Goal: Task Accomplishment & Management: Use online tool/utility

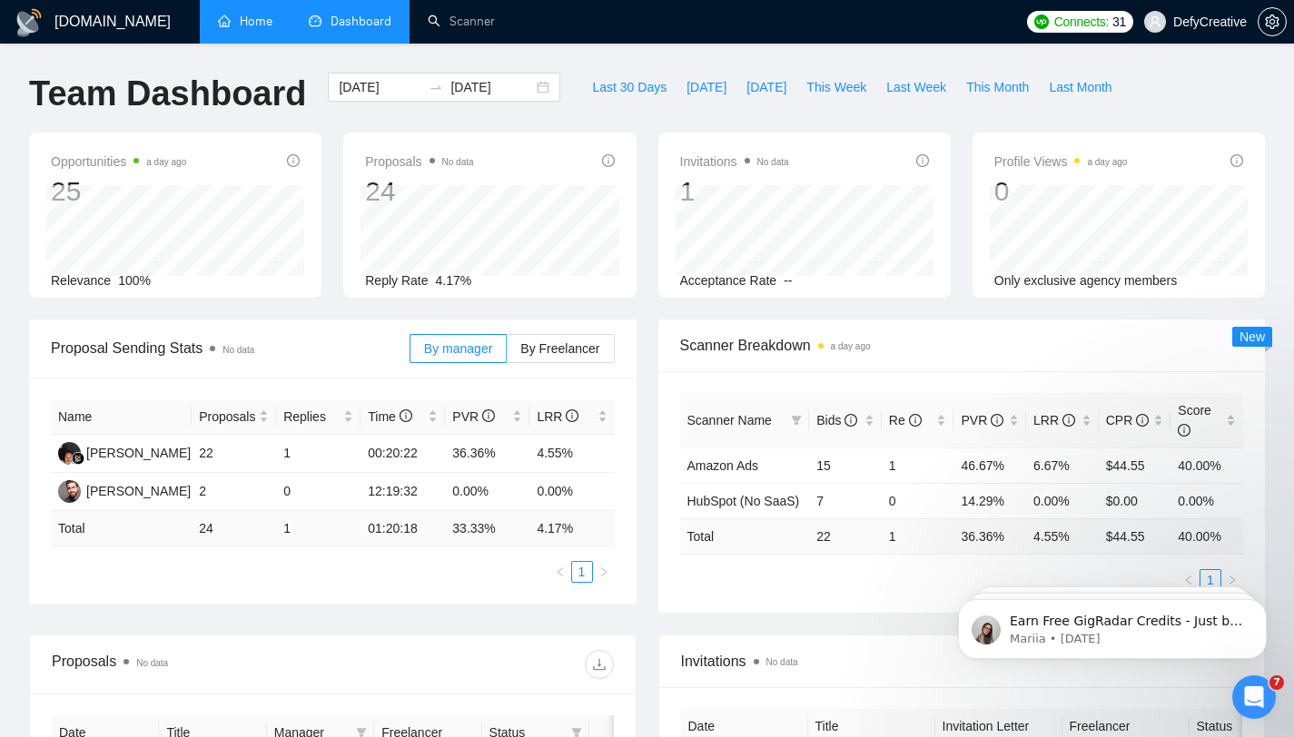
click at [265, 14] on link "Home" at bounding box center [245, 21] width 54 height 15
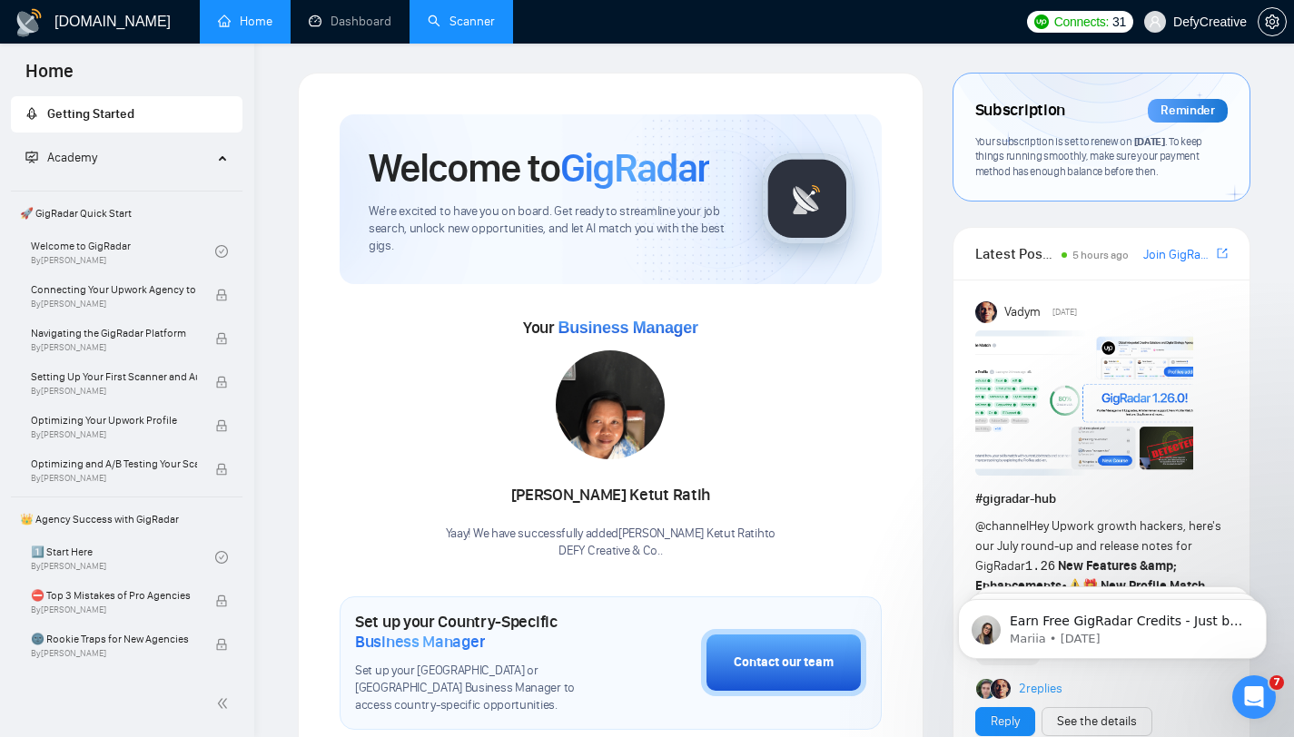
click at [469, 18] on link "Scanner" at bounding box center [461, 21] width 67 height 15
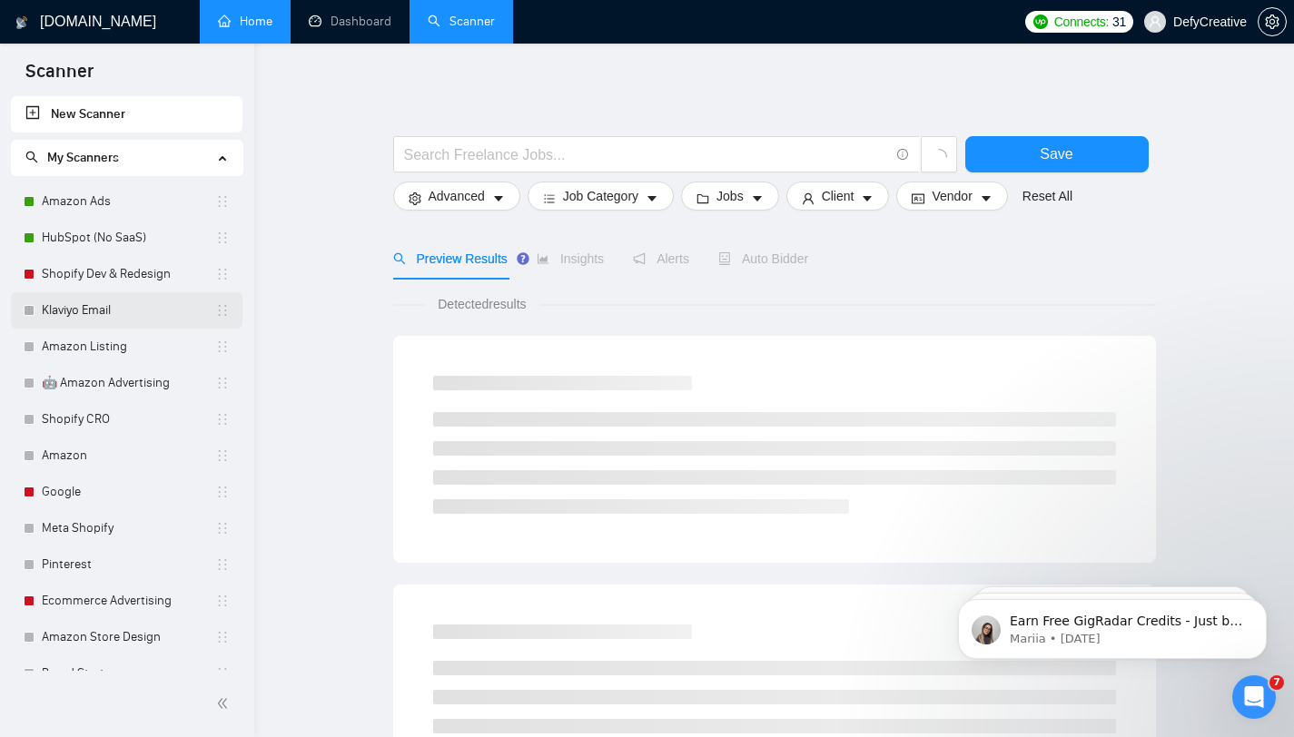
click at [116, 321] on link "Klaviyo Email" at bounding box center [128, 310] width 173 height 36
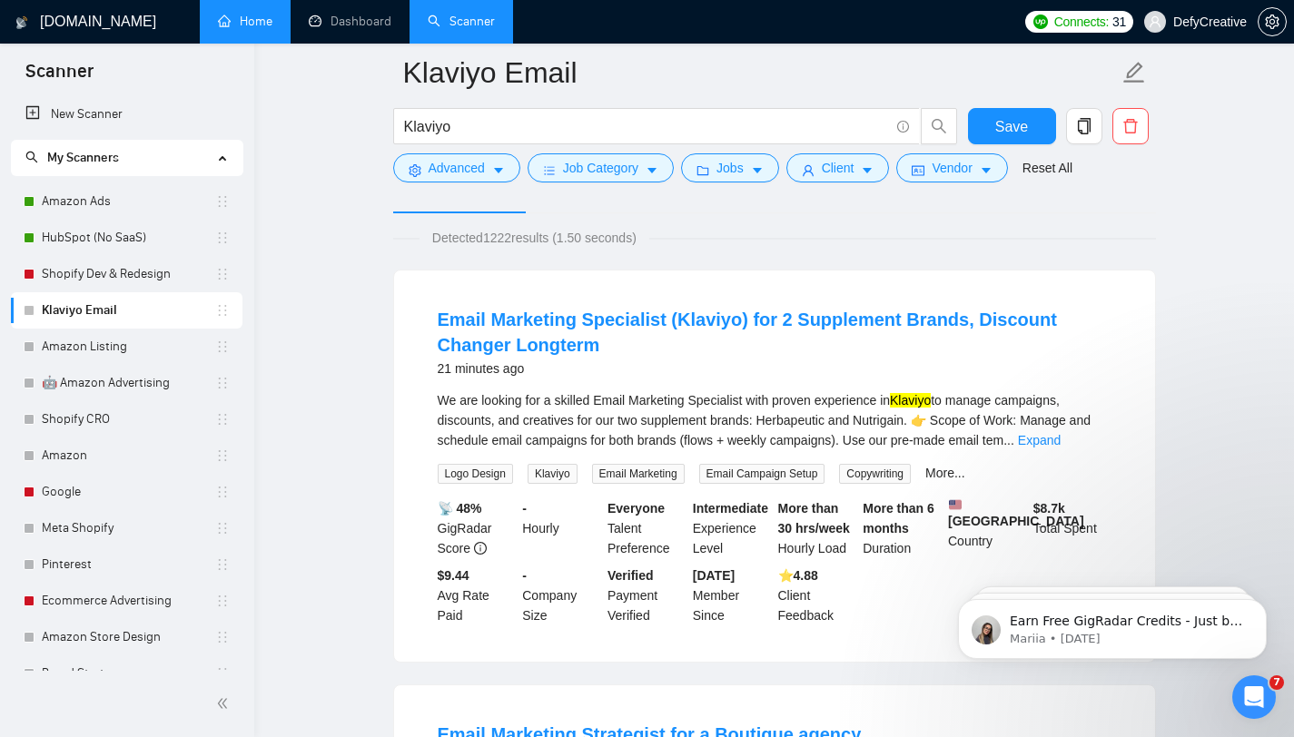
scroll to position [139, 0]
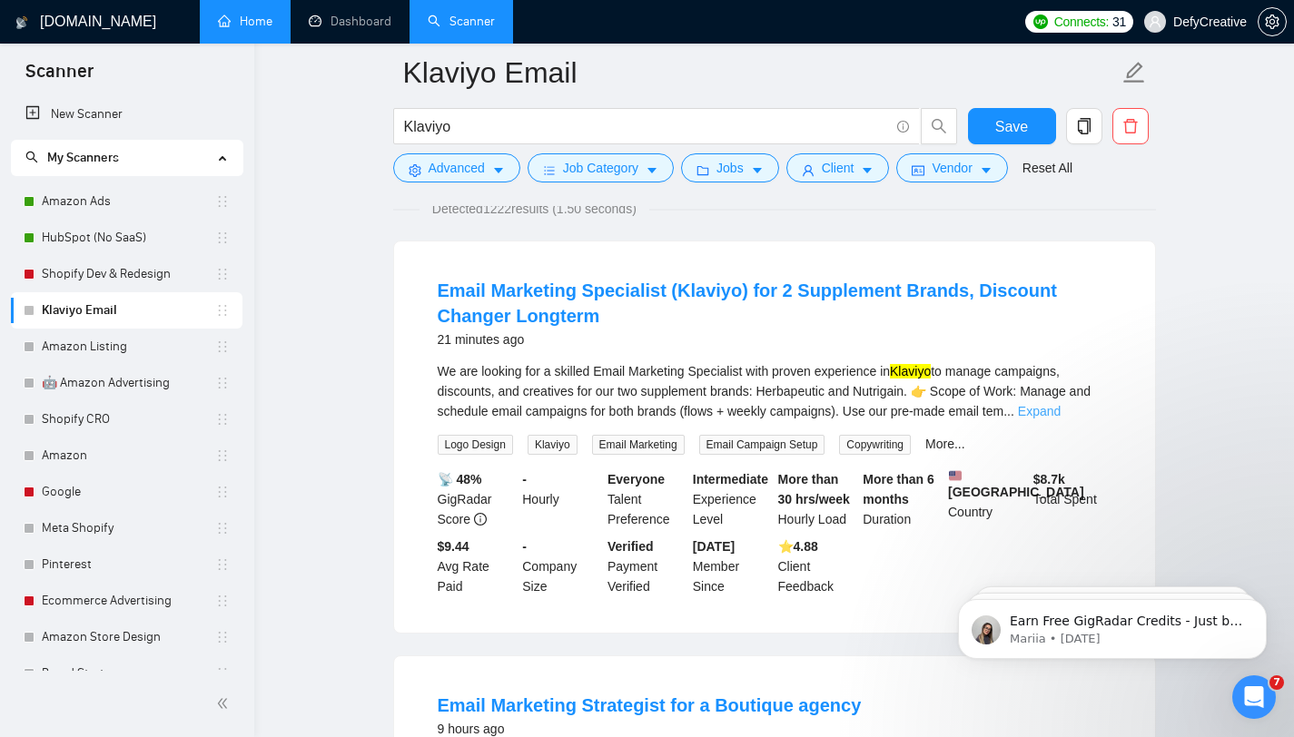
click at [1061, 409] on link "Expand" at bounding box center [1039, 411] width 43 height 15
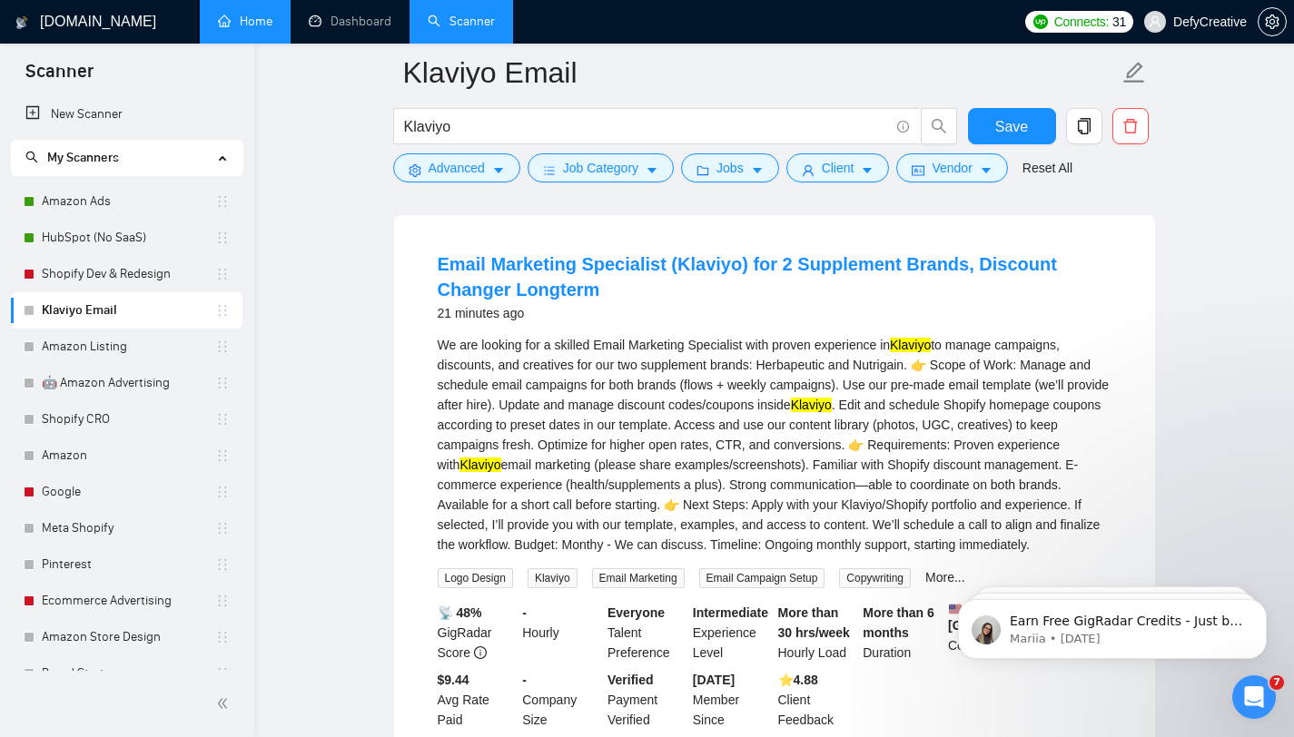
scroll to position [112, 0]
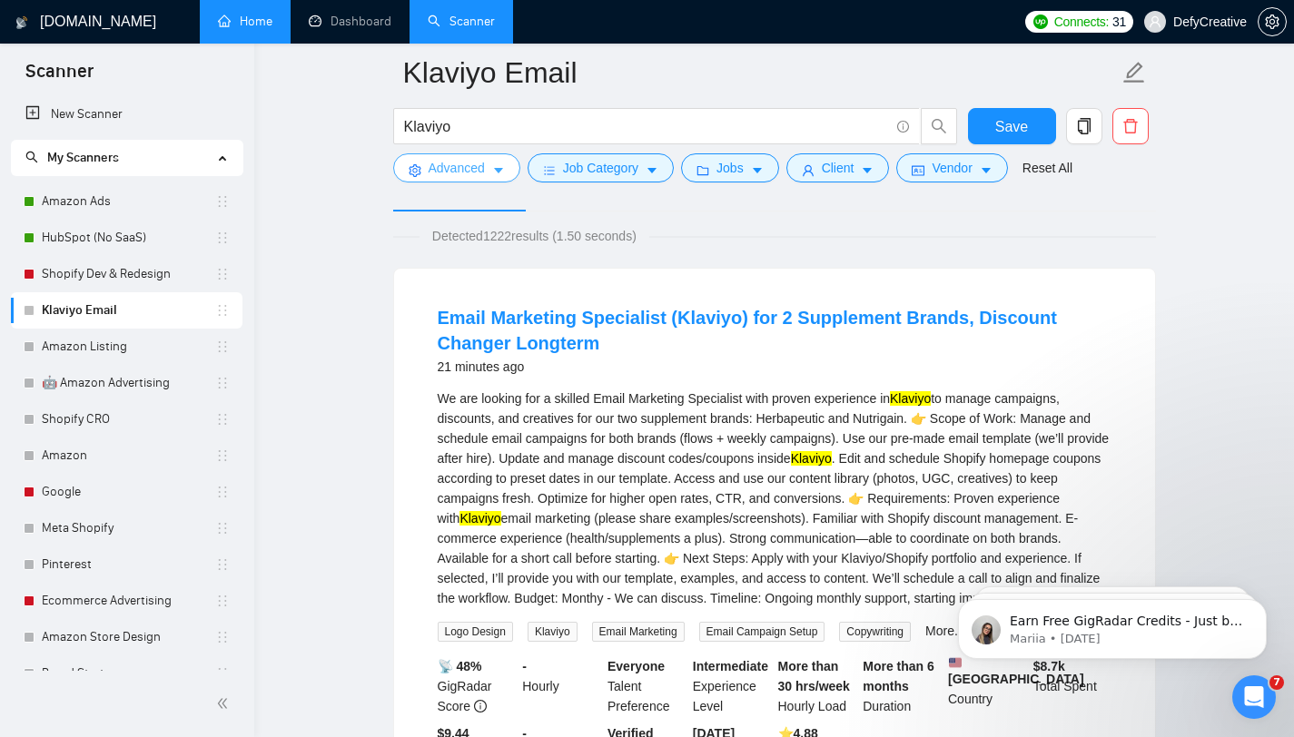
click at [457, 162] on span "Advanced" at bounding box center [457, 168] width 56 height 20
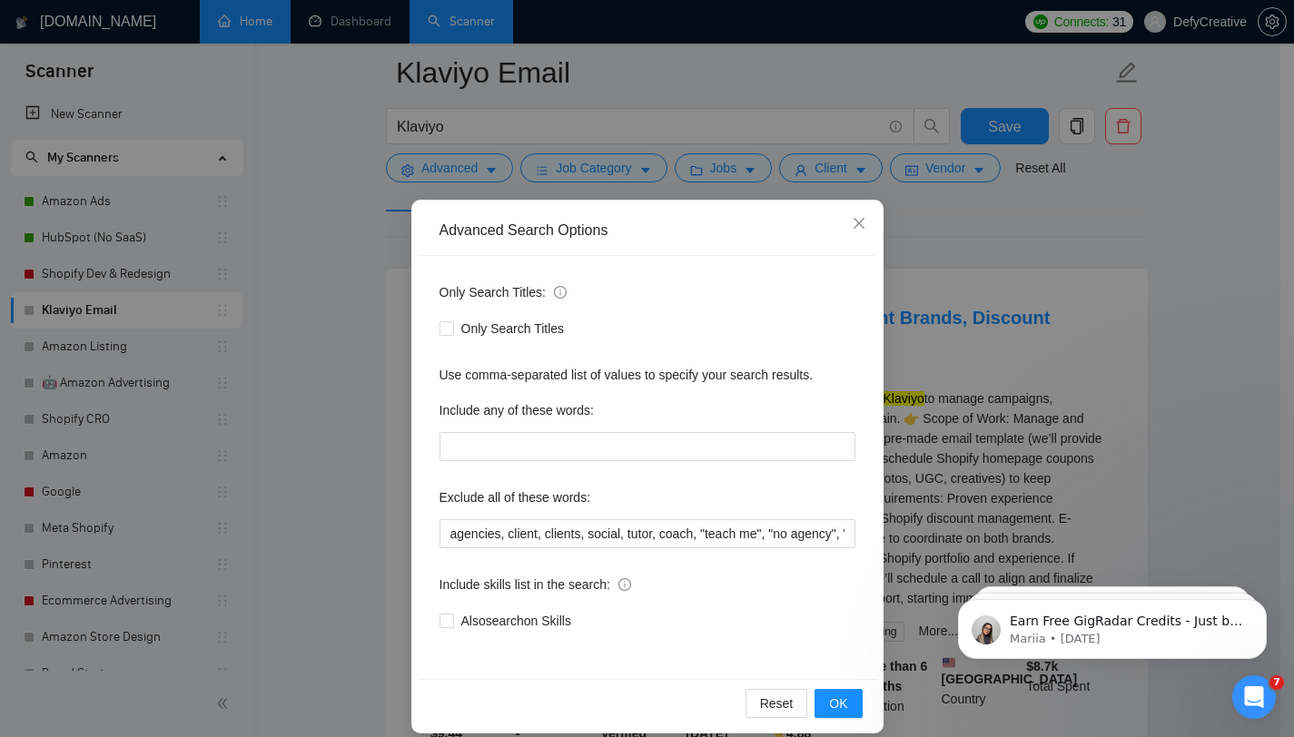
click at [952, 211] on div "Advanced Search Options Only Search Titles: Only Search Titles Use comma-separa…" at bounding box center [647, 368] width 1294 height 737
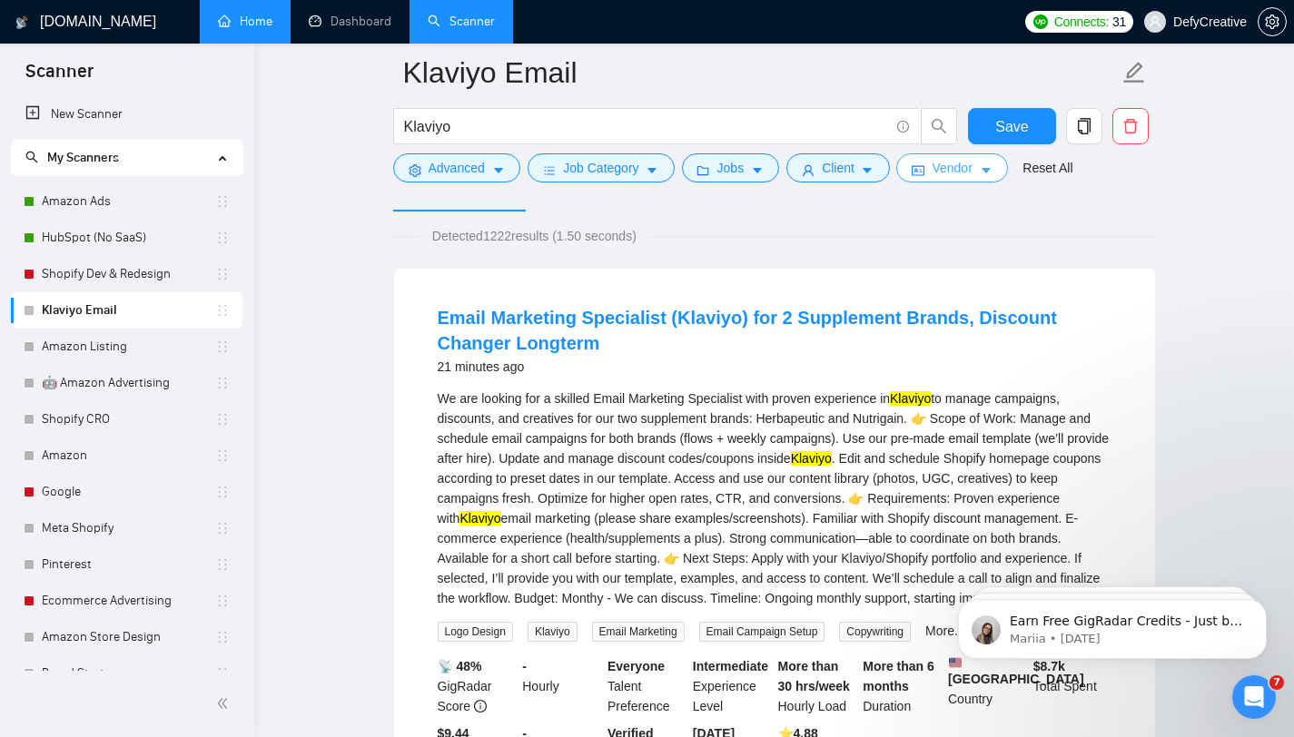
click at [960, 177] on span "Vendor" at bounding box center [952, 168] width 40 height 20
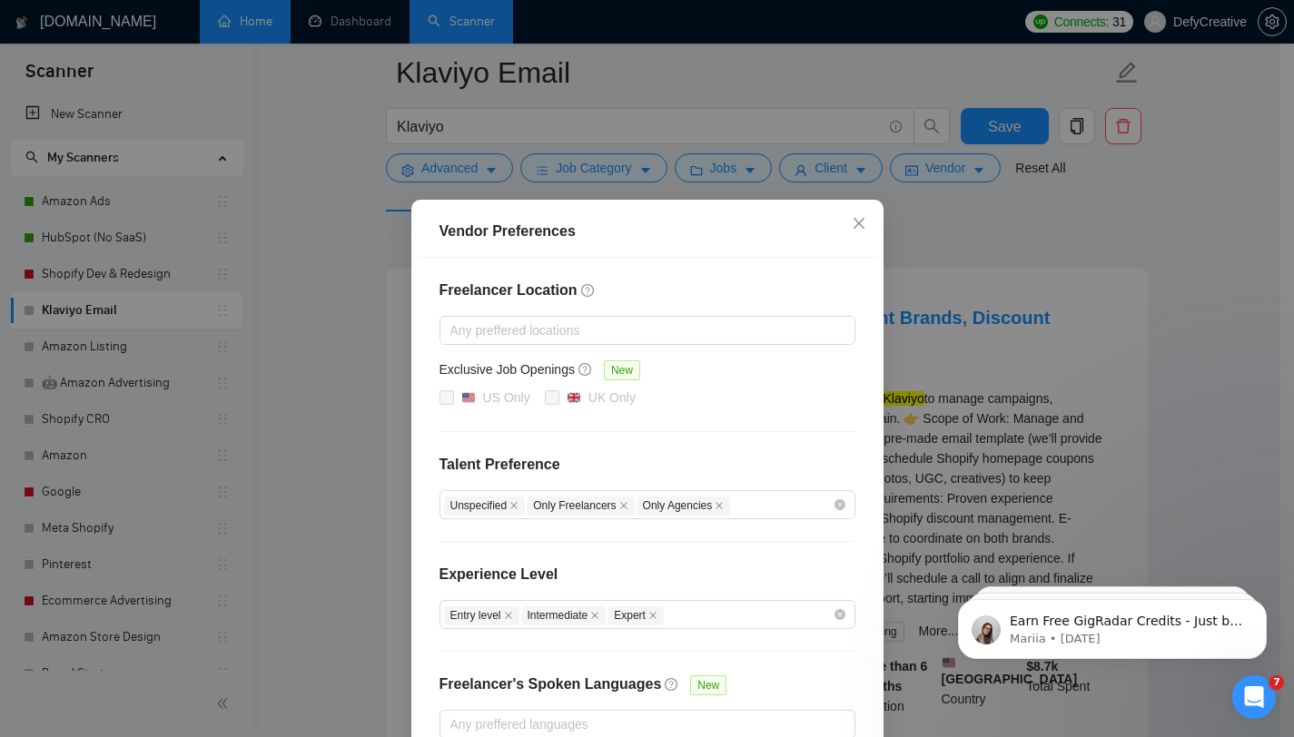
click at [943, 209] on div "Vendor Preferences Freelancer Location Any preffered locations Exclusive Job Op…" at bounding box center [647, 368] width 1294 height 737
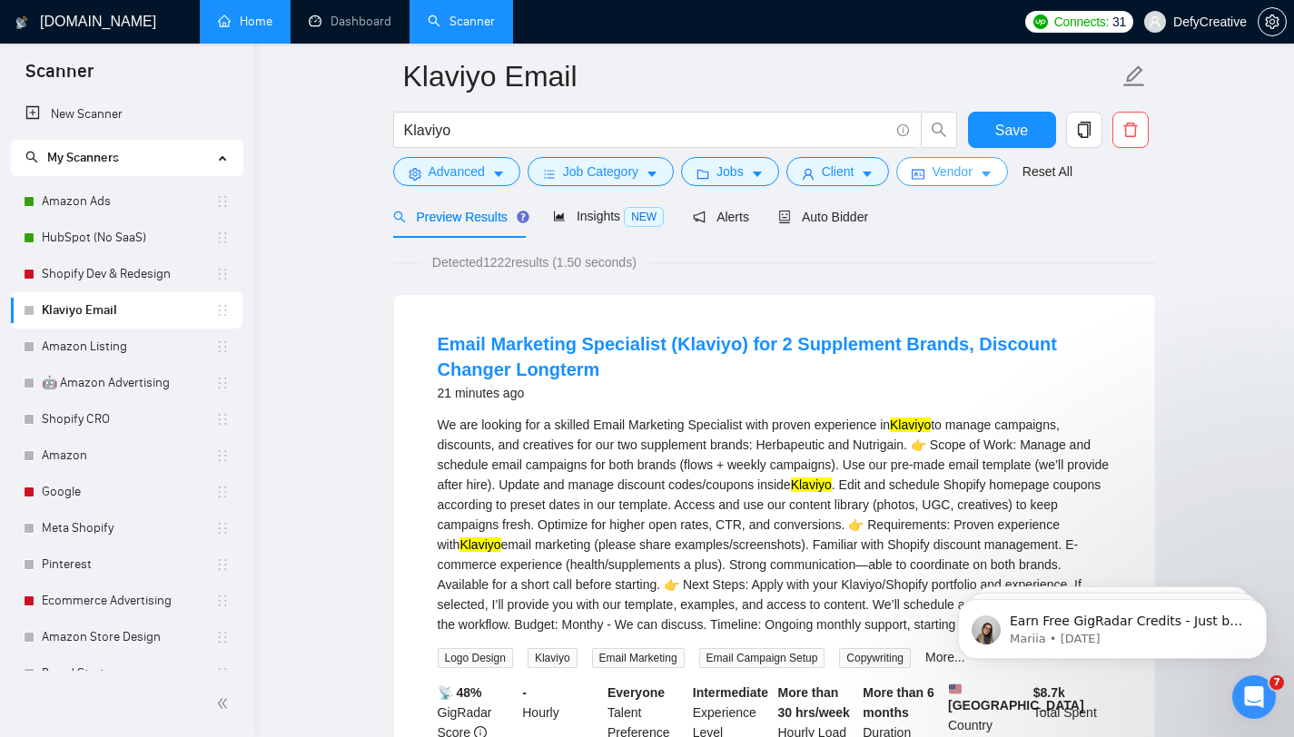
scroll to position [64, 0]
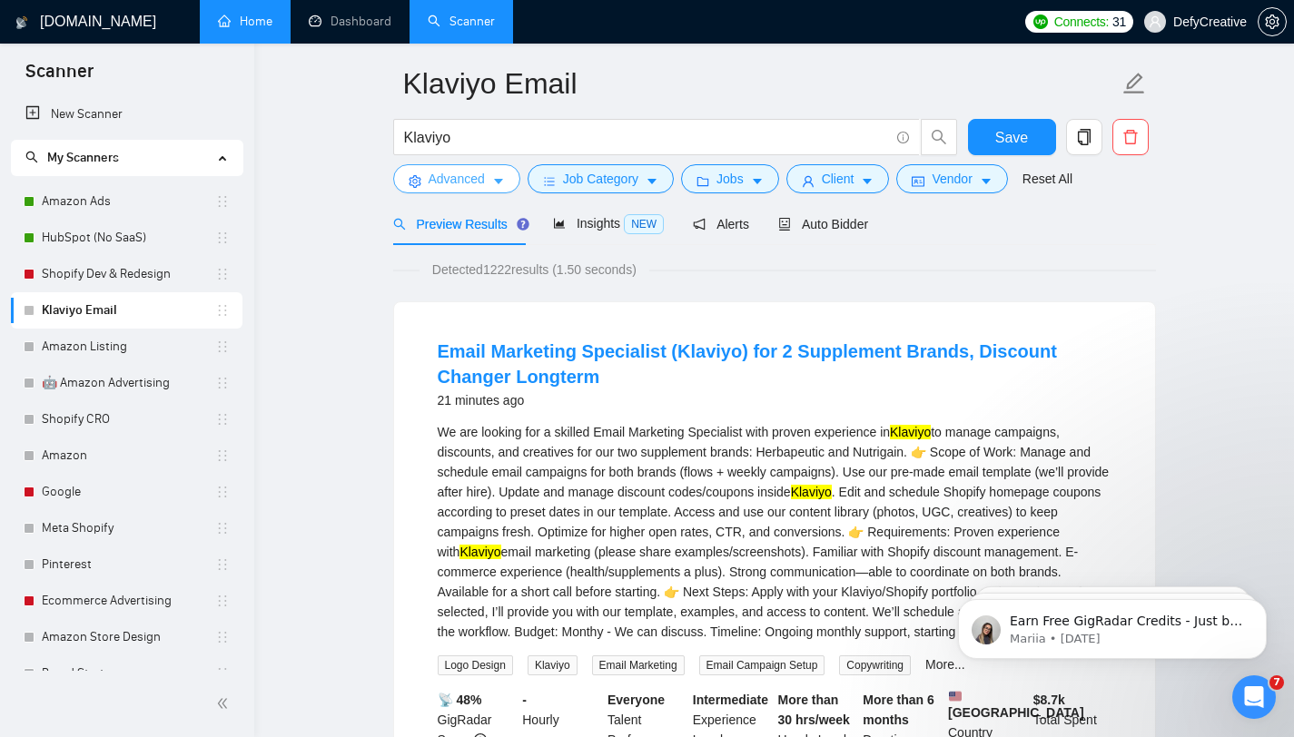
click at [474, 187] on span "Advanced" at bounding box center [457, 179] width 56 height 20
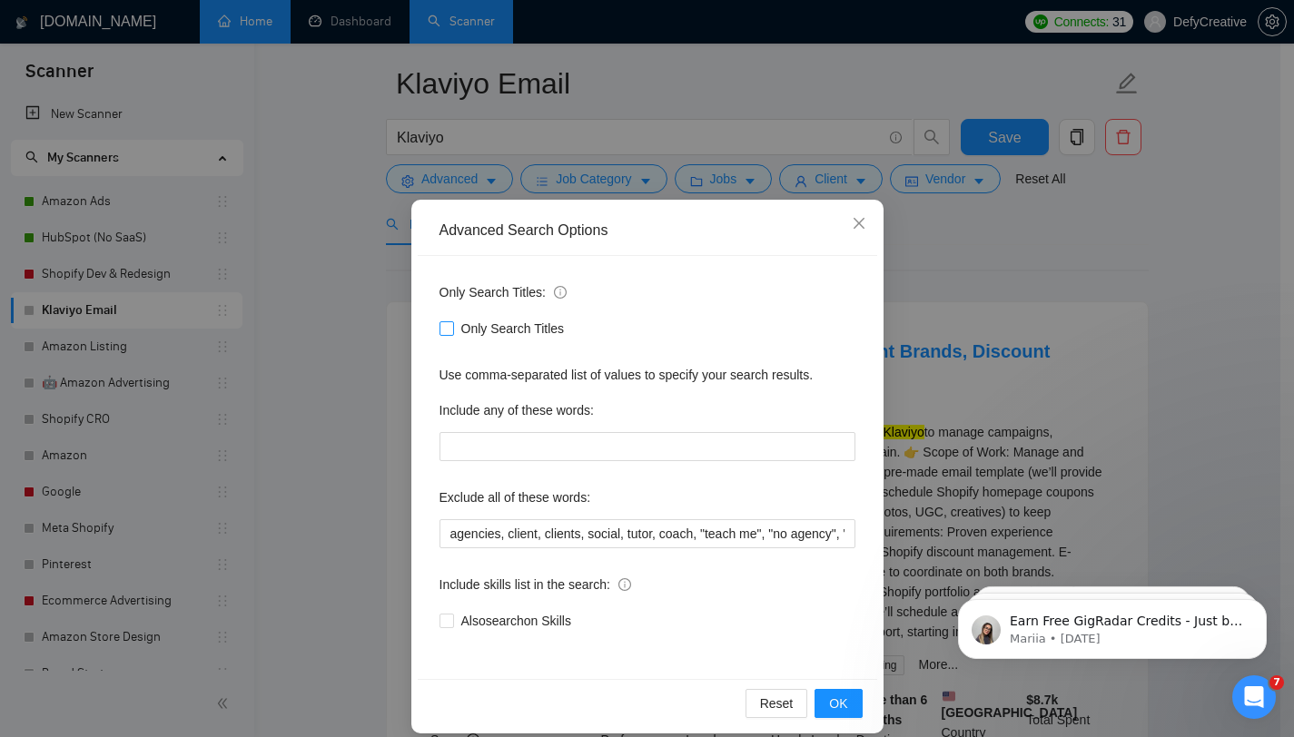
click at [441, 330] on input "Only Search Titles" at bounding box center [445, 327] width 13 height 13
click at [350, 271] on div "Advanced Search Options Only Search Titles: Only Search Titles Use comma-separa…" at bounding box center [647, 368] width 1294 height 737
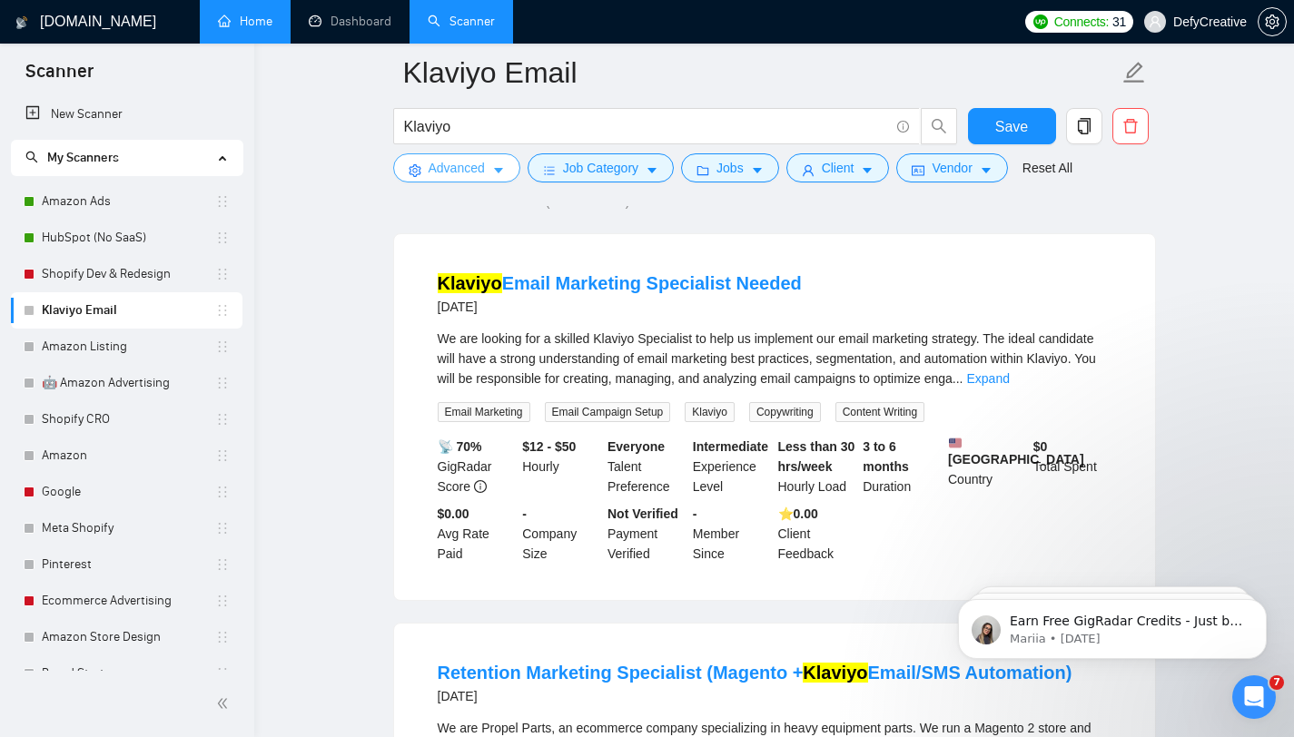
scroll to position [0, 0]
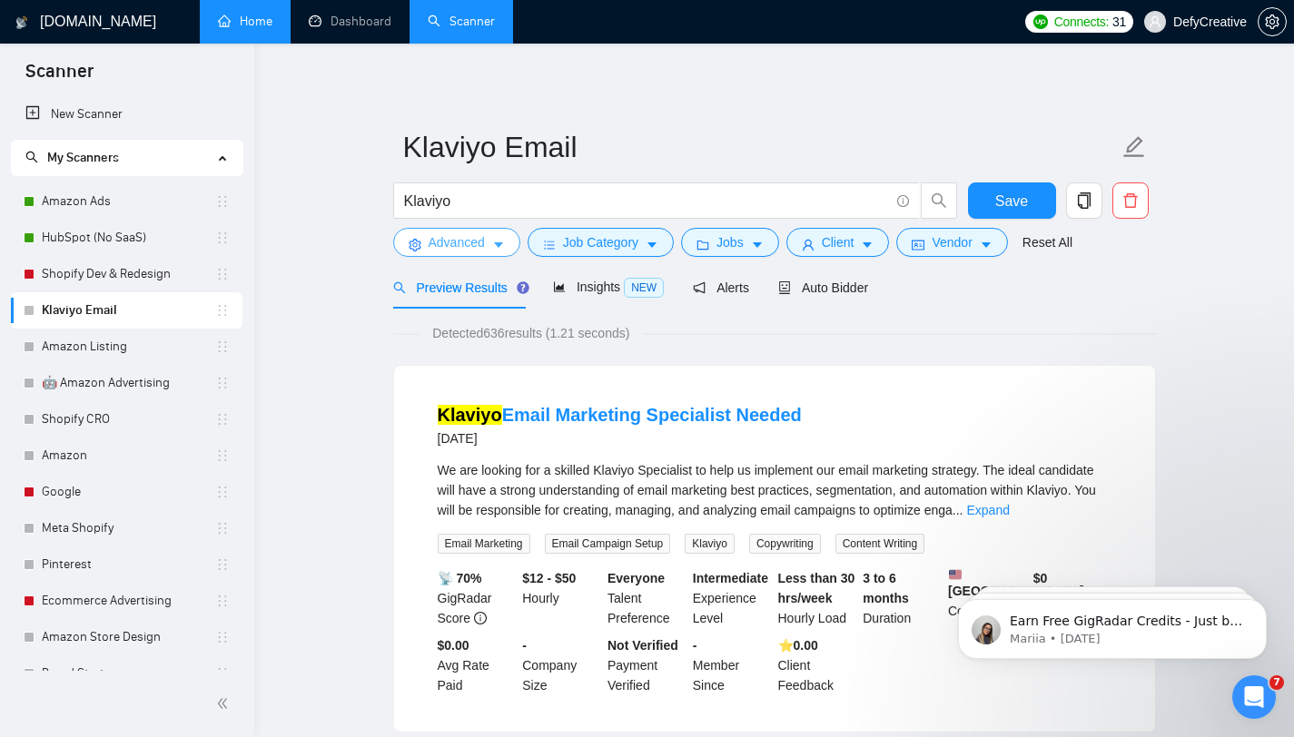
click at [464, 250] on span "Advanced" at bounding box center [457, 242] width 56 height 20
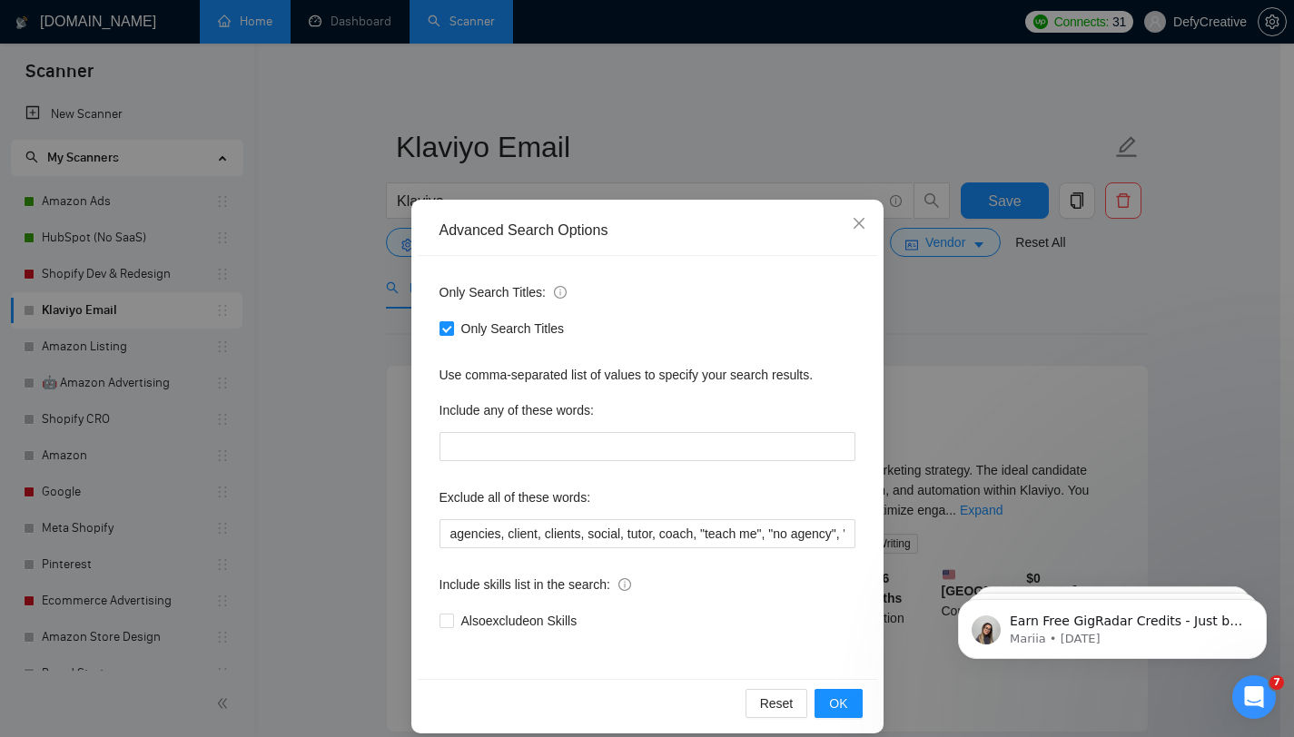
click at [439, 330] on input "Only Search Titles" at bounding box center [445, 327] width 13 height 13
checkbox input "false"
click at [347, 324] on div "Advanced Search Options Only Search Titles: Only Search Titles Use comma-separa…" at bounding box center [647, 368] width 1294 height 737
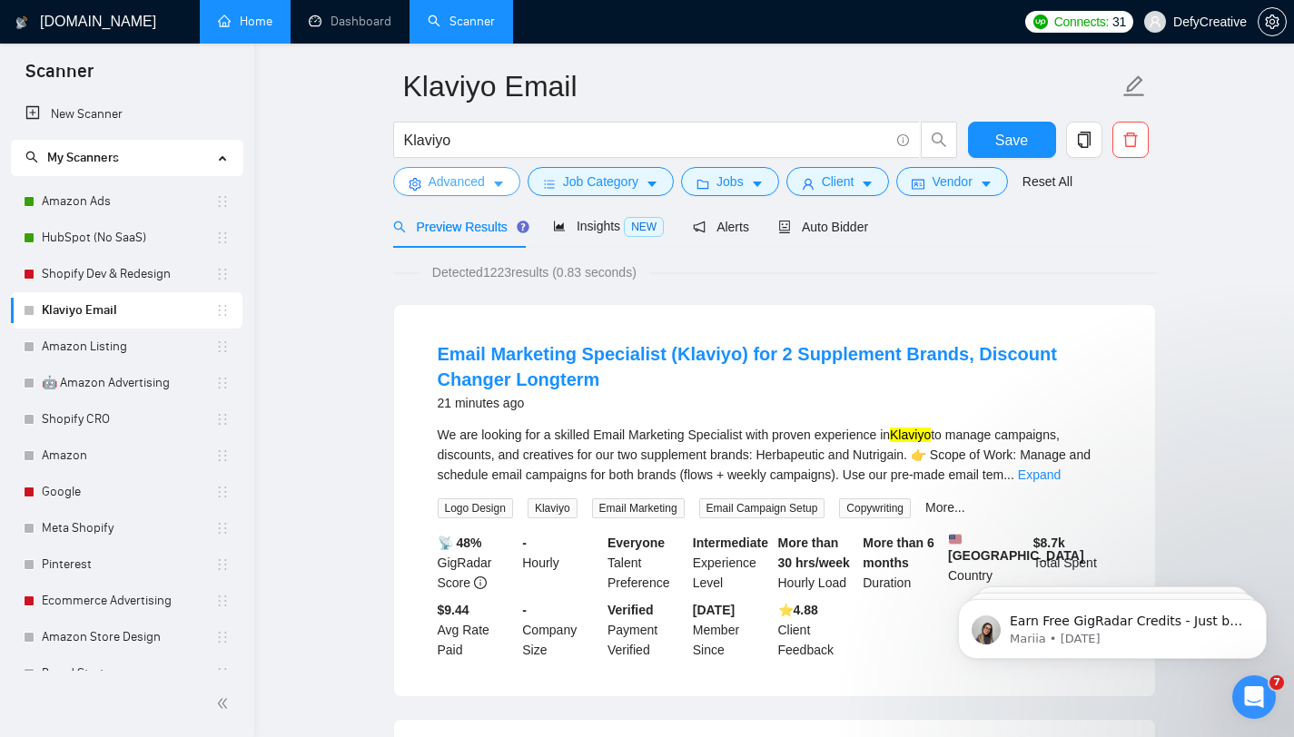
scroll to position [64, 0]
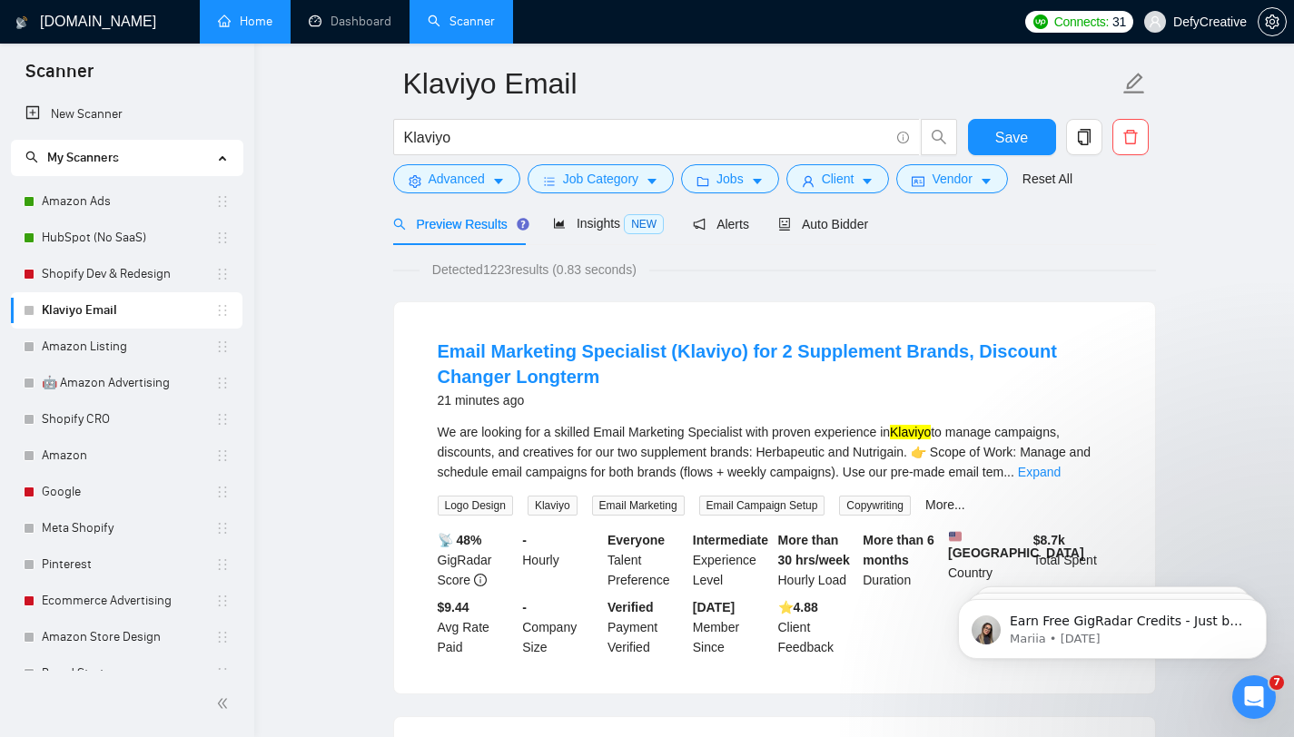
click at [1076, 479] on div "We are looking for a skilled Email Marketing Specialist with proven experience …" at bounding box center [775, 452] width 674 height 60
click at [1061, 476] on link "Expand" at bounding box center [1039, 472] width 43 height 15
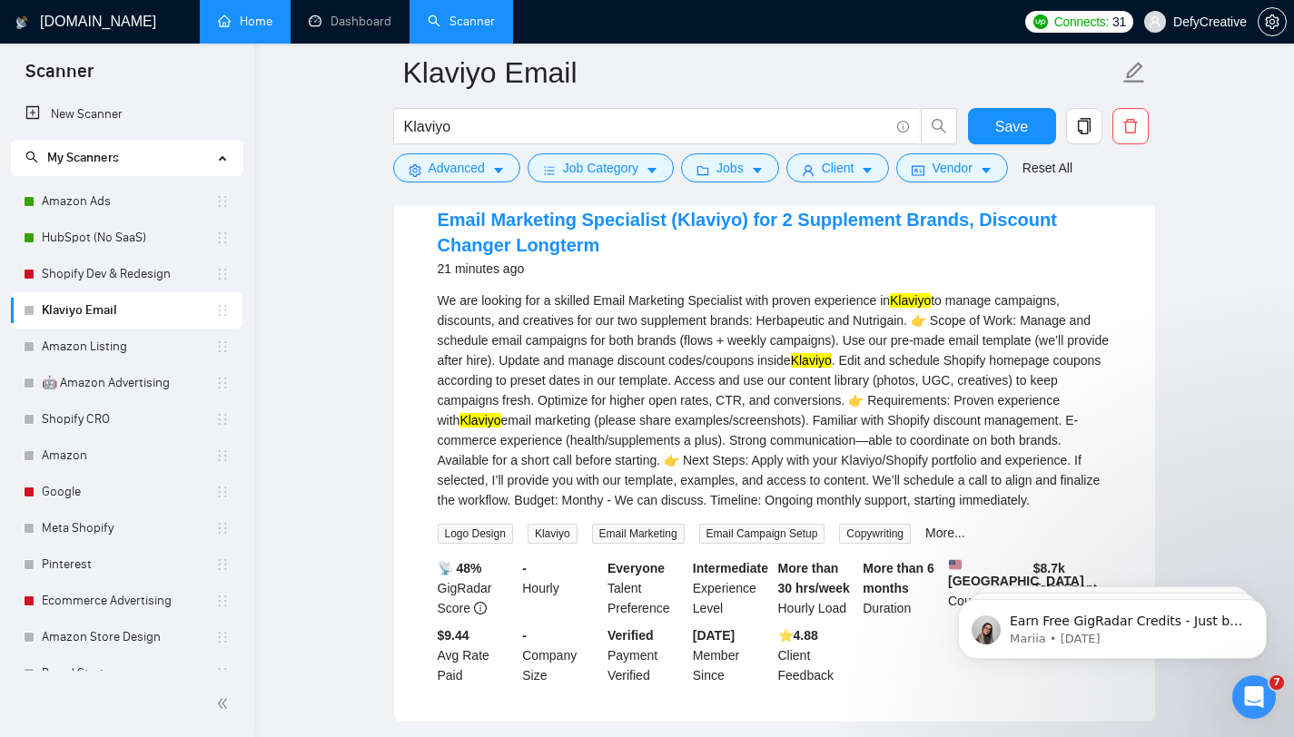
scroll to position [133, 0]
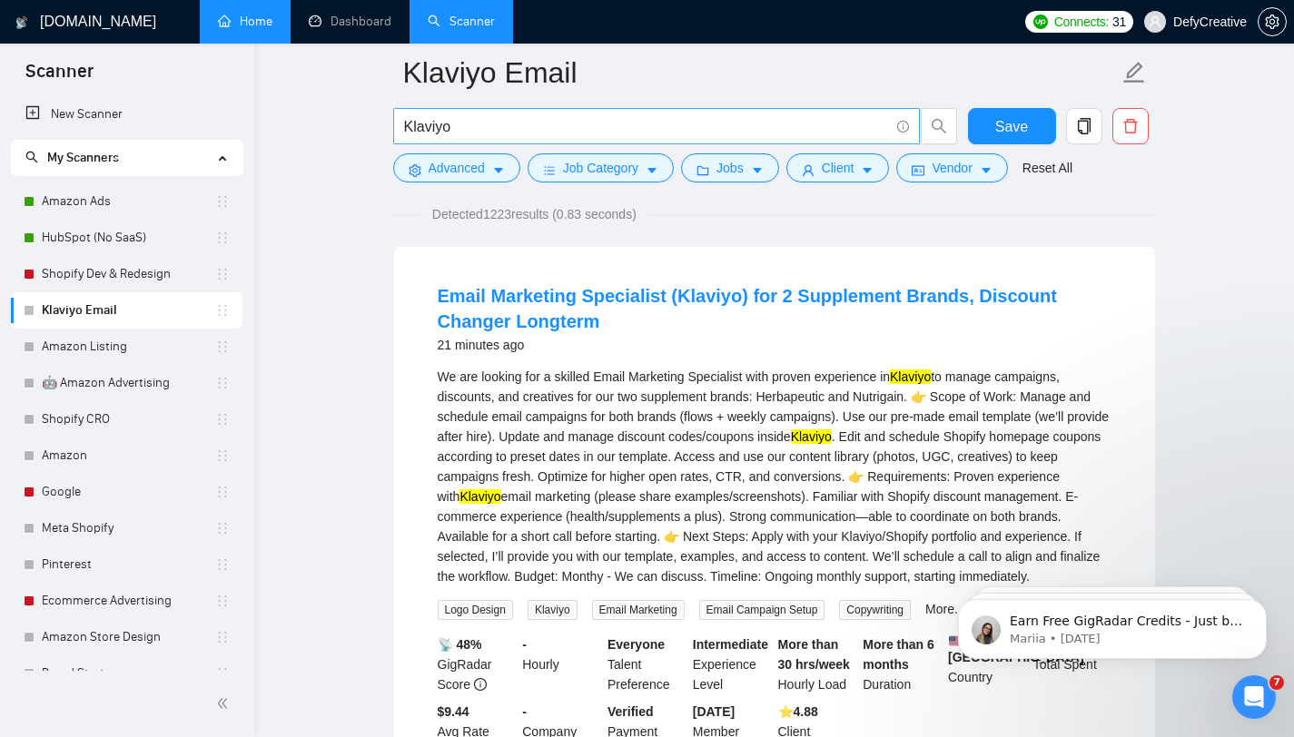
click at [490, 132] on input "Klaviyo" at bounding box center [646, 126] width 485 height 23
type input "Klaviyo*"
click at [467, 171] on span "Advanced" at bounding box center [457, 168] width 56 height 20
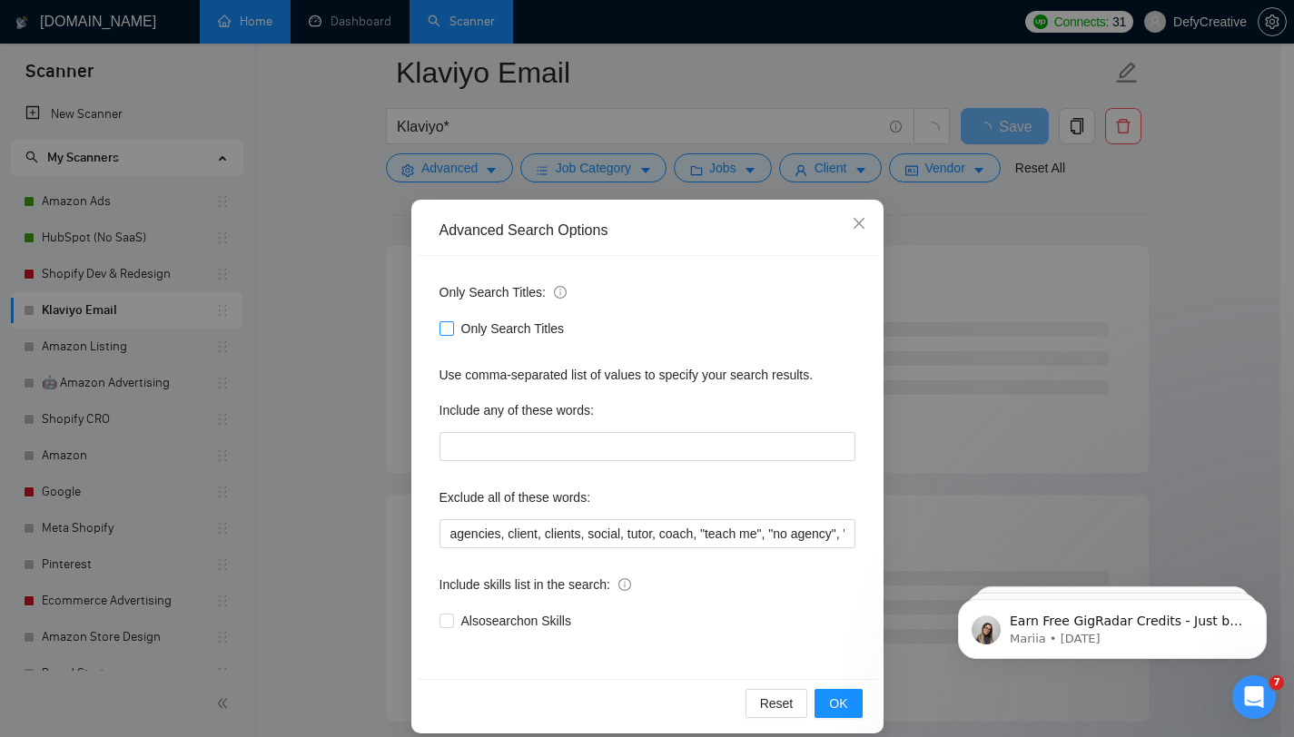
click at [439, 327] on input "Only Search Titles" at bounding box center [445, 327] width 13 height 13
checkbox input "true"
click at [330, 306] on div "Advanced Search Options Only Search Titles: Only Search Titles Use comma-separa…" at bounding box center [647, 368] width 1294 height 737
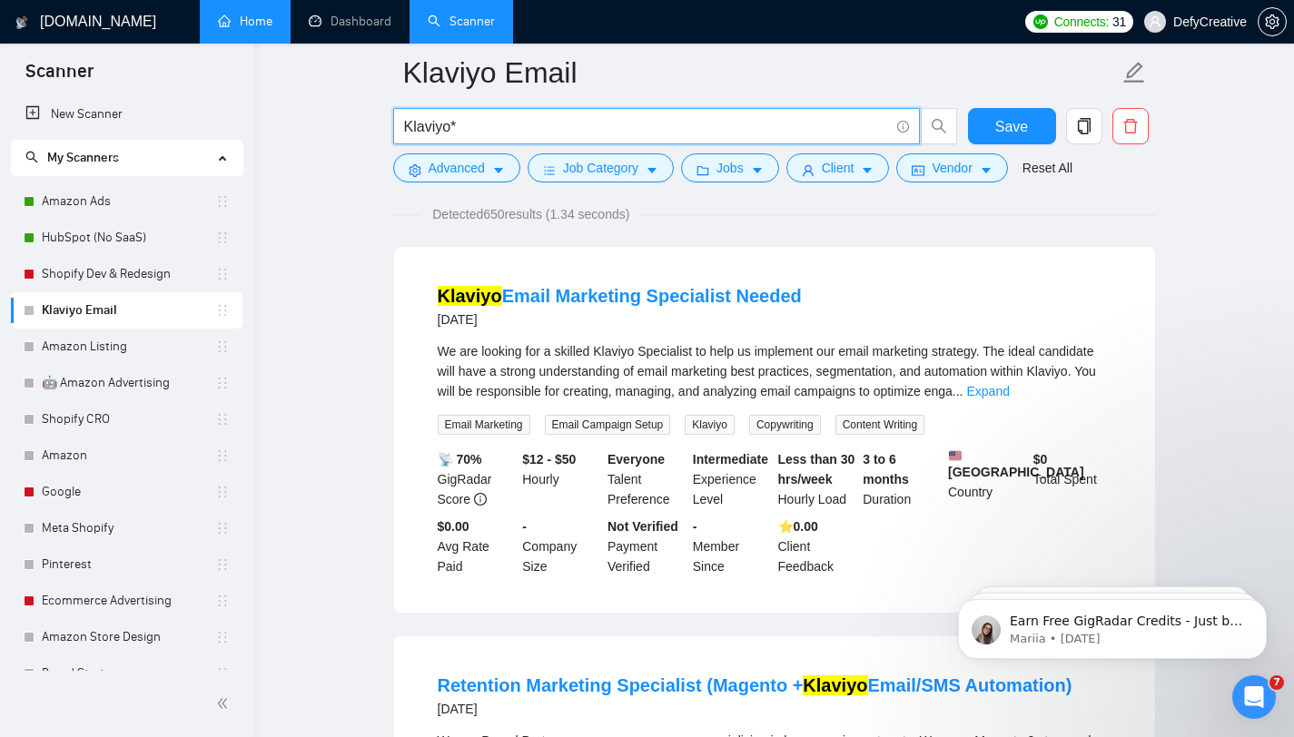
click at [469, 133] on input "Klaviyo*" at bounding box center [646, 126] width 485 height 23
type input "(Klaviyo*"
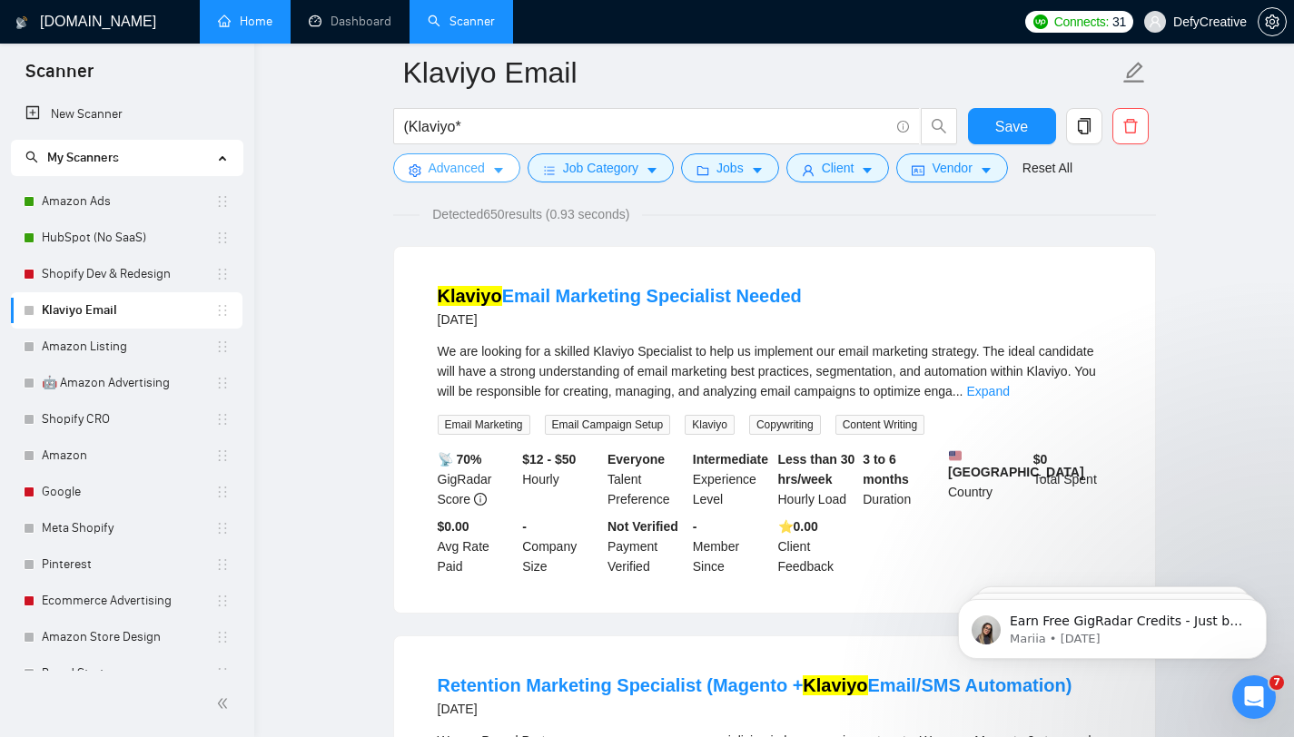
click at [463, 166] on span "Advanced" at bounding box center [457, 168] width 56 height 20
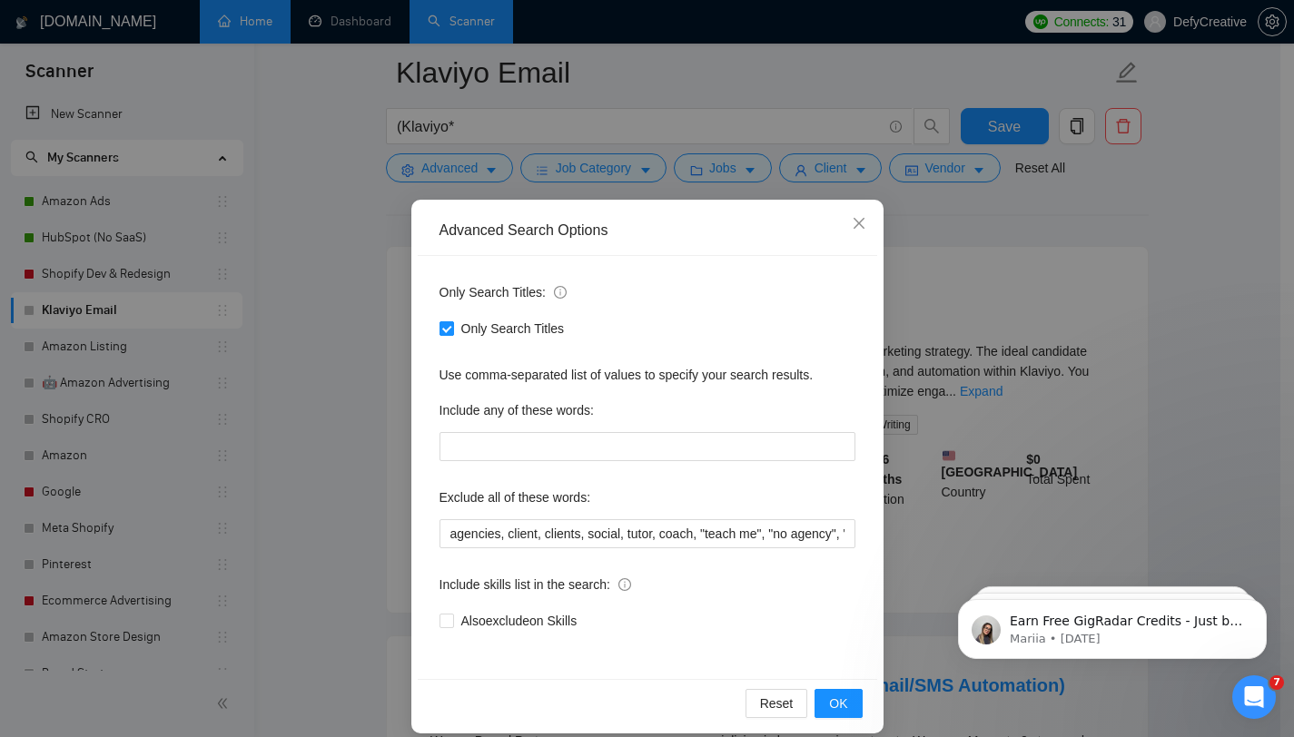
click at [441, 329] on input "Only Search Titles" at bounding box center [445, 327] width 13 height 13
checkbox input "false"
click at [413, 146] on div "Advanced Search Options Only Search Titles: Only Search Titles Use comma-separa…" at bounding box center [647, 368] width 1294 height 737
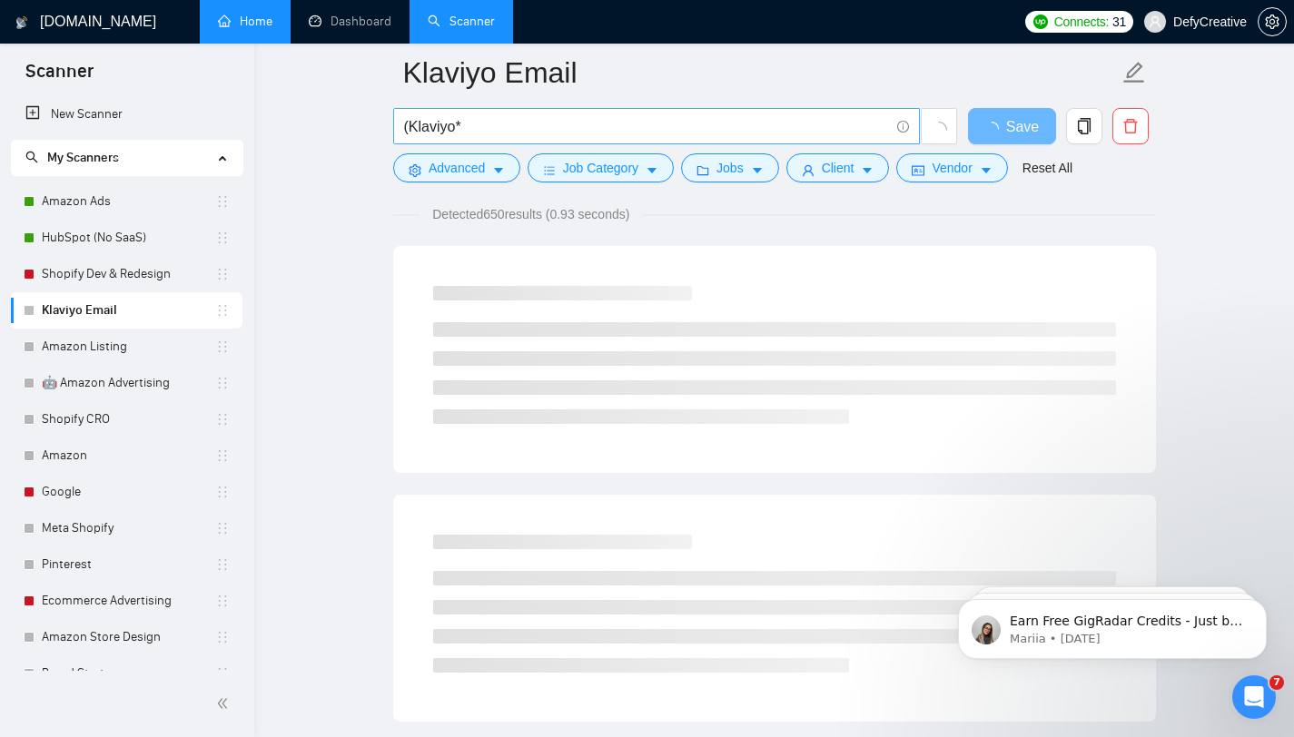
click at [411, 129] on input "(Klaviyo*" at bounding box center [646, 126] width 485 height 23
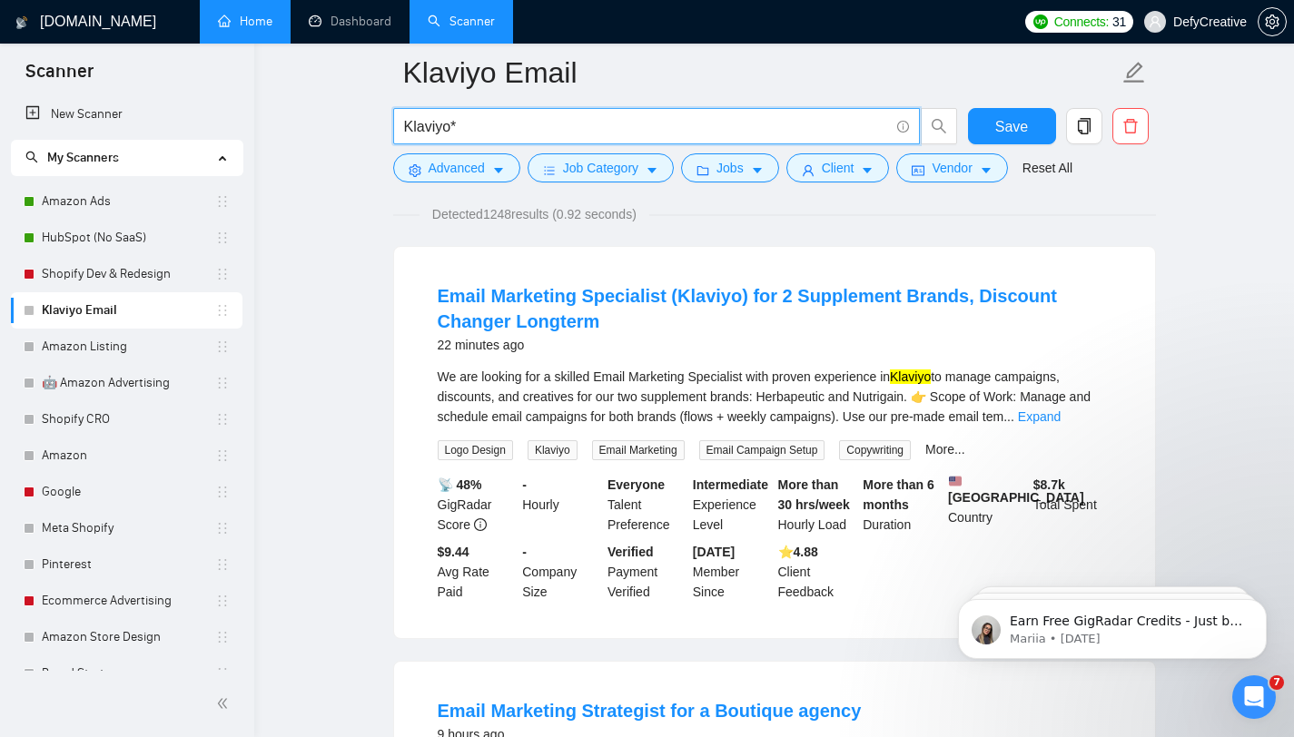
click at [479, 136] on input "Klaviyo*" at bounding box center [646, 126] width 485 height 23
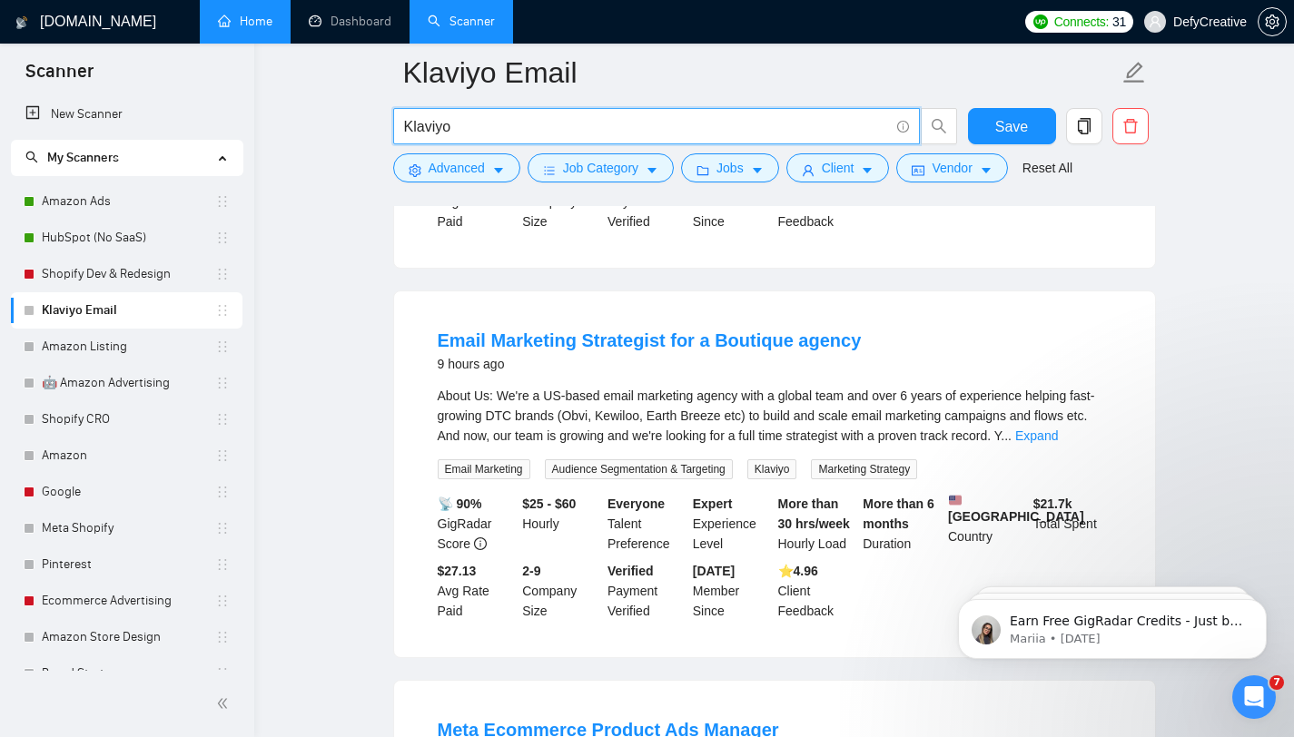
scroll to position [506, 0]
type input "Klaviyo"
click at [465, 170] on span "Advanced" at bounding box center [457, 168] width 56 height 20
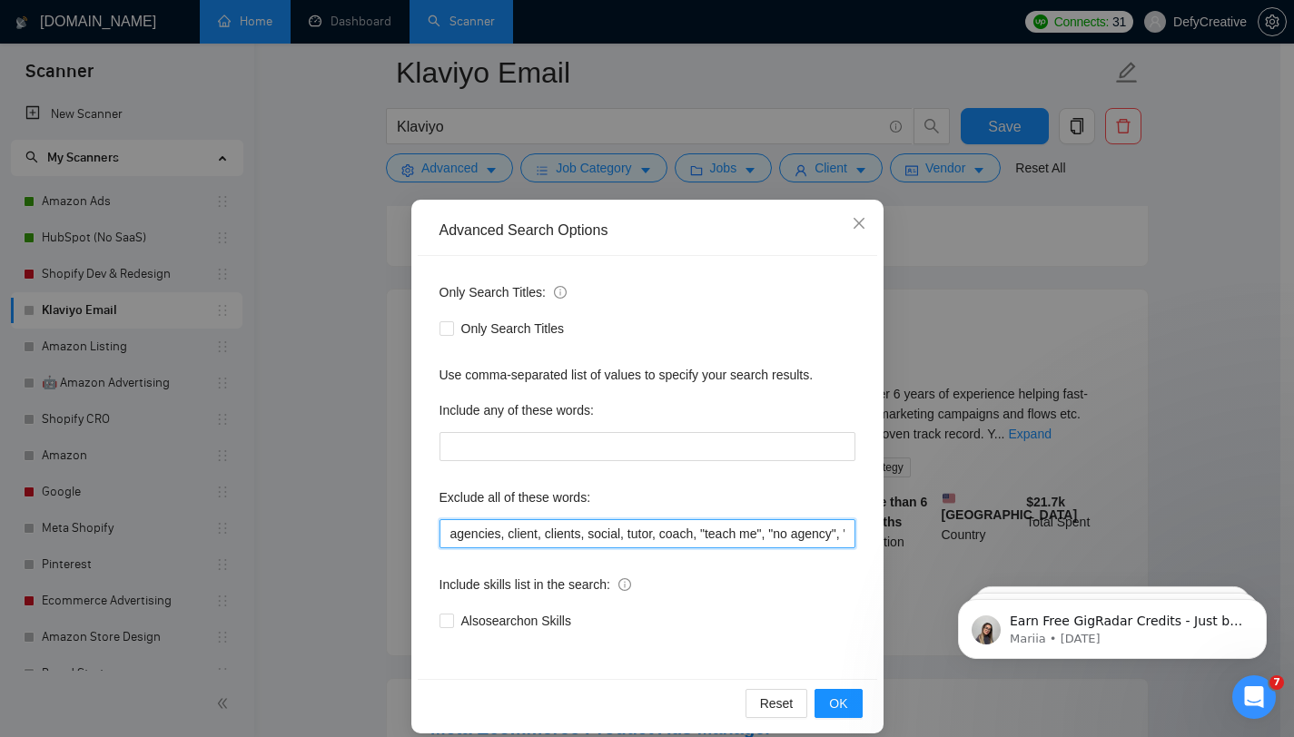
click at [442, 531] on input "agencies, client, clients, social, tutor, coach, "teach me", "no agency", "no a…" at bounding box center [647, 533] width 416 height 29
drag, startPoint x: 495, startPoint y: 538, endPoint x: 479, endPoint y: 537, distance: 16.4
click at [479, 537] on input "agencies, client, clients, social, tutor, coach, "teach me", "no agency", "no a…" at bounding box center [647, 533] width 416 height 29
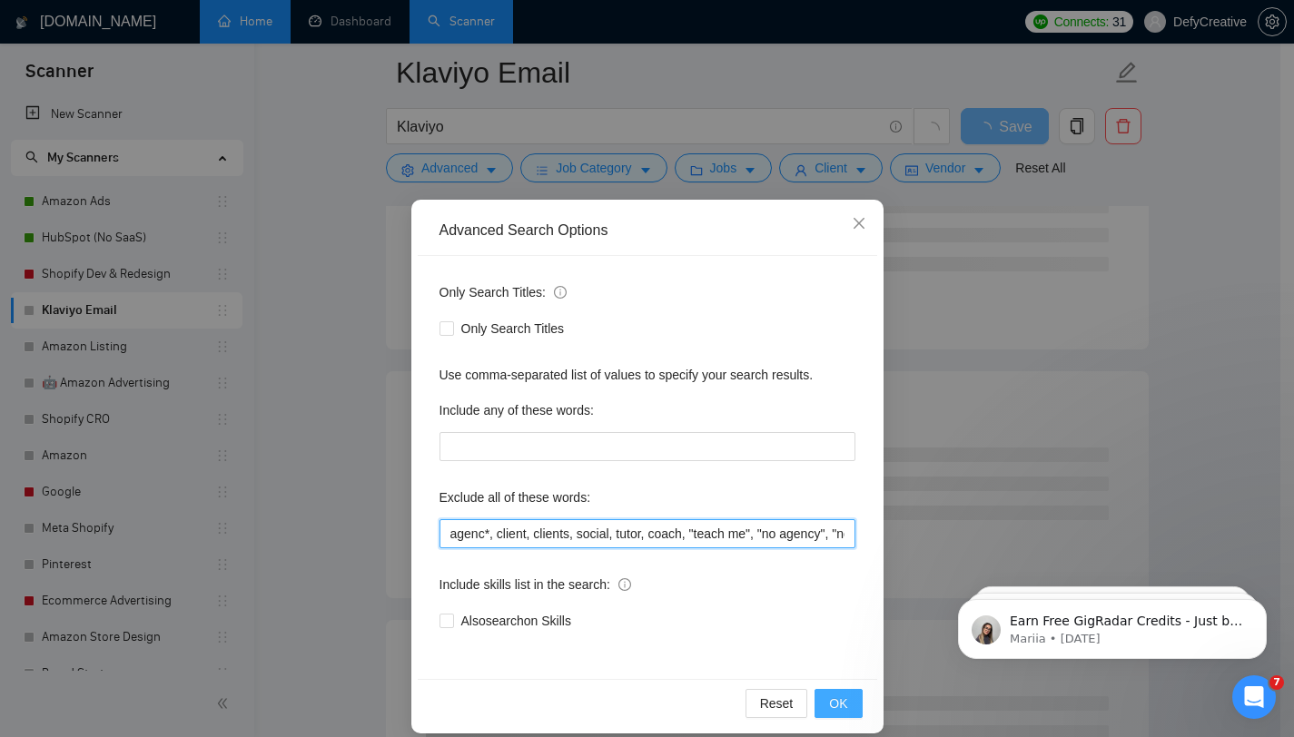
type input "agenc*, client, clients, social, tutor, coach, "teach me", "no agency", "no age…"
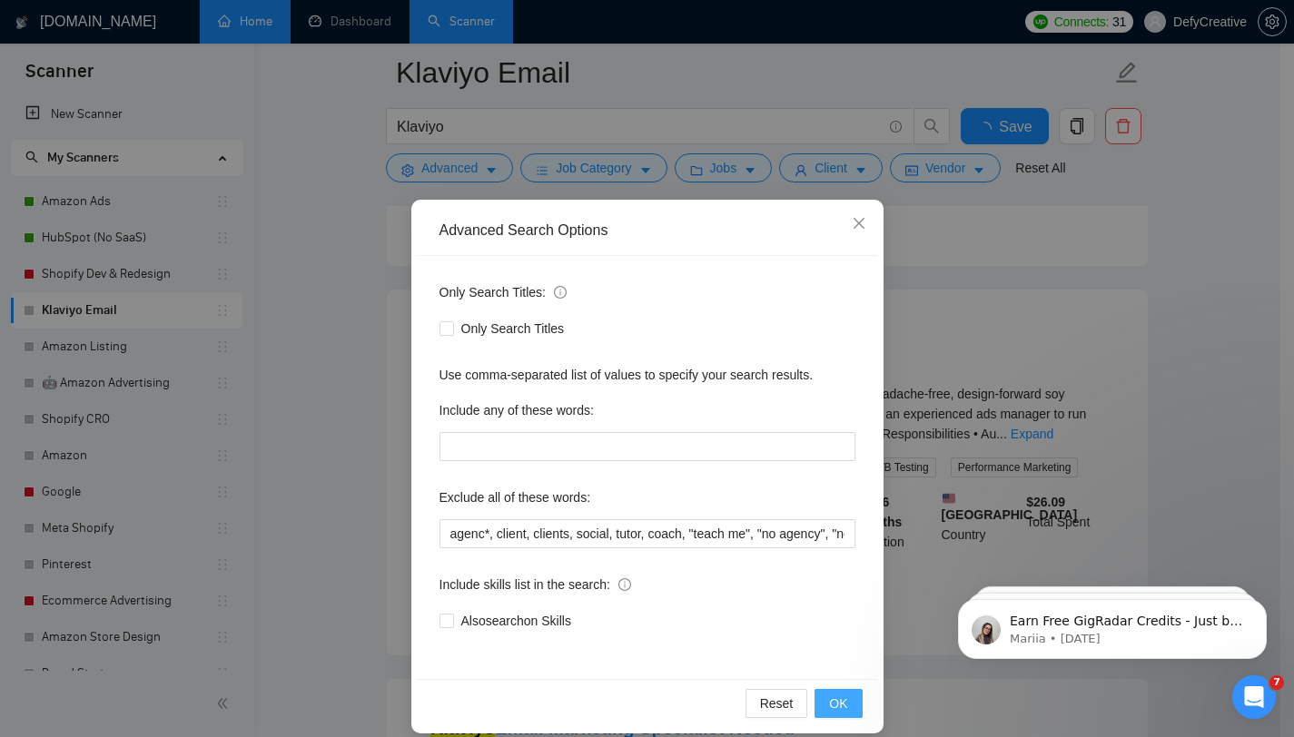
click at [829, 696] on span "OK" at bounding box center [838, 704] width 18 height 20
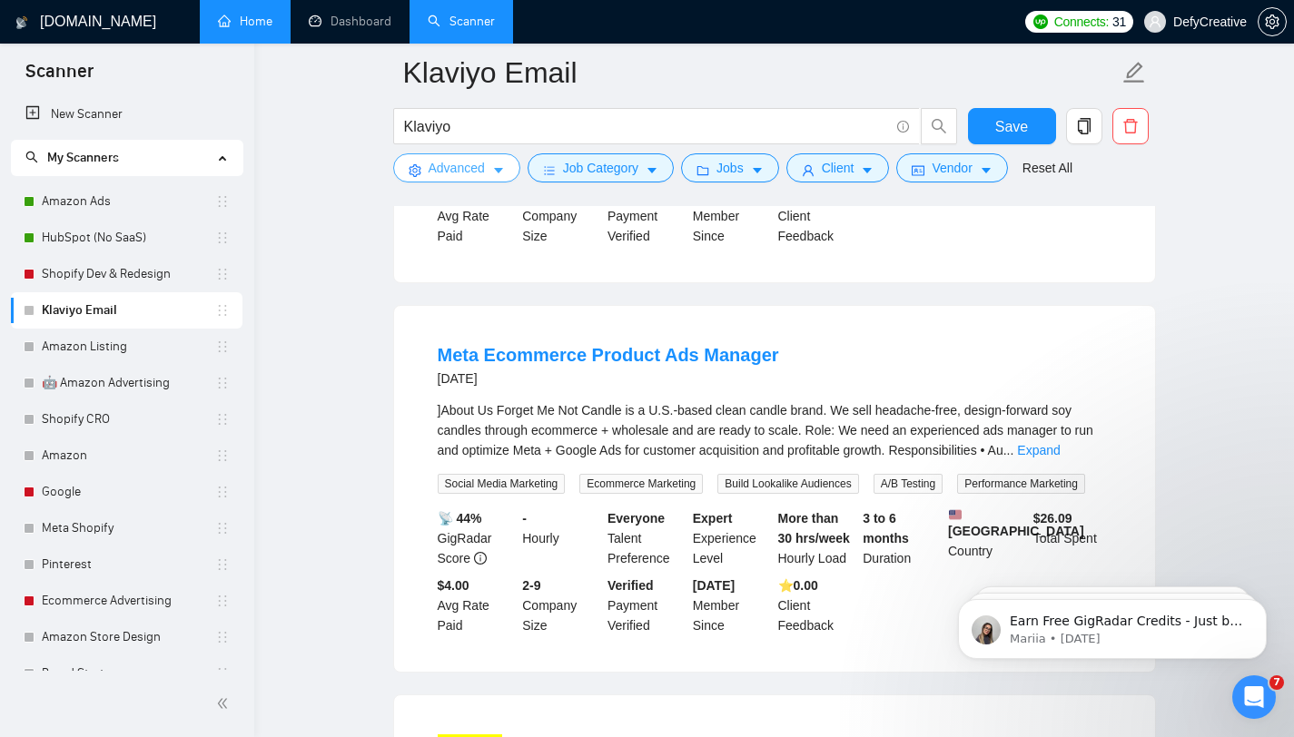
scroll to position [494, 0]
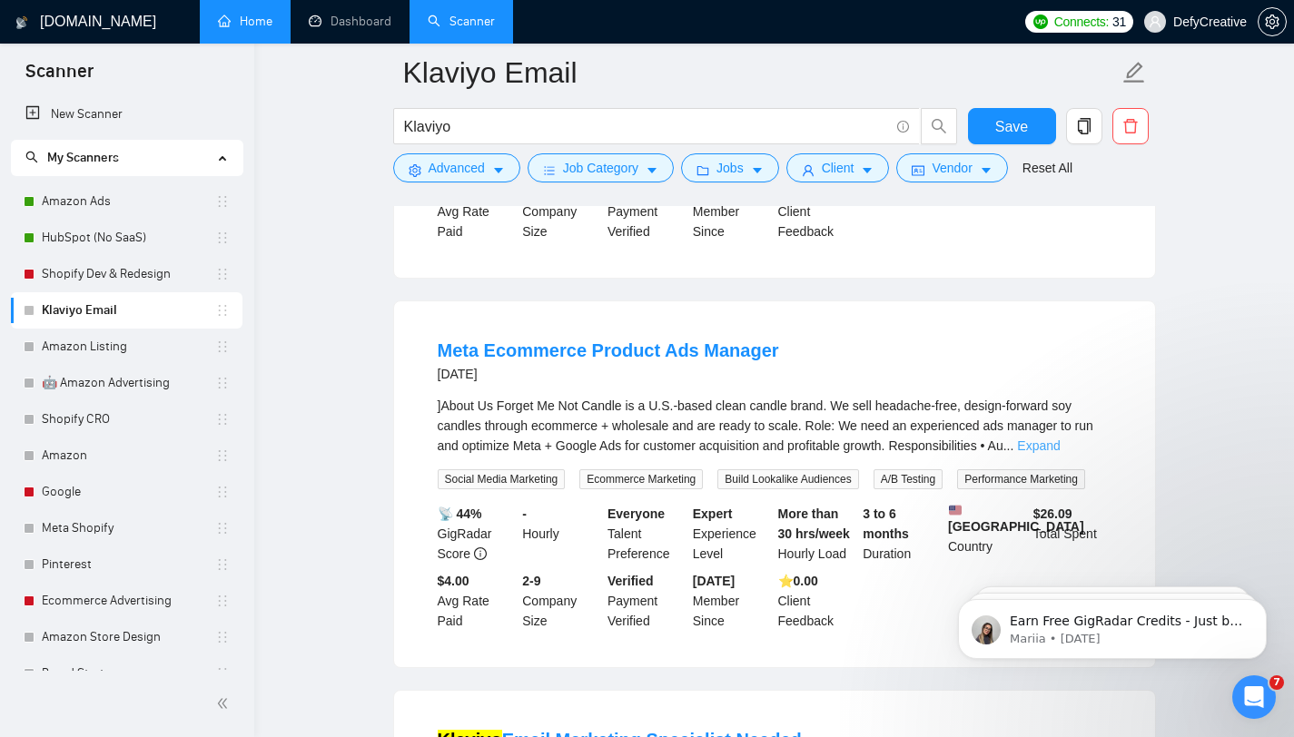
click at [1060, 449] on link "Expand" at bounding box center [1038, 446] width 43 height 15
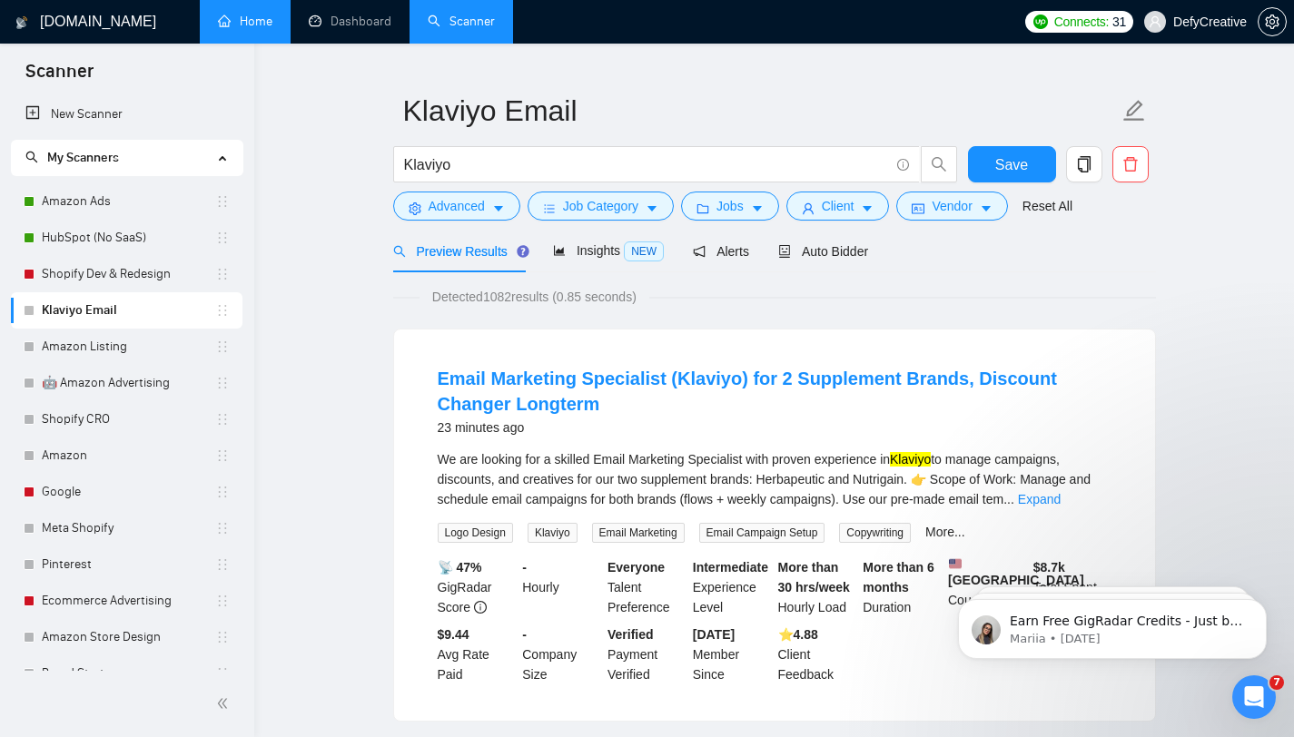
scroll to position [0, 0]
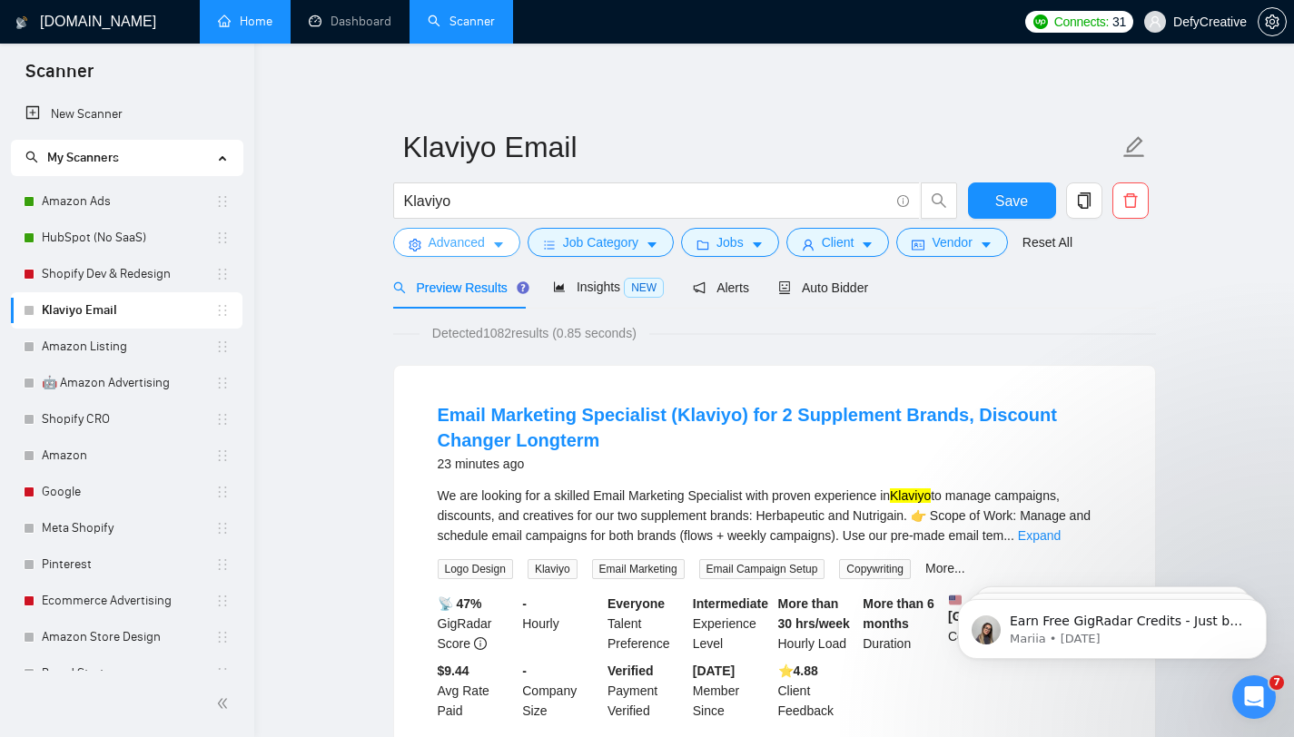
click at [440, 242] on span "Advanced" at bounding box center [457, 242] width 56 height 20
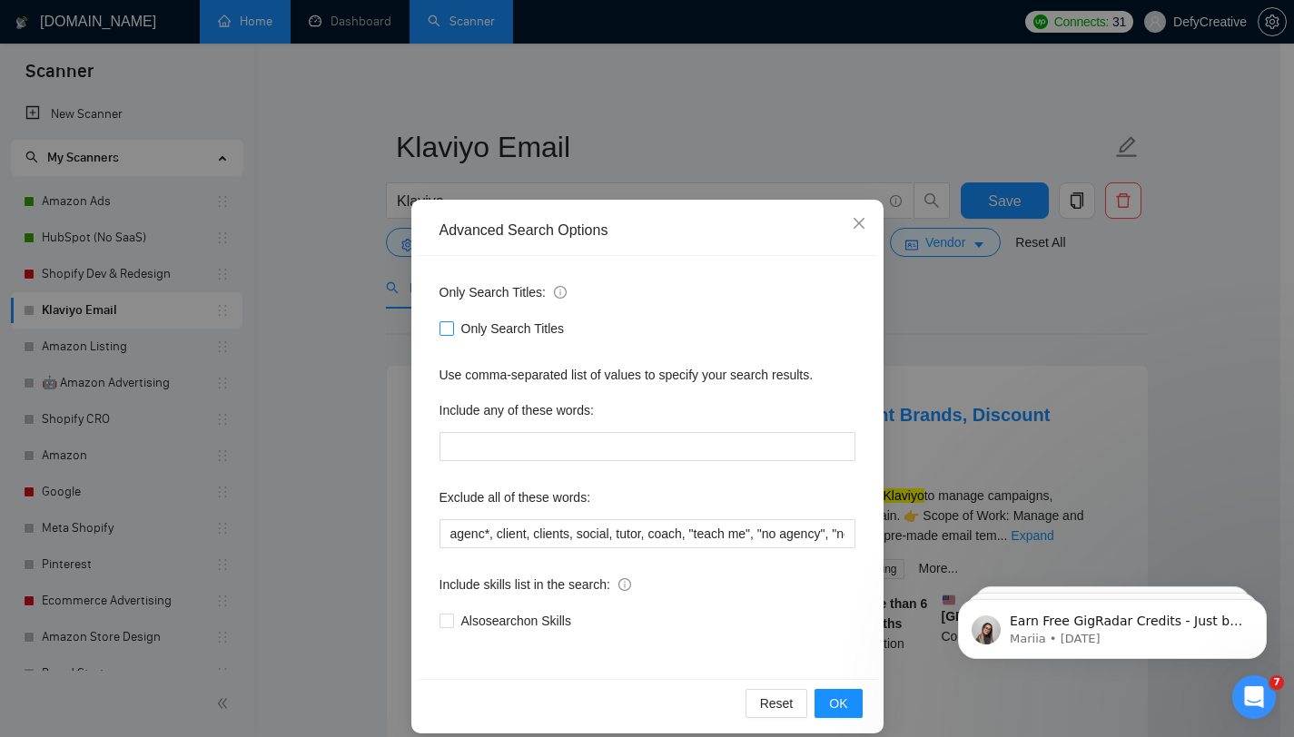
click at [441, 328] on input "Only Search Titles" at bounding box center [445, 327] width 13 height 13
checkbox input "true"
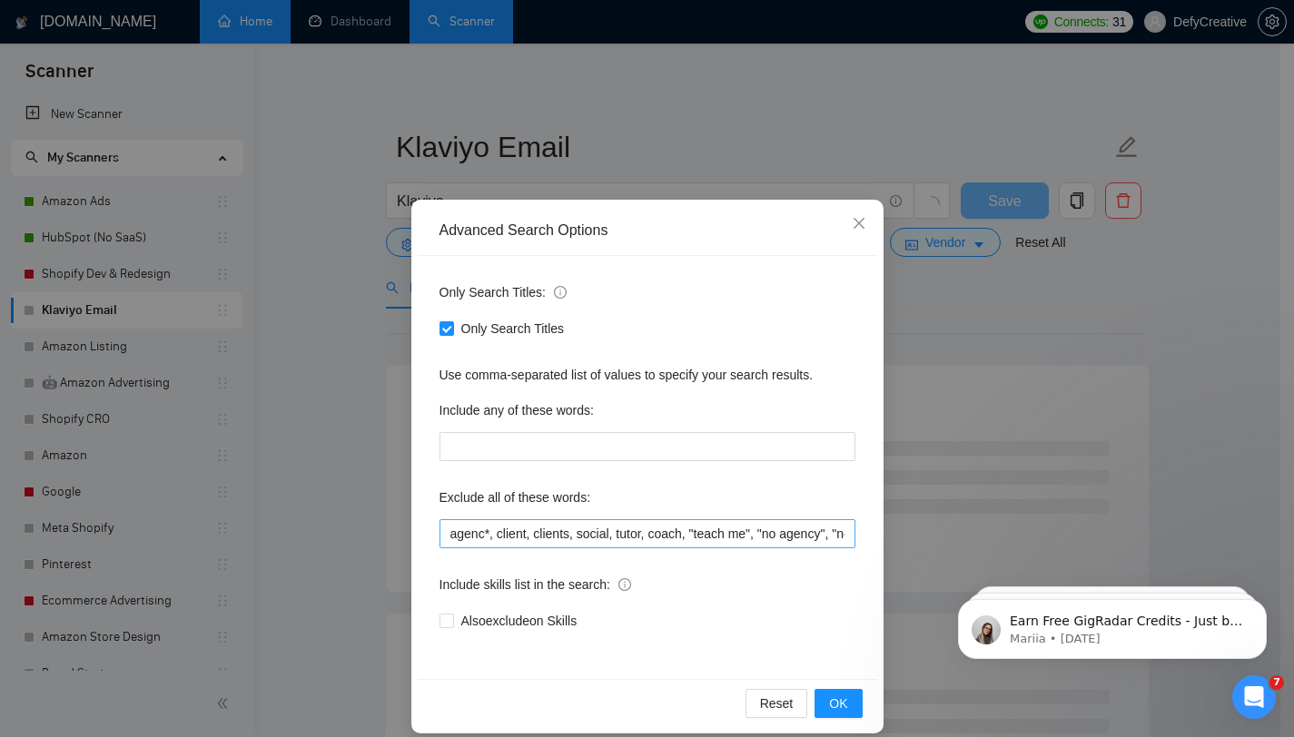
scroll to position [15, 0]
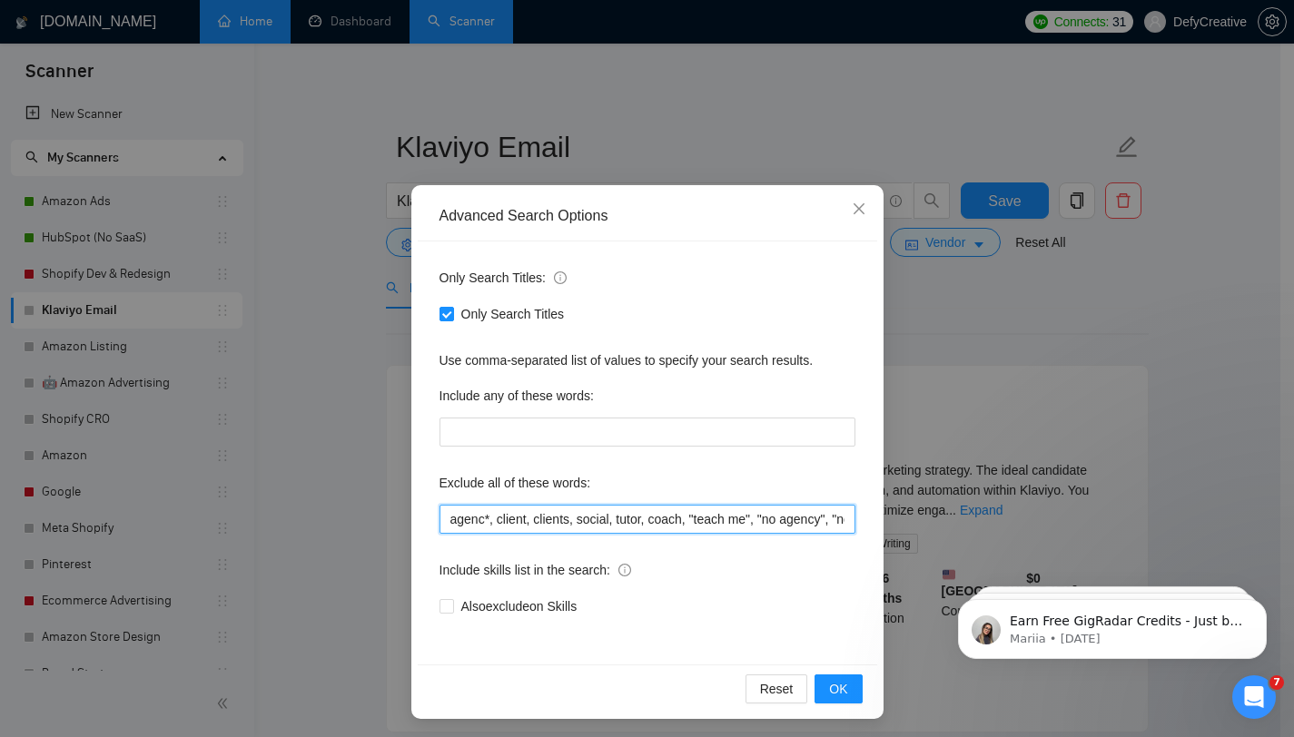
drag, startPoint x: 576, startPoint y: 526, endPoint x: 791, endPoint y: 527, distance: 215.2
click at [794, 529] on input "agenc*, client, clients, social, tutor, coach, "teach me", "no agency", "no age…" at bounding box center [647, 519] width 416 height 29
click at [651, 524] on input "agenc*, client, clients, social, tutor, coach, "teach me", "no agency", "no age…" at bounding box center [647, 519] width 416 height 29
click at [524, 526] on input "agenc*, client, clients, social, tutor, coach, "teach me", "no agency", "no age…" at bounding box center [647, 519] width 416 height 29
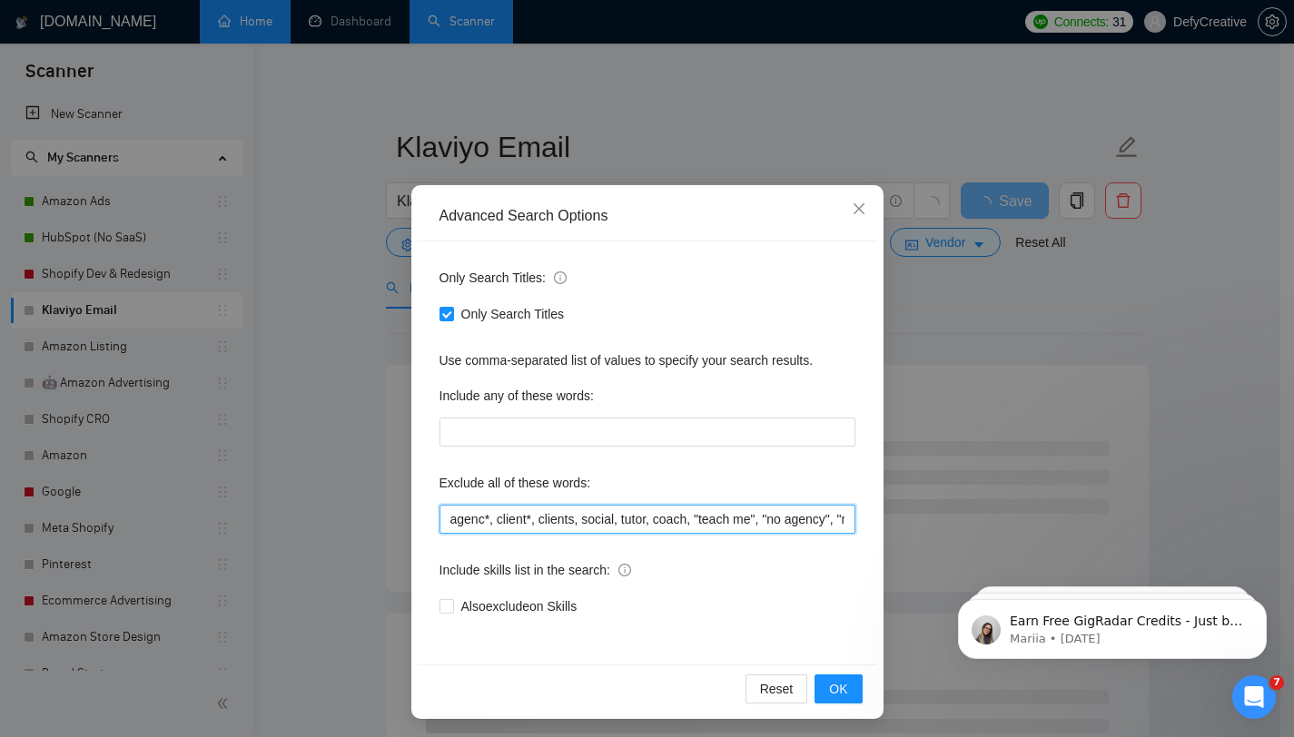
drag, startPoint x: 572, startPoint y: 522, endPoint x: 493, endPoint y: 519, distance: 79.0
click at [493, 519] on input "agenc*, client*, clients, social, tutor, coach, "teach me", "no agency", "no ag…" at bounding box center [647, 519] width 416 height 29
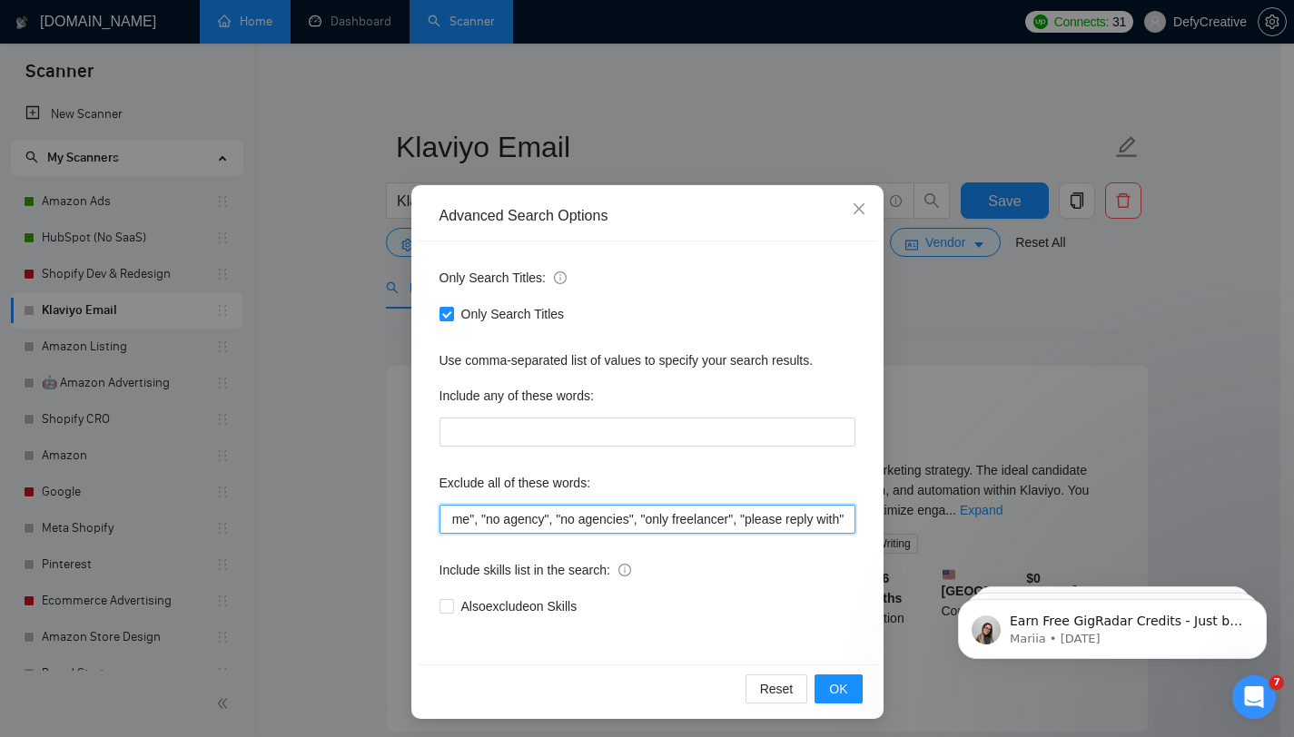
drag, startPoint x: 573, startPoint y: 516, endPoint x: 882, endPoint y: 517, distance: 308.7
click at [882, 517] on div "Advanced Search Options Only Search Titles: Only Search Titles Use comma-separa…" at bounding box center [647, 368] width 1294 height 737
click at [829, 691] on span "OK" at bounding box center [838, 689] width 18 height 20
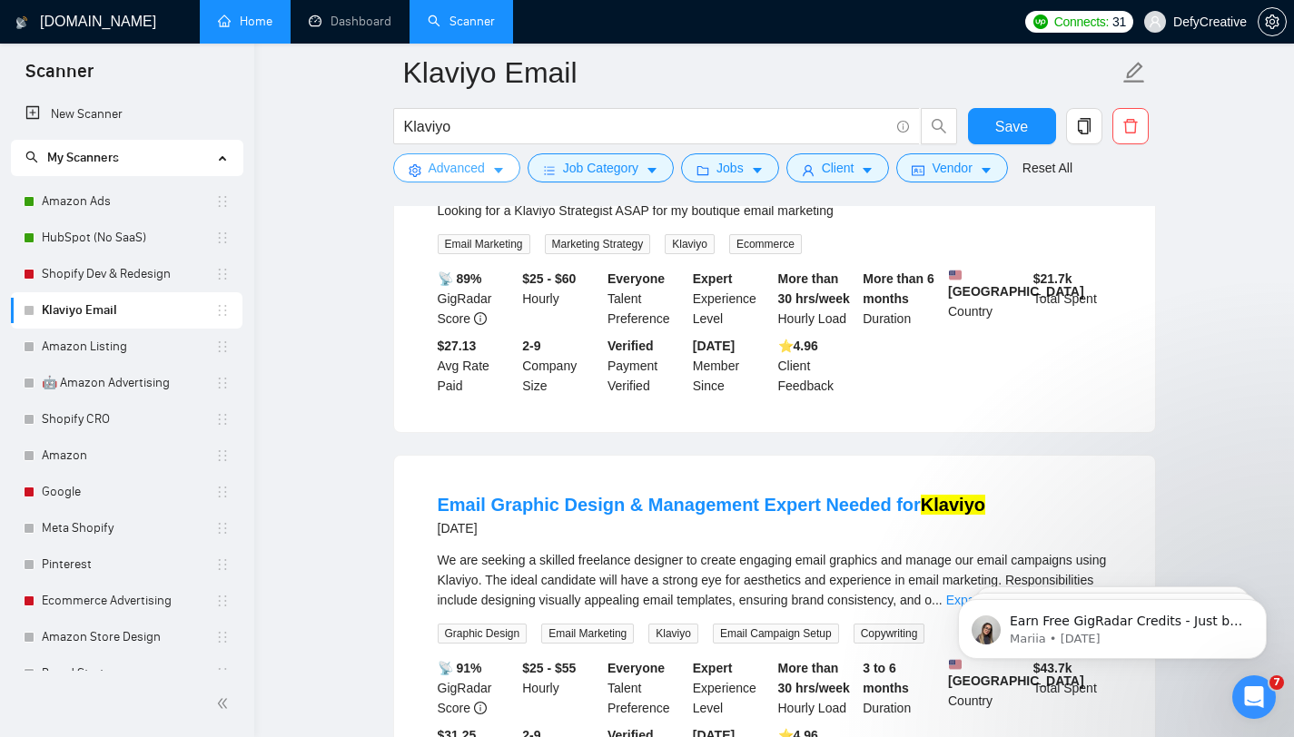
scroll to position [1752, 0]
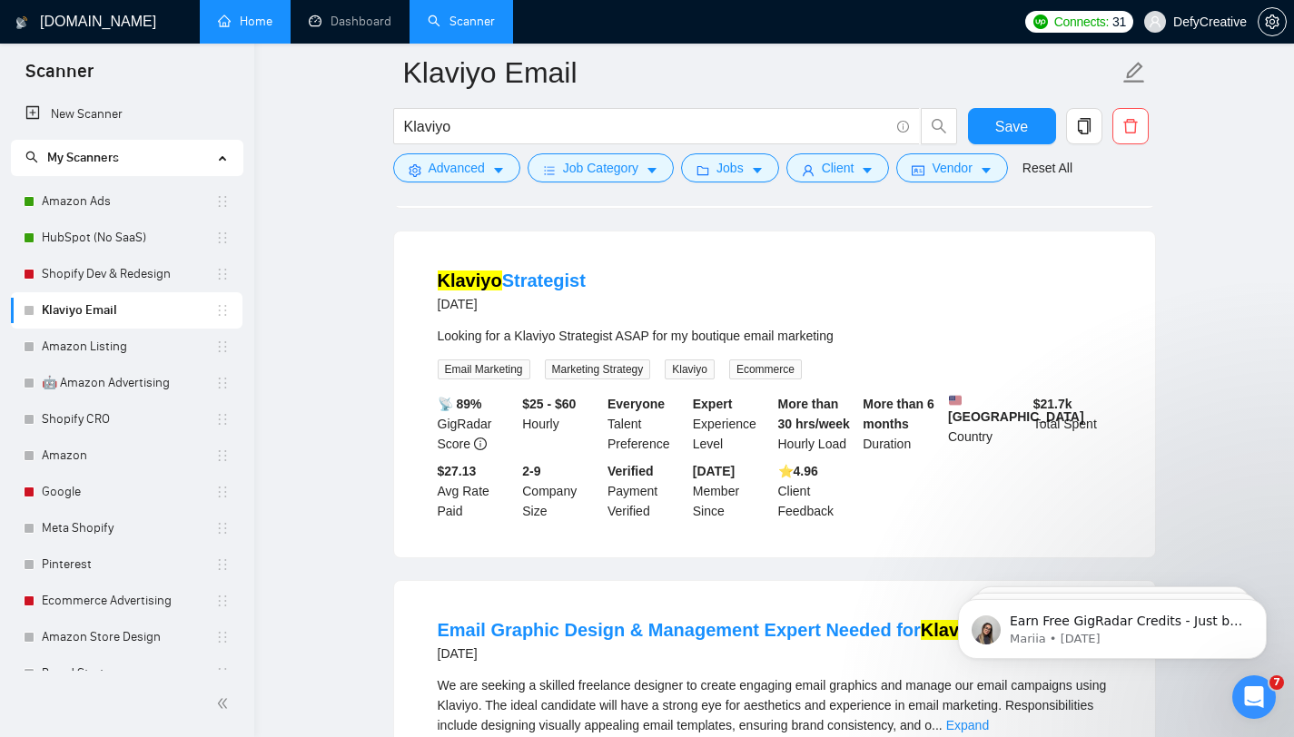
click at [723, 346] on div "Looking for a Klaviyo Strategist ASAP for my boutique email marketing" at bounding box center [775, 336] width 674 height 20
copy div "boutique"
click at [481, 169] on span "Advanced" at bounding box center [457, 168] width 56 height 20
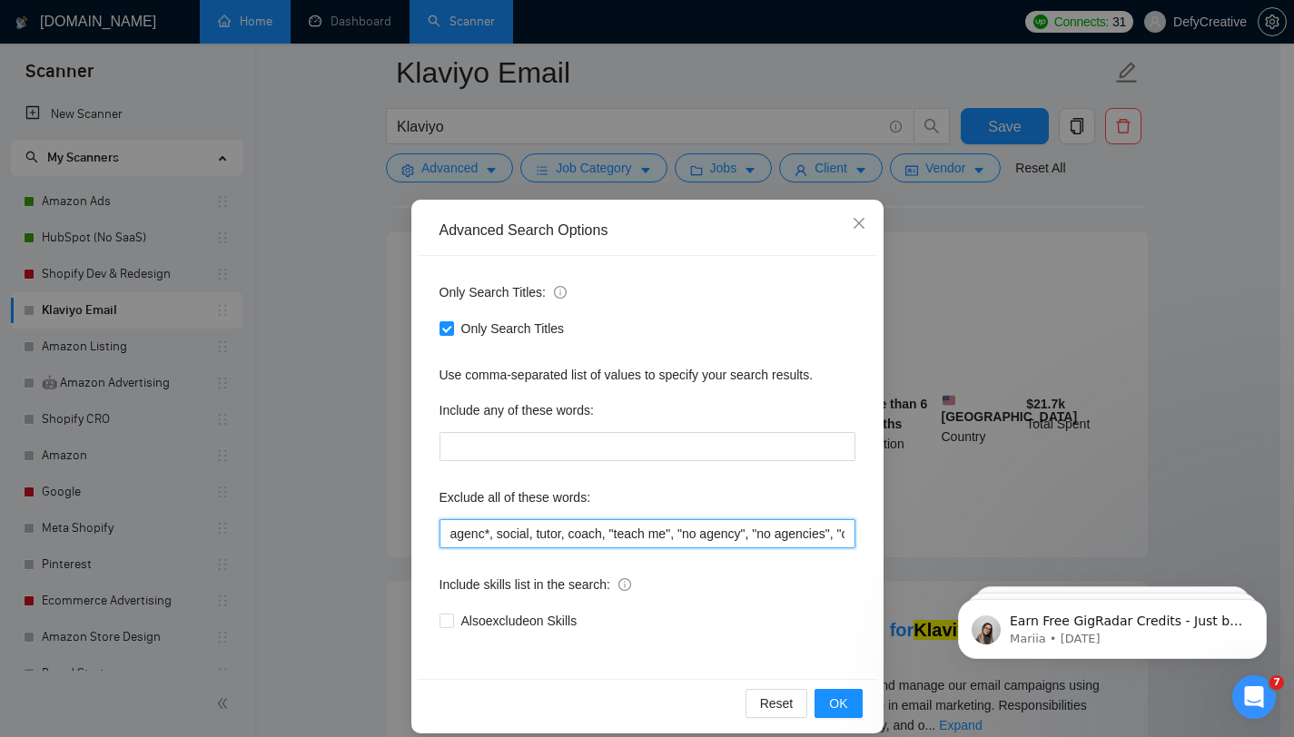
click at [683, 536] on input "agenc*, social, tutor, coach, "teach me", "no agency", "no agencies", "only fre…" at bounding box center [647, 533] width 416 height 29
paste input "boutique"
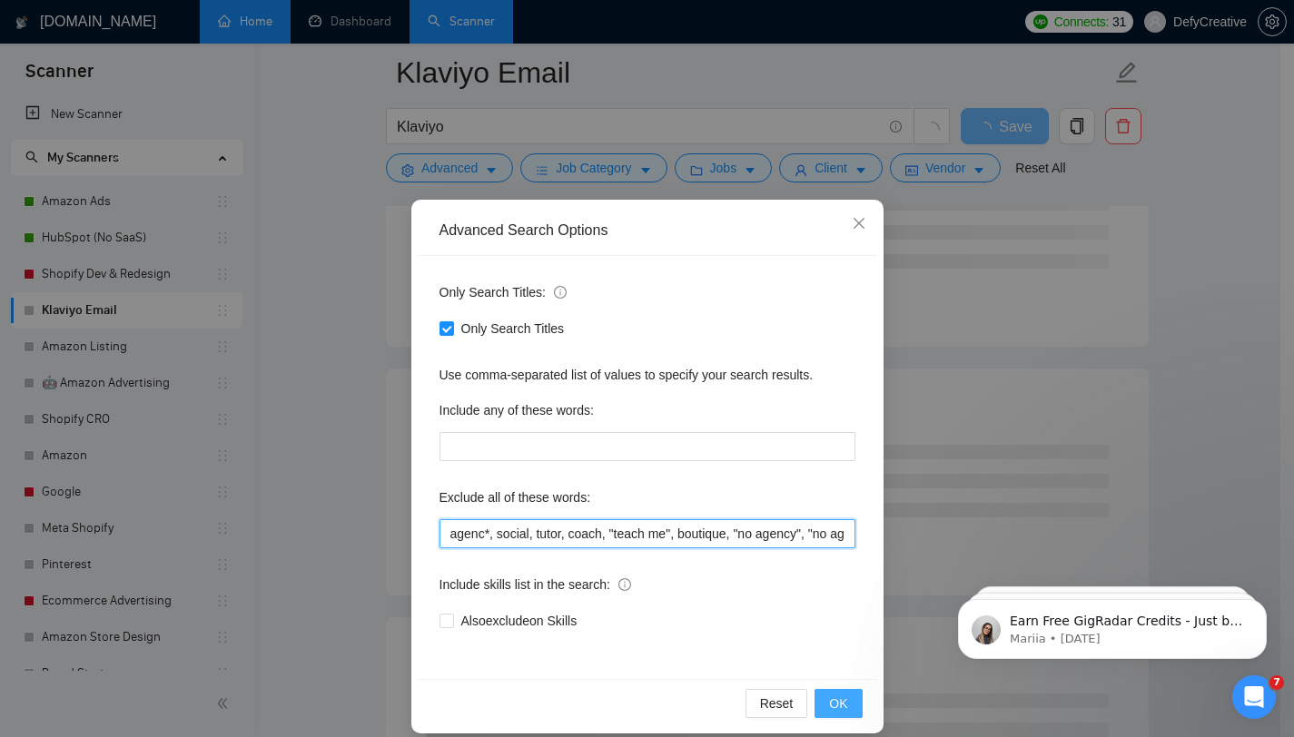
type input "agenc*, social, tutor, coach, "teach me", boutique, "no agency", "no agencies",…"
click at [832, 700] on span "OK" at bounding box center [838, 704] width 18 height 20
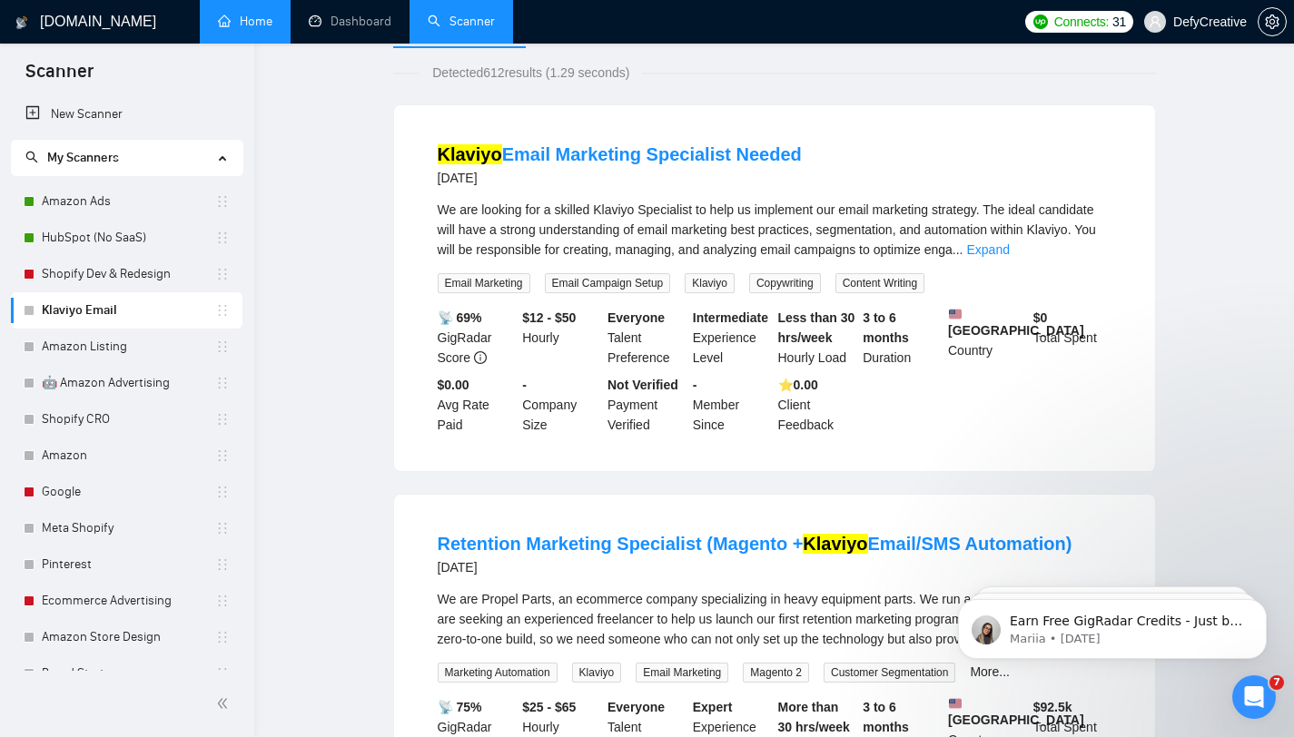
scroll to position [0, 0]
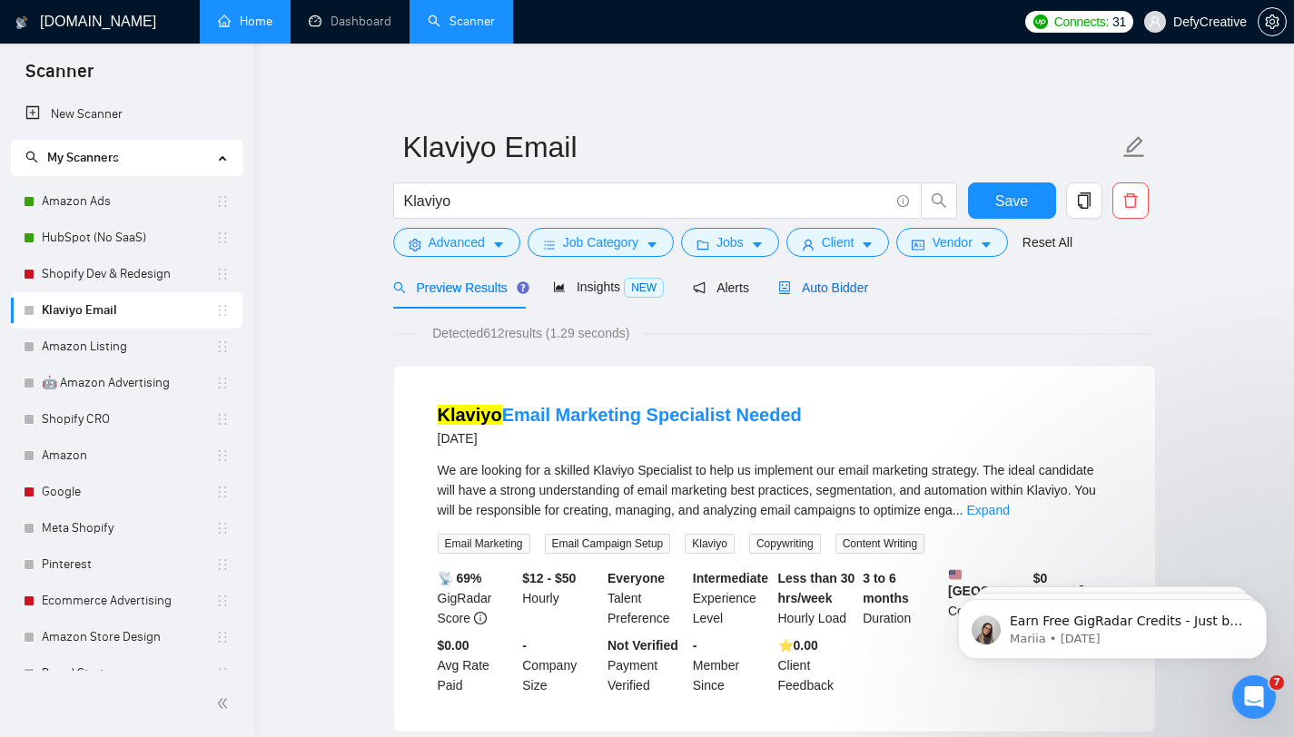
click at [846, 289] on span "Auto Bidder" at bounding box center [823, 288] width 90 height 15
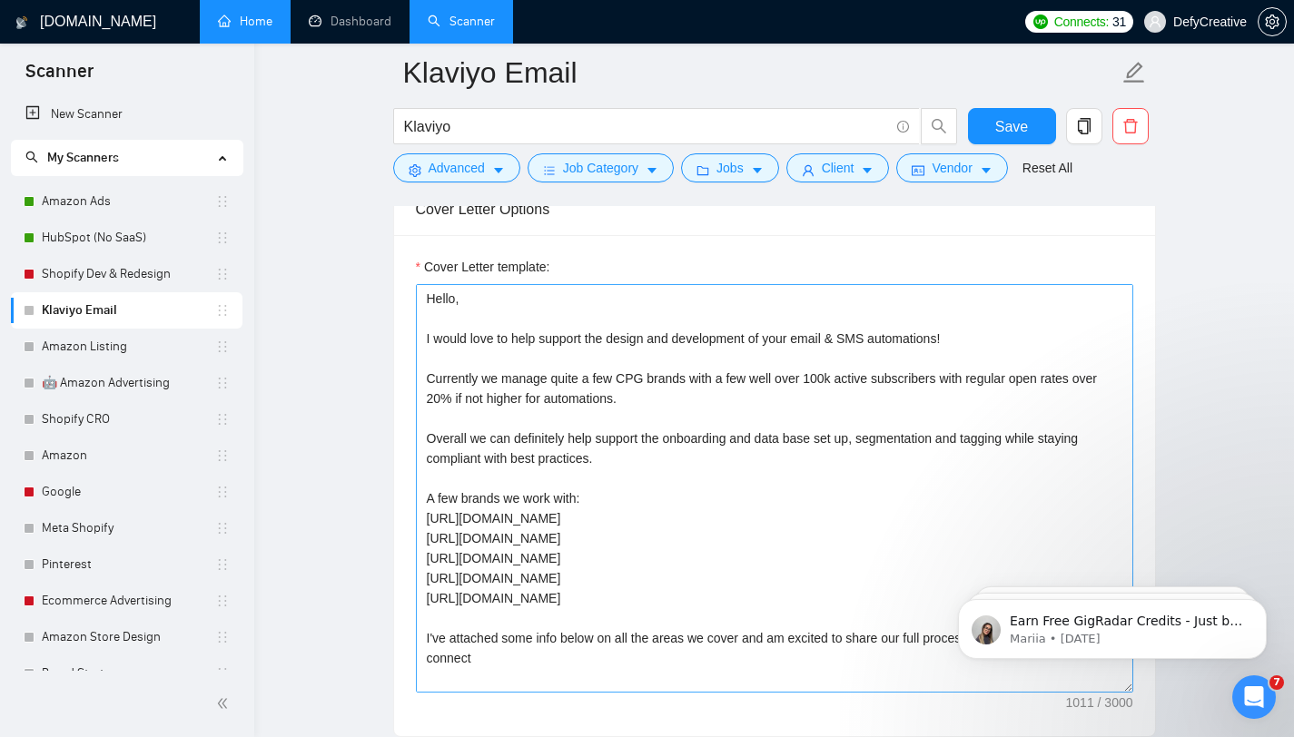
scroll to position [1199, 0]
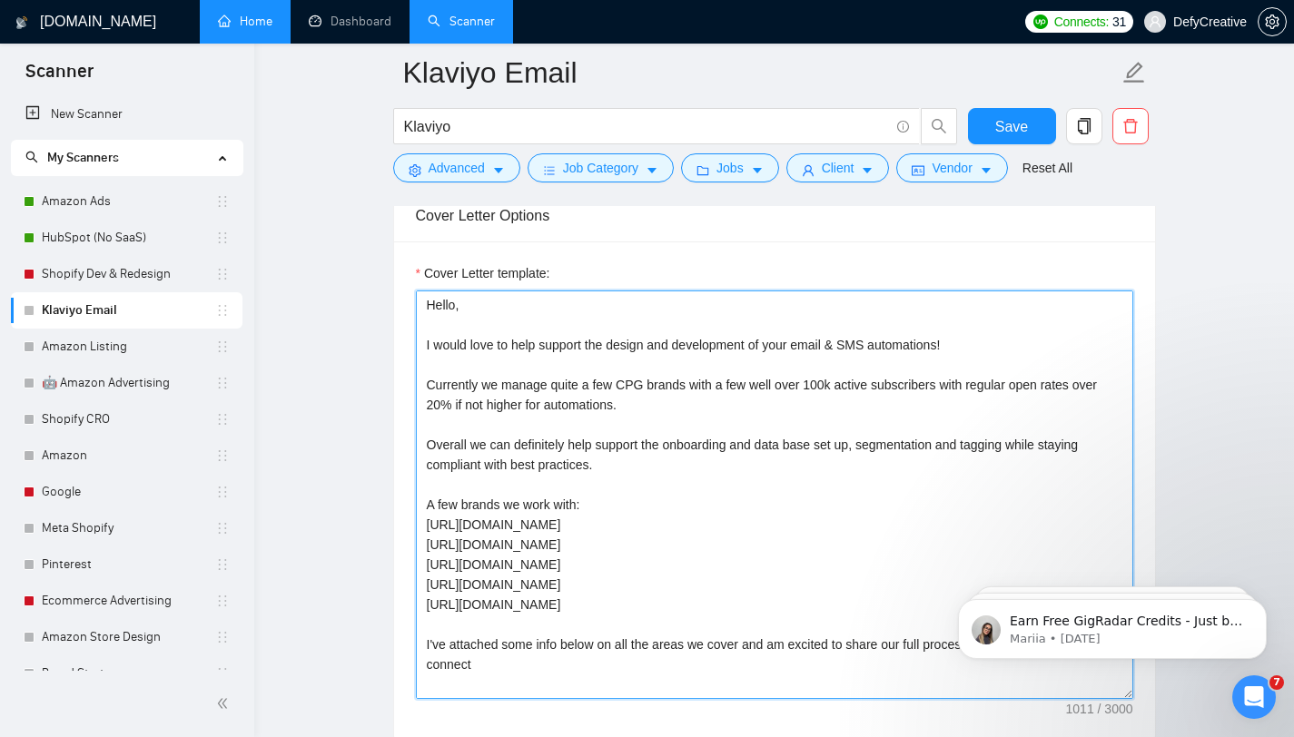
drag, startPoint x: 614, startPoint y: 346, endPoint x: 801, endPoint y: 344, distance: 187.1
click at [801, 344] on textarea "Hello, I would love to help support the design and development of your email & …" at bounding box center [774, 495] width 717 height 409
click at [771, 344] on textarea "Hello, I would love to help support your email & SMS automations! Currently we …" at bounding box center [774, 495] width 717 height 409
drag, startPoint x: 785, startPoint y: 342, endPoint x: 656, endPoint y: 342, distance: 128.0
click at [656, 342] on textarea "Hello, I would love to help support your email & SMS automations! Currently we …" at bounding box center [774, 495] width 717 height 409
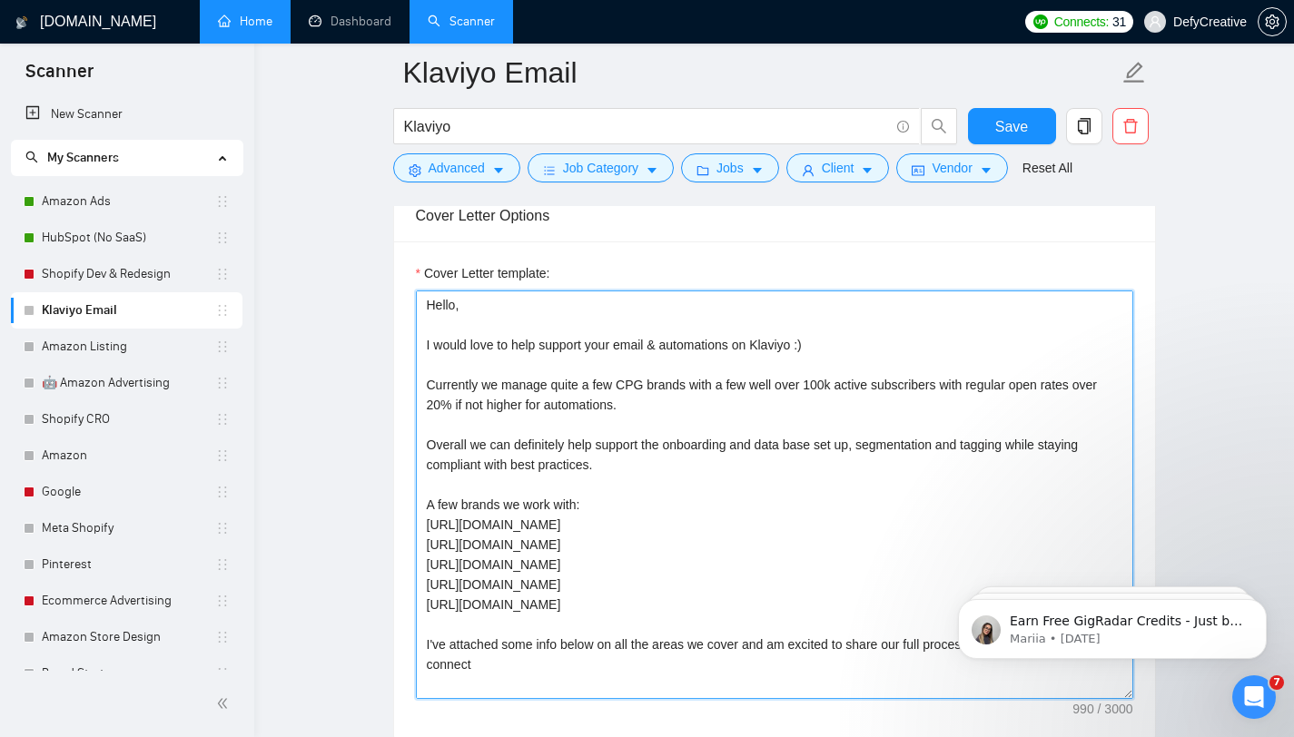
click at [579, 360] on textarea "Hello, I would love to help support your email & automations on Klaviyo :) Curr…" at bounding box center [774, 495] width 717 height 409
click at [495, 388] on textarea "Hello, I would love to help support your email & automations on Klaviyo :) Curr…" at bounding box center [774, 495] width 717 height 409
drag, startPoint x: 487, startPoint y: 386, endPoint x: 429, endPoint y: 385, distance: 58.1
click at [429, 385] on textarea "Hello, I would love to help support your email & automations on Klaviyo :) Curr…" at bounding box center [774, 495] width 717 height 409
click at [567, 386] on textarea "Hello, I would love to help support your email & automations on Klaviyo :) Over…" at bounding box center [774, 495] width 717 height 409
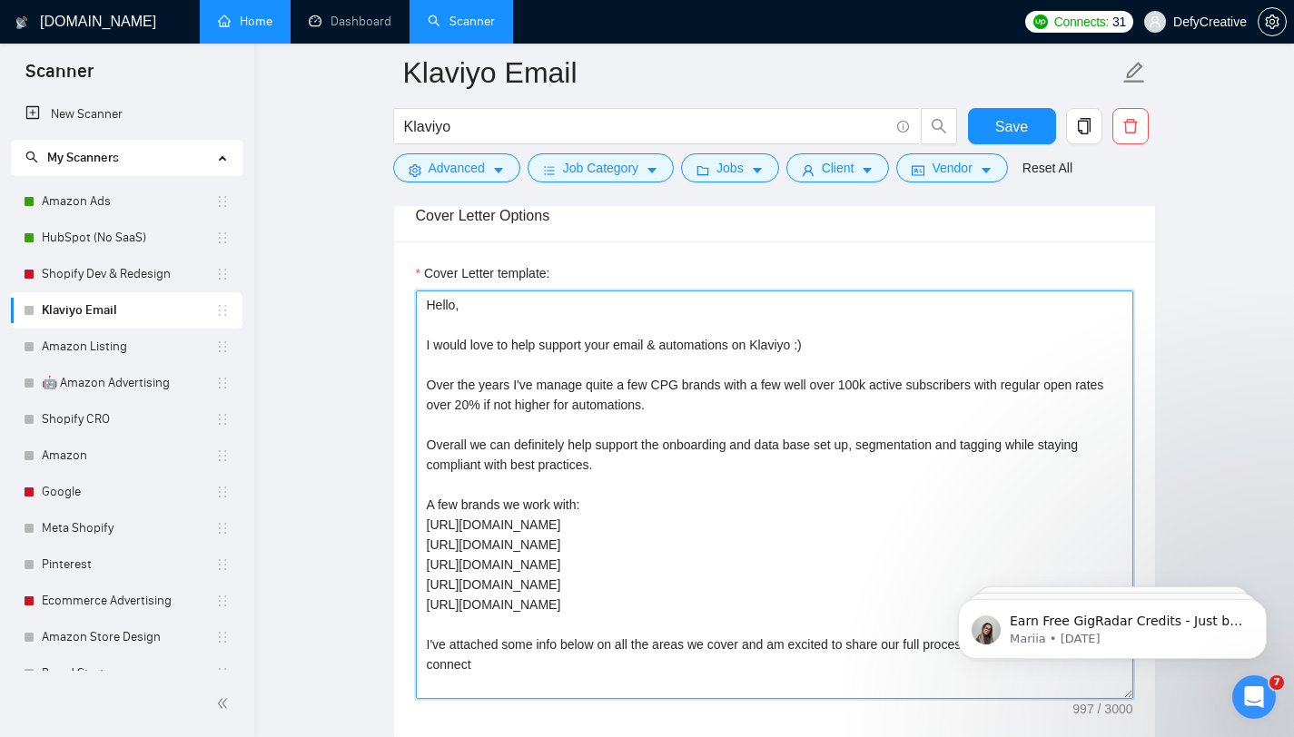
click at [567, 386] on textarea "Hello, I would love to help support your email & automations on Klaviyo :) Over…" at bounding box center [774, 495] width 717 height 409
drag, startPoint x: 838, startPoint y: 386, endPoint x: 727, endPoint y: 381, distance: 110.9
click at [727, 381] on textarea "Hello, I would love to help support your email & automations on Klaviyo :) Over…" at bounding box center [774, 495] width 717 height 409
click at [960, 387] on textarea "Hello, I would love to help support your email & automations on Klaviyo :) Over…" at bounding box center [774, 495] width 717 height 409
click at [944, 402] on textarea "Hello, I would love to help support your email & automations on Klaviyo :) Over…" at bounding box center [774, 495] width 717 height 409
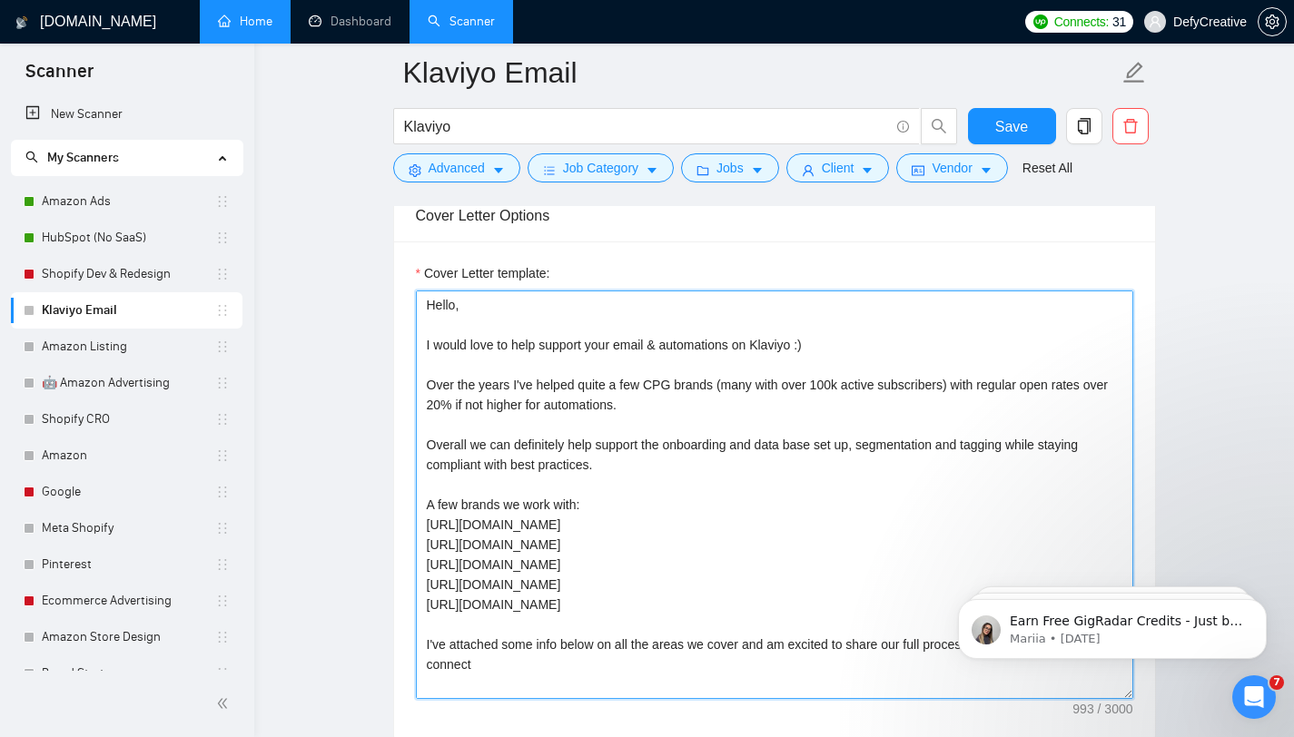
click at [972, 385] on textarea "Hello, I would love to help support your email & automations on Klaviyo :) Over…" at bounding box center [774, 495] width 717 height 409
drag, startPoint x: 569, startPoint y: 446, endPoint x: 421, endPoint y: 449, distance: 148.0
click at [420, 448] on textarea "Hello, I would love to help support your email & automations on Klaviyo :) Over…" at bounding box center [774, 495] width 717 height 409
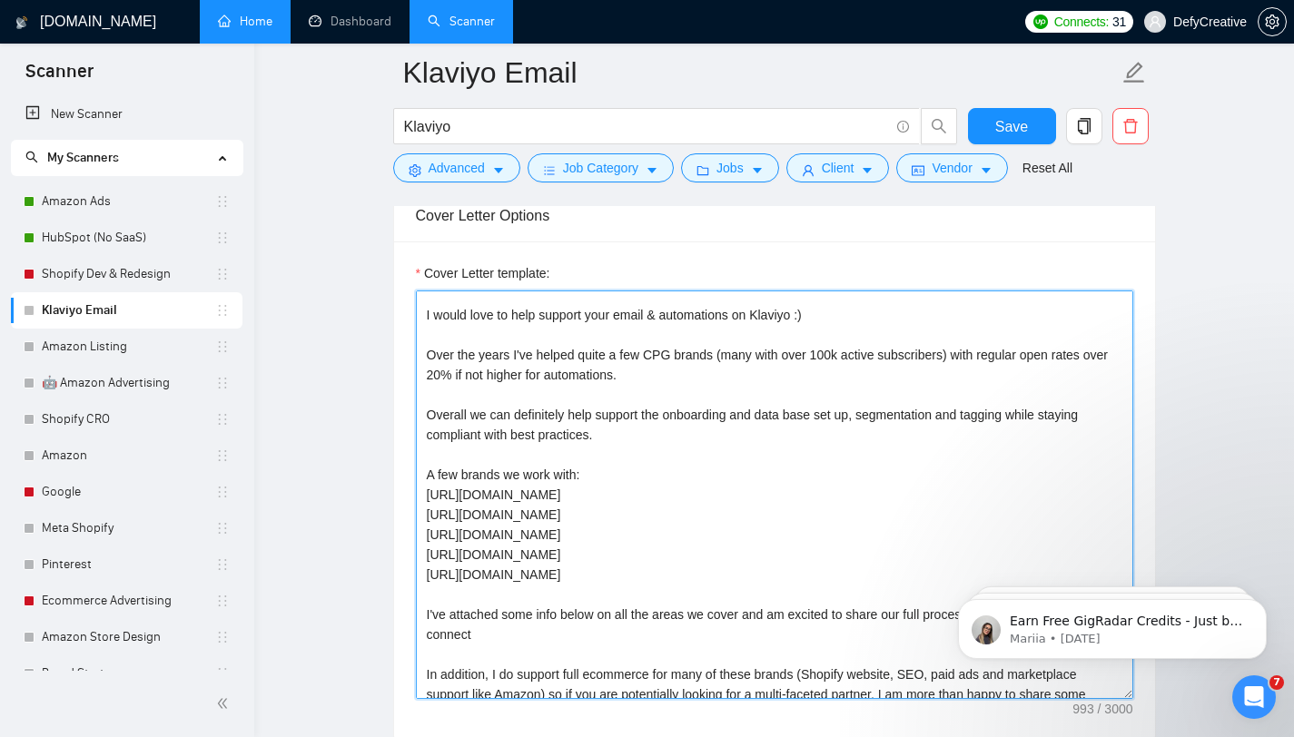
click at [555, 495] on textarea "Hello, I would love to help support your email & automations on Klaviyo :) Over…" at bounding box center [774, 495] width 717 height 409
click at [567, 496] on textarea "Hello, I would love to help support your email & automations on Klaviyo :) Over…" at bounding box center [774, 495] width 717 height 409
click at [559, 495] on textarea "Hello, I would love to help support your email & automations on Klaviyo :) Over…" at bounding box center [774, 495] width 717 height 409
click at [557, 495] on textarea "Hello, I would love to help support your email & automations on Klaviyo :) Over…" at bounding box center [774, 495] width 717 height 409
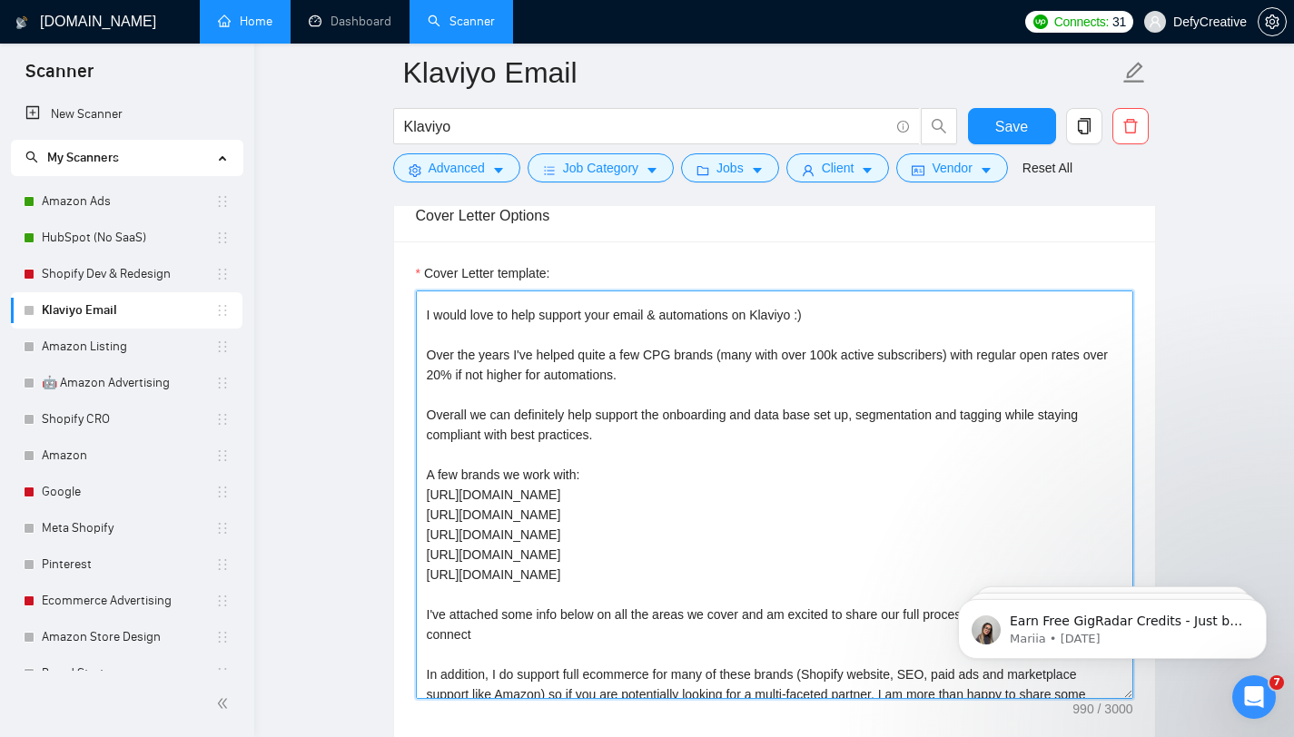
click at [498, 494] on textarea "Hello, I would love to help support your email & automations on Klaviyo :) Over…" at bounding box center [774, 495] width 717 height 409
click at [575, 553] on textarea "Hello, I would love to help support your email & automations on Klaviyo :) Over…" at bounding box center [774, 495] width 717 height 409
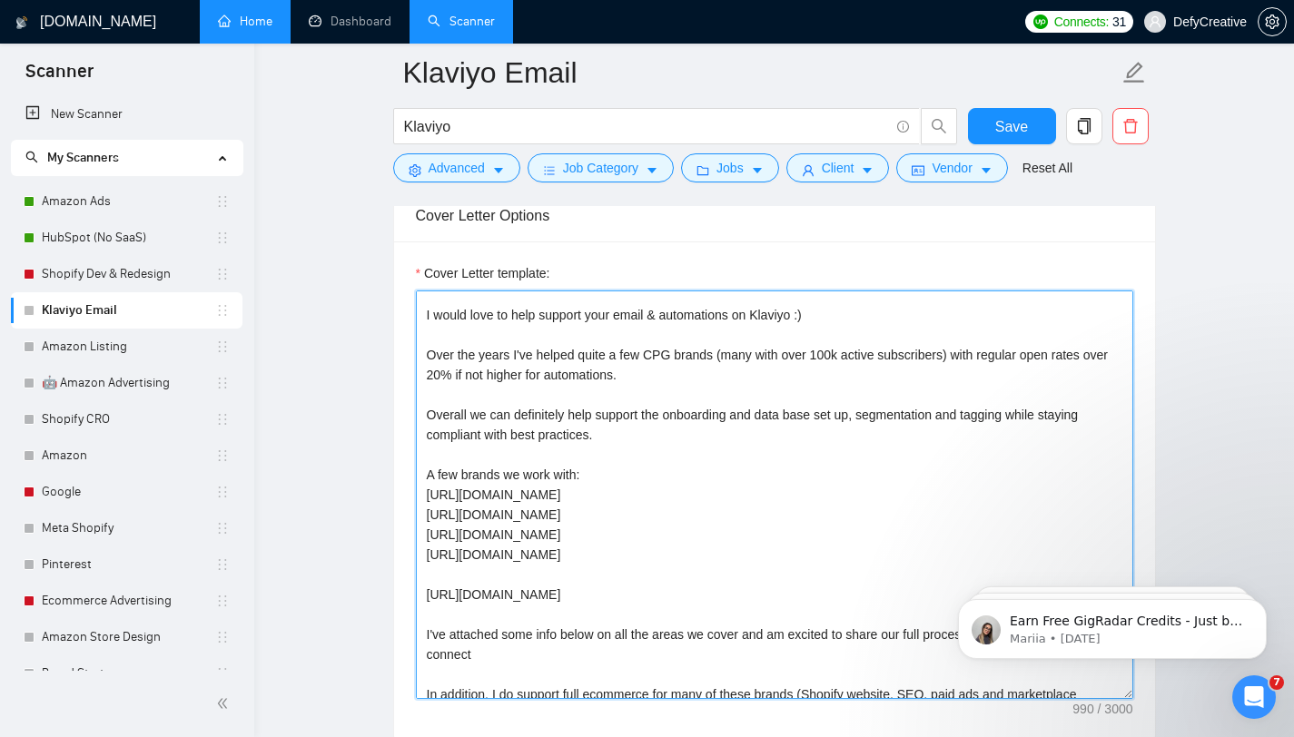
paste textarea "[URL][DOMAIN_NAME]"
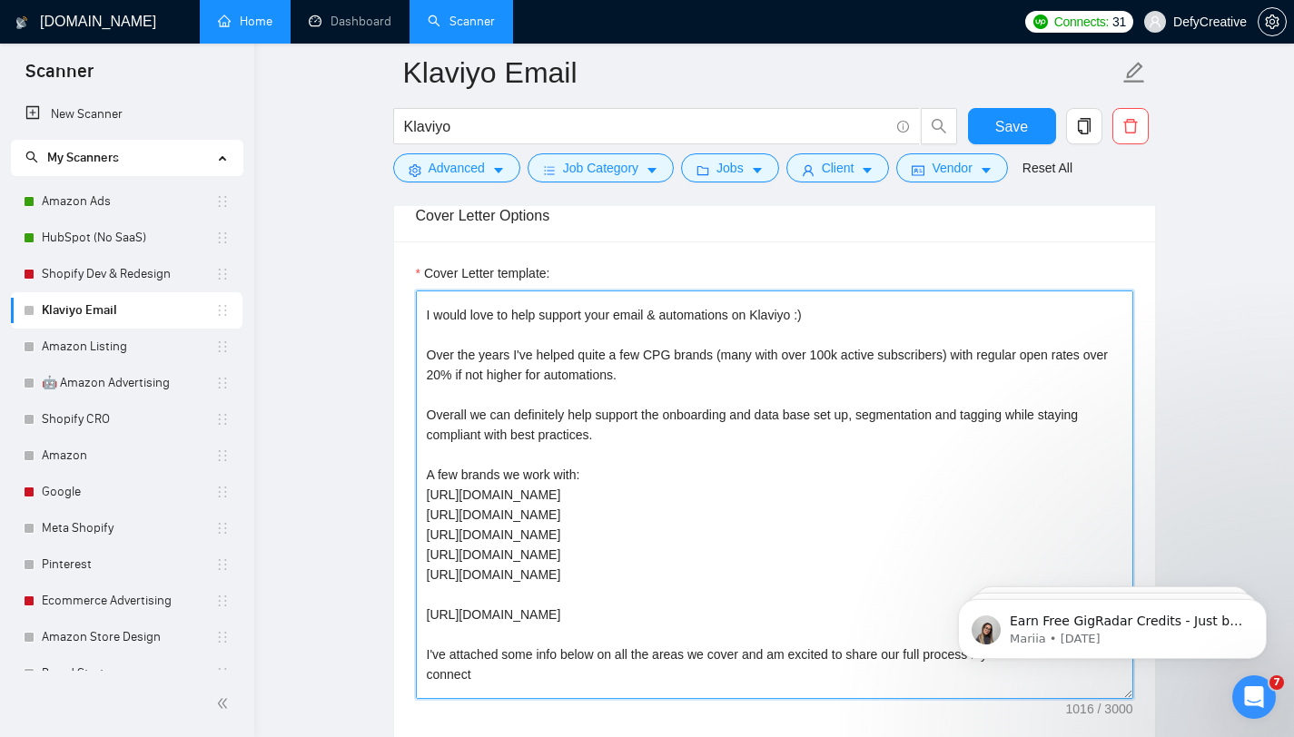
drag, startPoint x: 528, startPoint y: 551, endPoint x: 468, endPoint y: 551, distance: 60.8
click at [468, 551] on textarea "Hello, I would love to help support your email & automations on Klaviyo :) Over…" at bounding box center [774, 495] width 717 height 409
drag, startPoint x: 576, startPoint y: 494, endPoint x: 423, endPoint y: 499, distance: 152.6
click at [423, 499] on textarea "Hello, I would love to help support your email & automations on Klaviyo :) Over…" at bounding box center [774, 495] width 717 height 409
click at [462, 498] on textarea "Hello, I would love to help support your email & automations on Klaviyo :) Over…" at bounding box center [774, 495] width 717 height 409
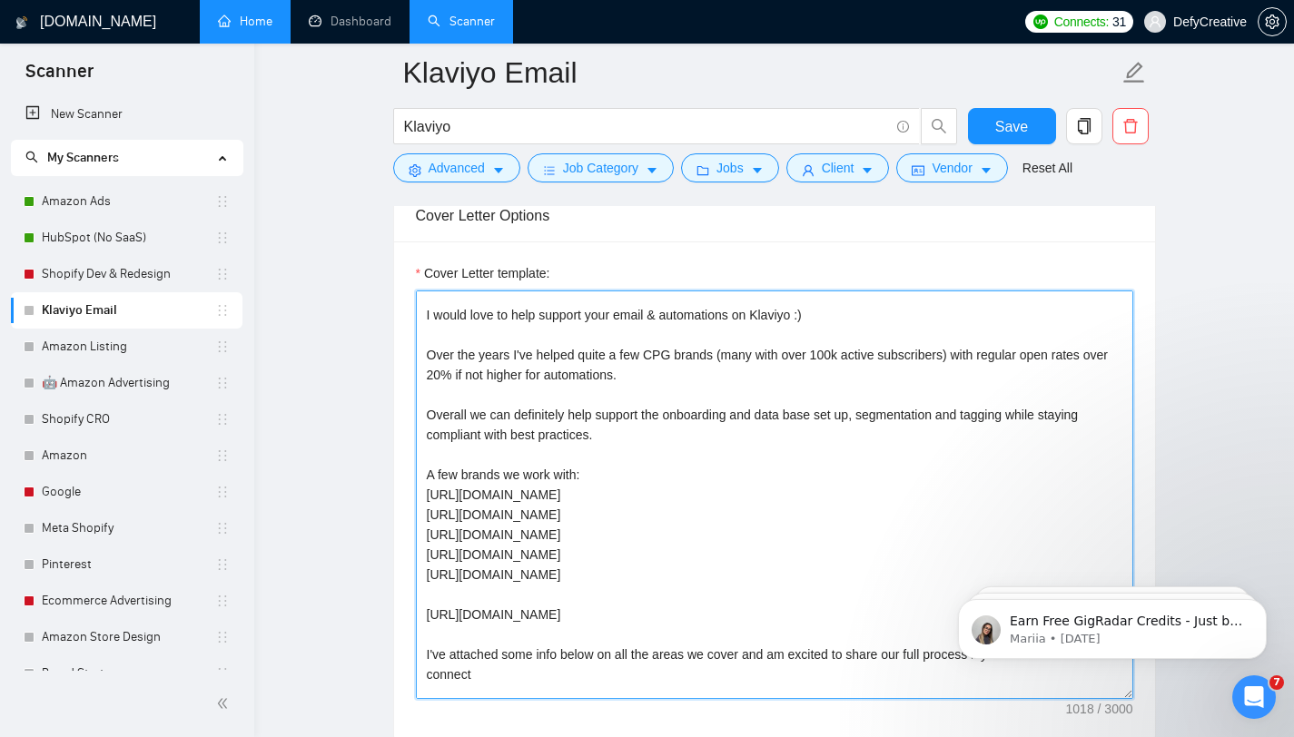
drag, startPoint x: 540, startPoint y: 496, endPoint x: 470, endPoint y: 496, distance: 69.9
click at [469, 496] on textarea "Hello, I would love to help support your email & automations on Klaviyo :) Over…" at bounding box center [774, 495] width 717 height 409
click at [483, 489] on textarea "Hello, I would love to help support your email & automations on Klaviyo :) Over…" at bounding box center [774, 495] width 717 height 409
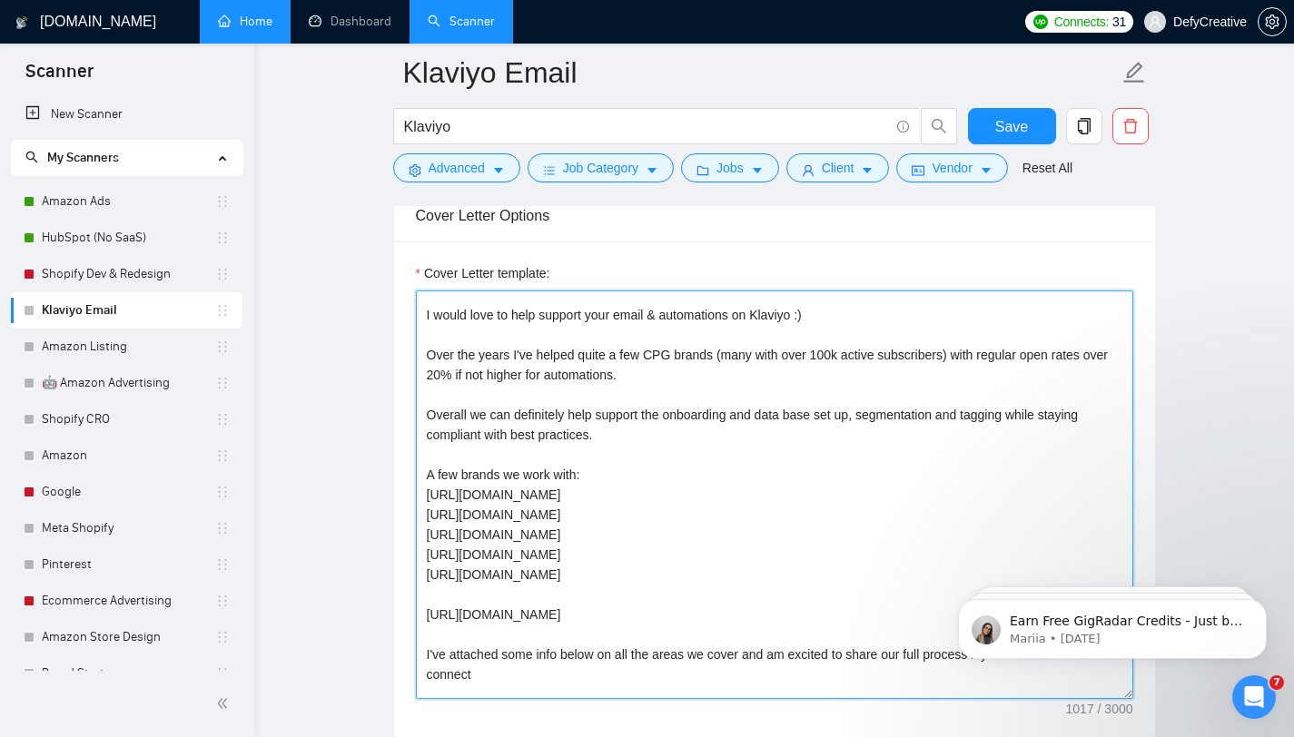
click at [583, 497] on textarea "Hello, I would love to help support your email & automations on Klaviyo :) Over…" at bounding box center [774, 495] width 717 height 409
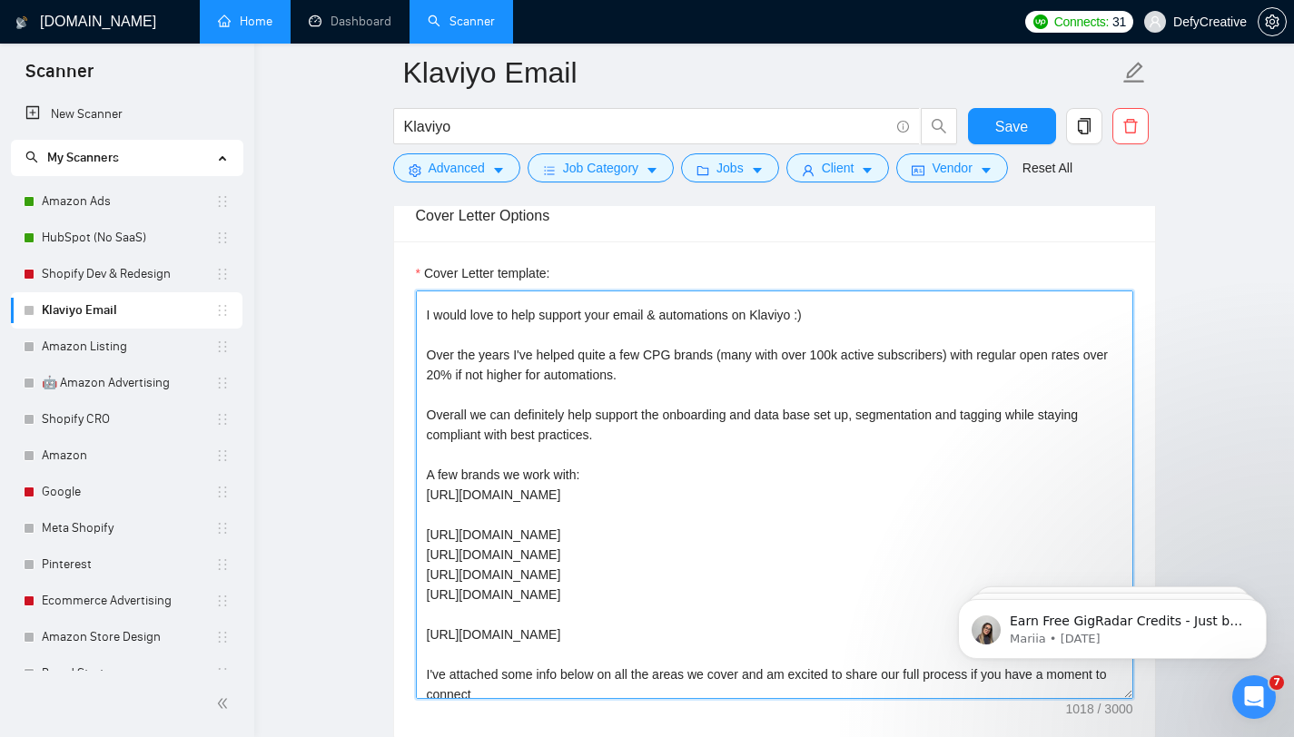
paste textarea "[URL][DOMAIN_NAME]"
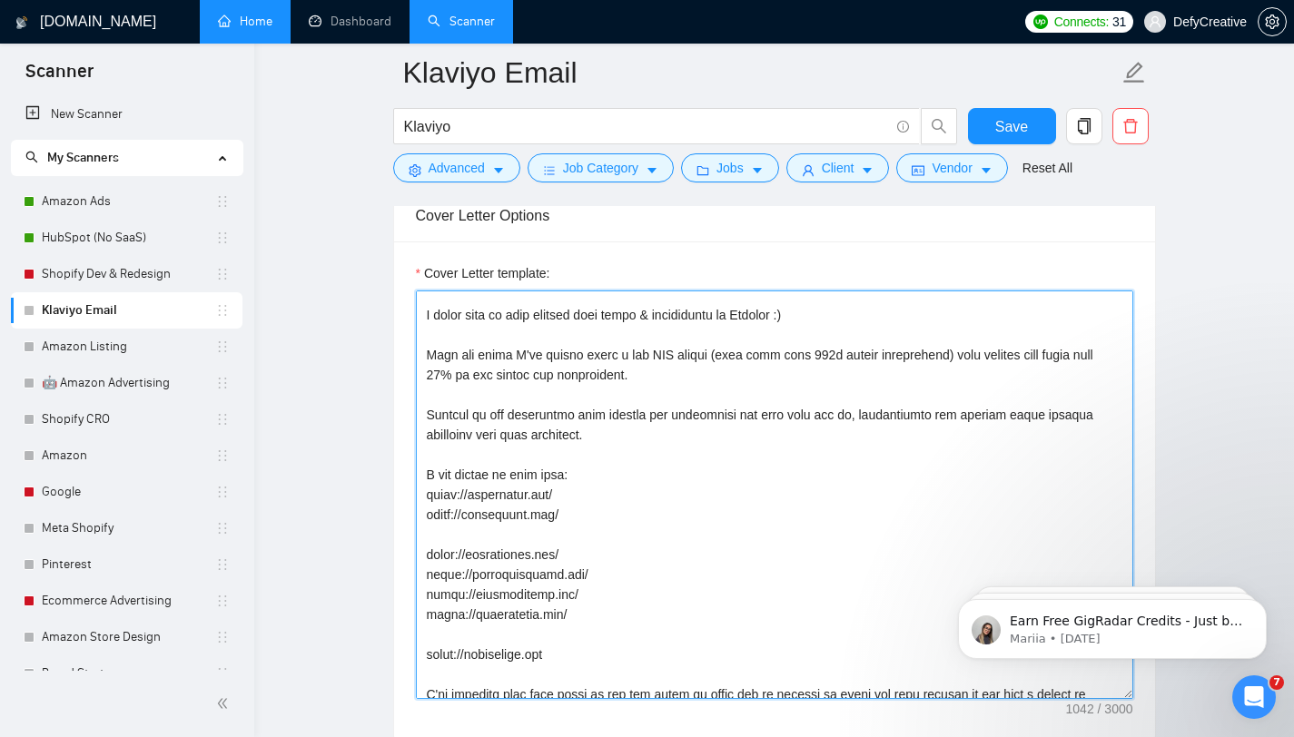
drag, startPoint x: 529, startPoint y: 516, endPoint x: 470, endPoint y: 517, distance: 59.0
click at [470, 517] on textarea "Cover Letter template:" at bounding box center [774, 495] width 717 height 409
click at [473, 519] on textarea "Cover Letter template:" at bounding box center [774, 495] width 717 height 409
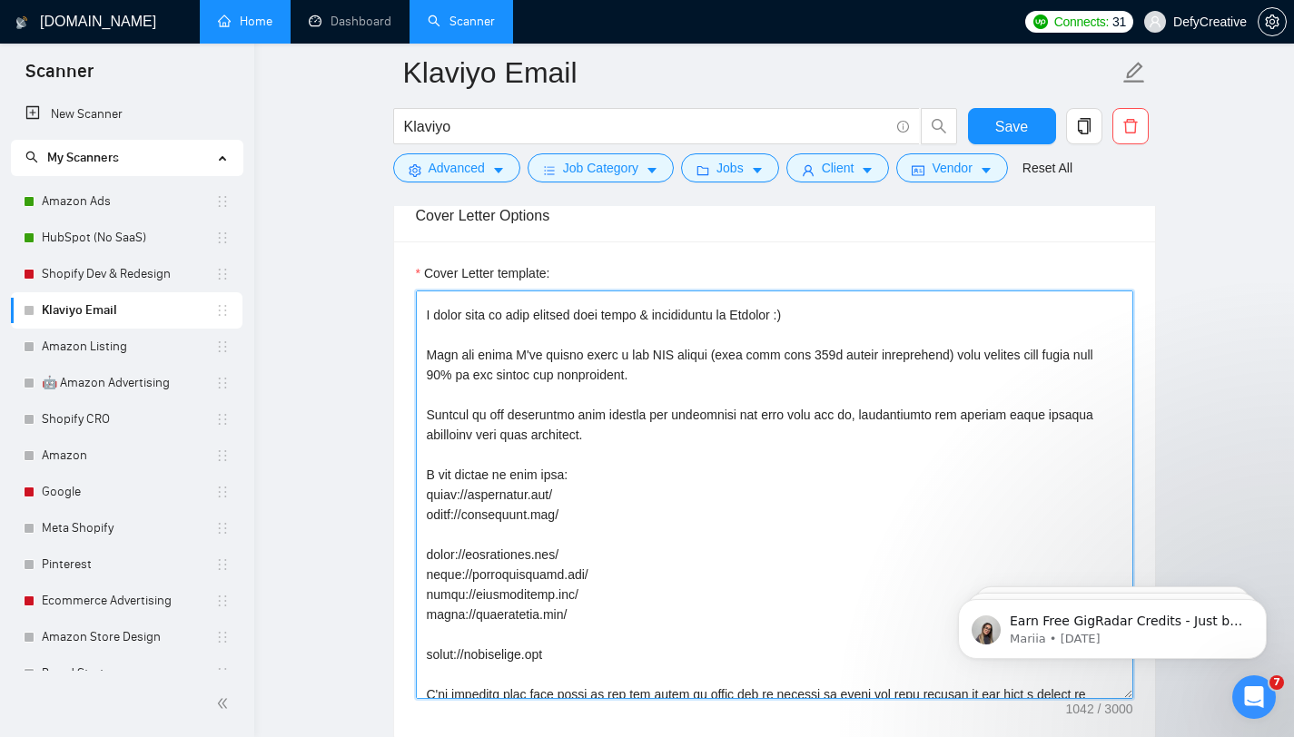
click at [470, 539] on textarea "Cover Letter template:" at bounding box center [774, 495] width 717 height 409
paste textarea "[URL][DOMAIN_NAME]"
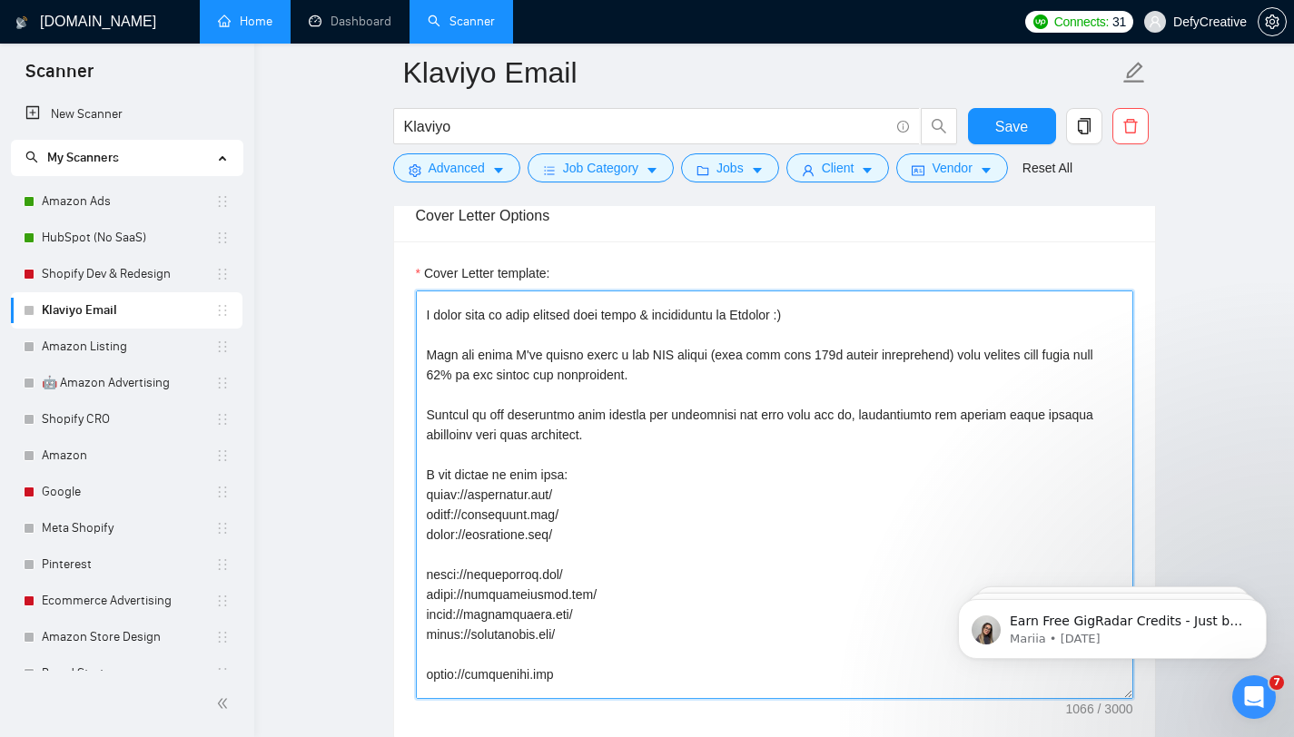
click at [470, 546] on textarea "Cover Letter template:" at bounding box center [774, 495] width 717 height 409
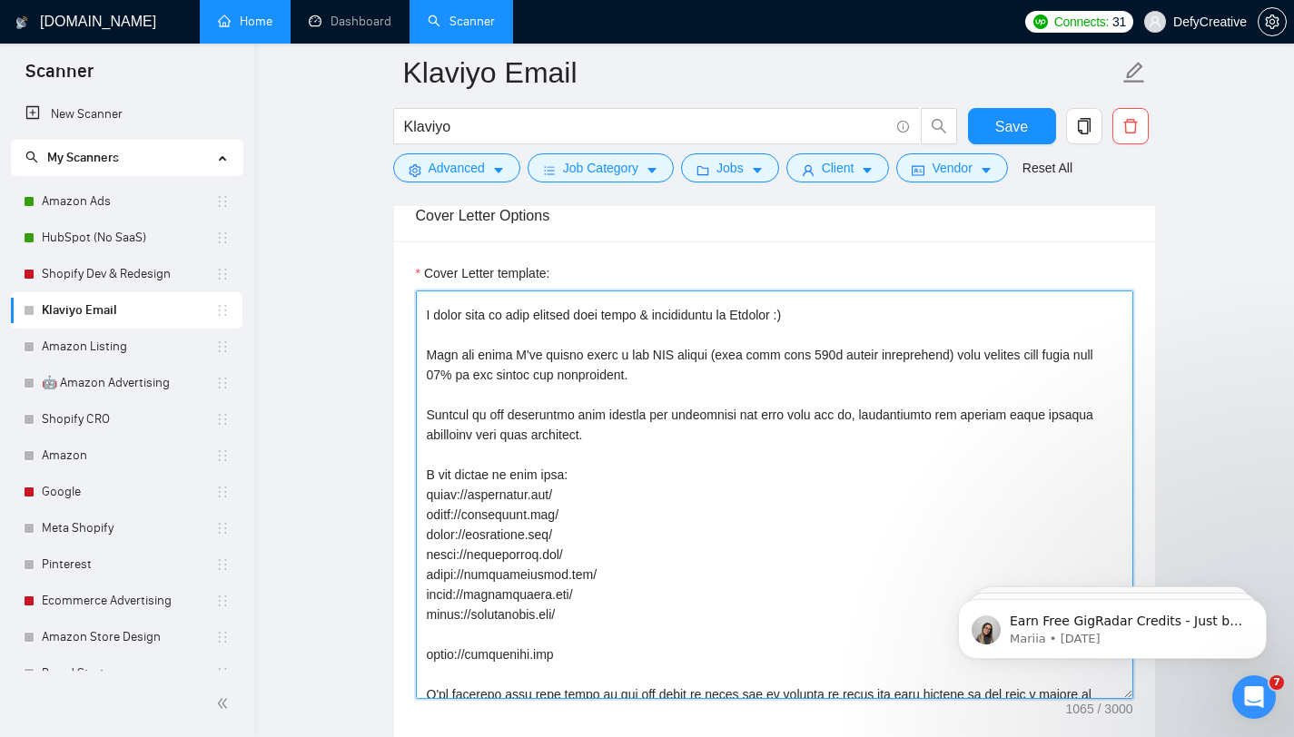
drag, startPoint x: 541, startPoint y: 557, endPoint x: 467, endPoint y: 557, distance: 74.5
click at [467, 557] on textarea "Cover Letter template:" at bounding box center [774, 495] width 717 height 409
click at [492, 648] on textarea "Cover Letter template:" at bounding box center [774, 495] width 717 height 409
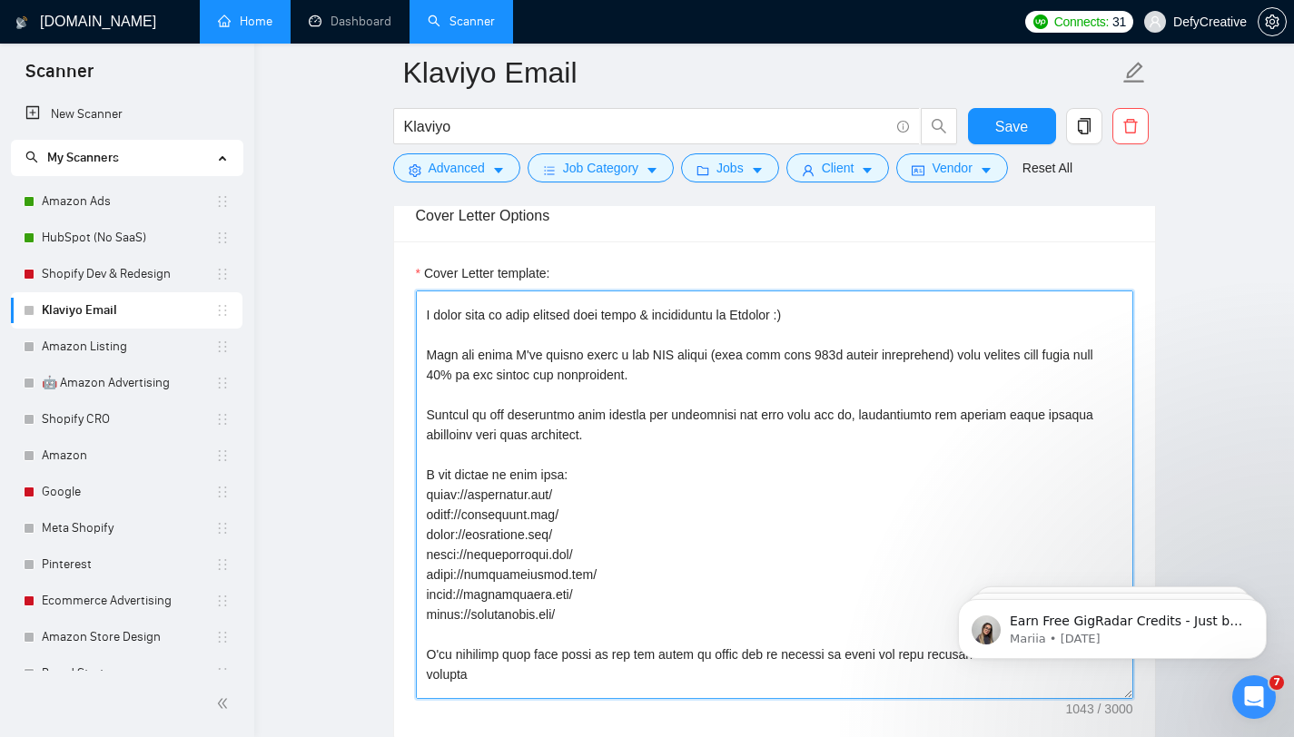
scroll to position [59, 0]
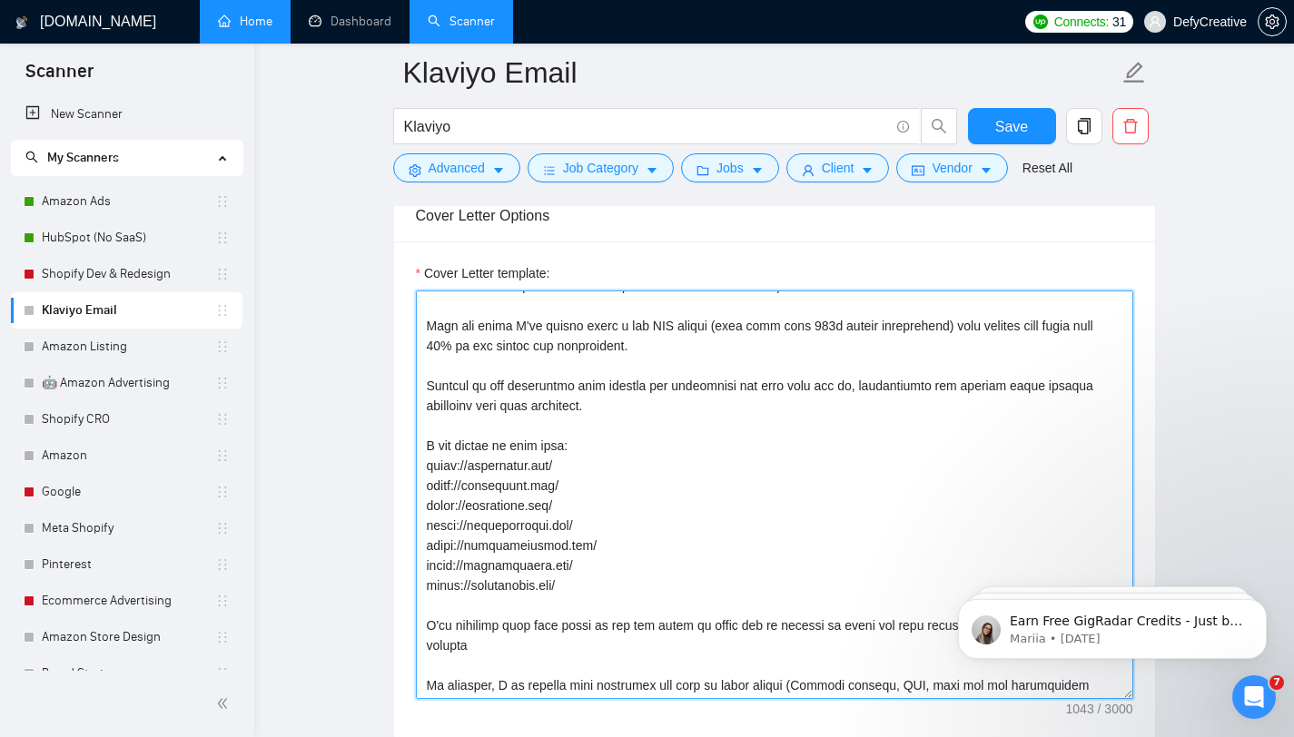
click at [574, 587] on textarea "Cover Letter template:" at bounding box center [774, 495] width 717 height 409
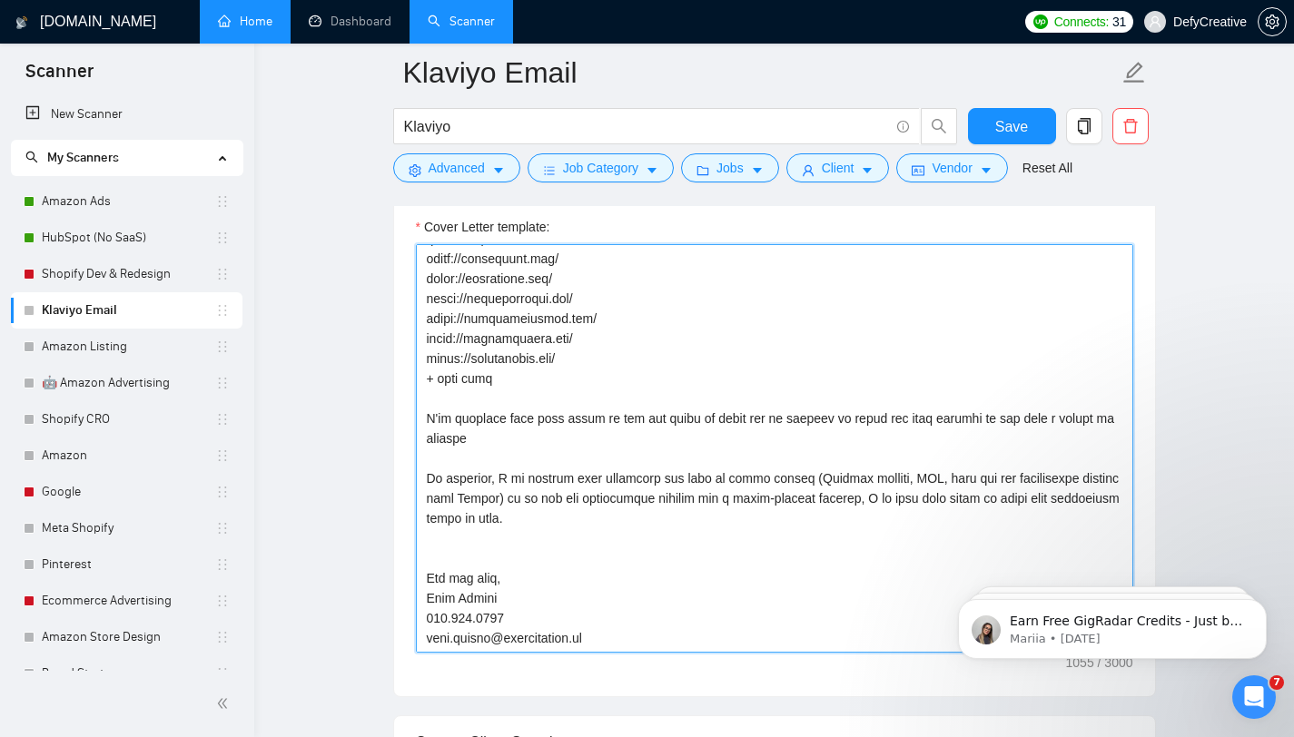
scroll to position [1252, 0]
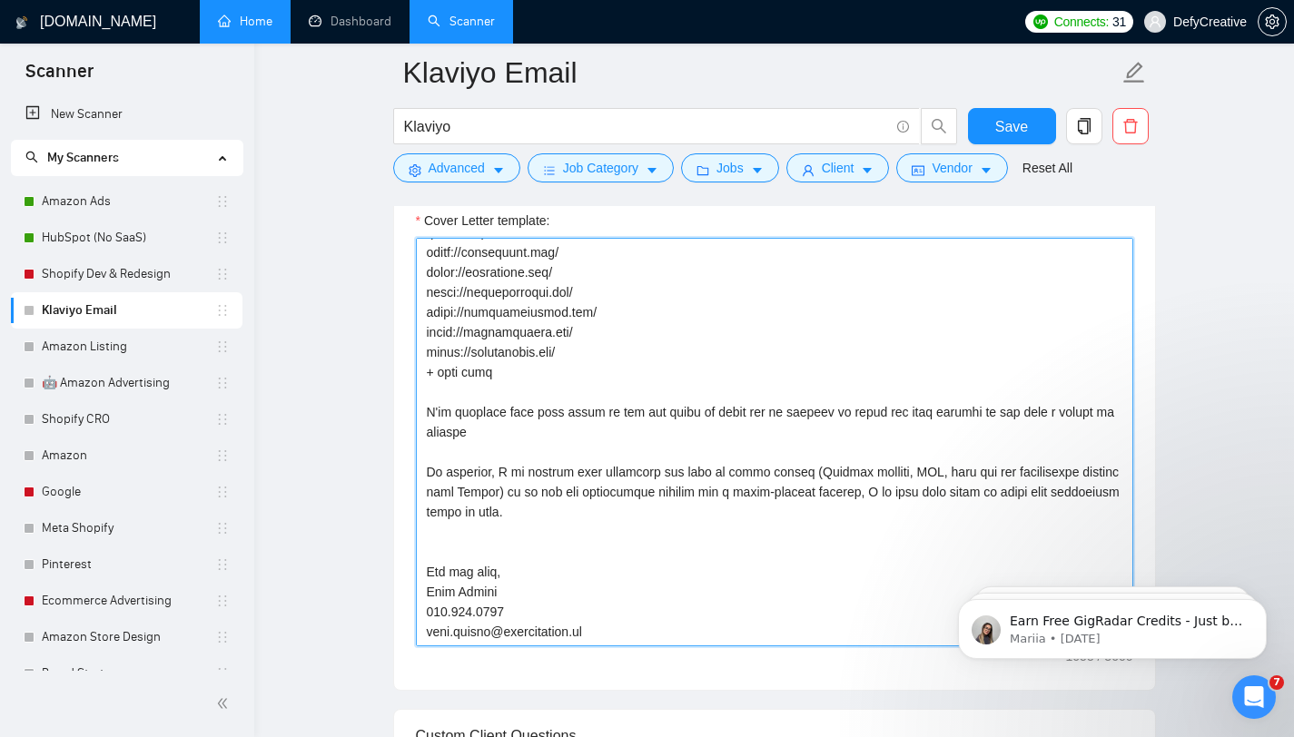
drag, startPoint x: 597, startPoint y: 634, endPoint x: 453, endPoint y: 598, distance: 148.7
click at [453, 598] on textarea "Cover Letter template:" at bounding box center [774, 442] width 717 height 409
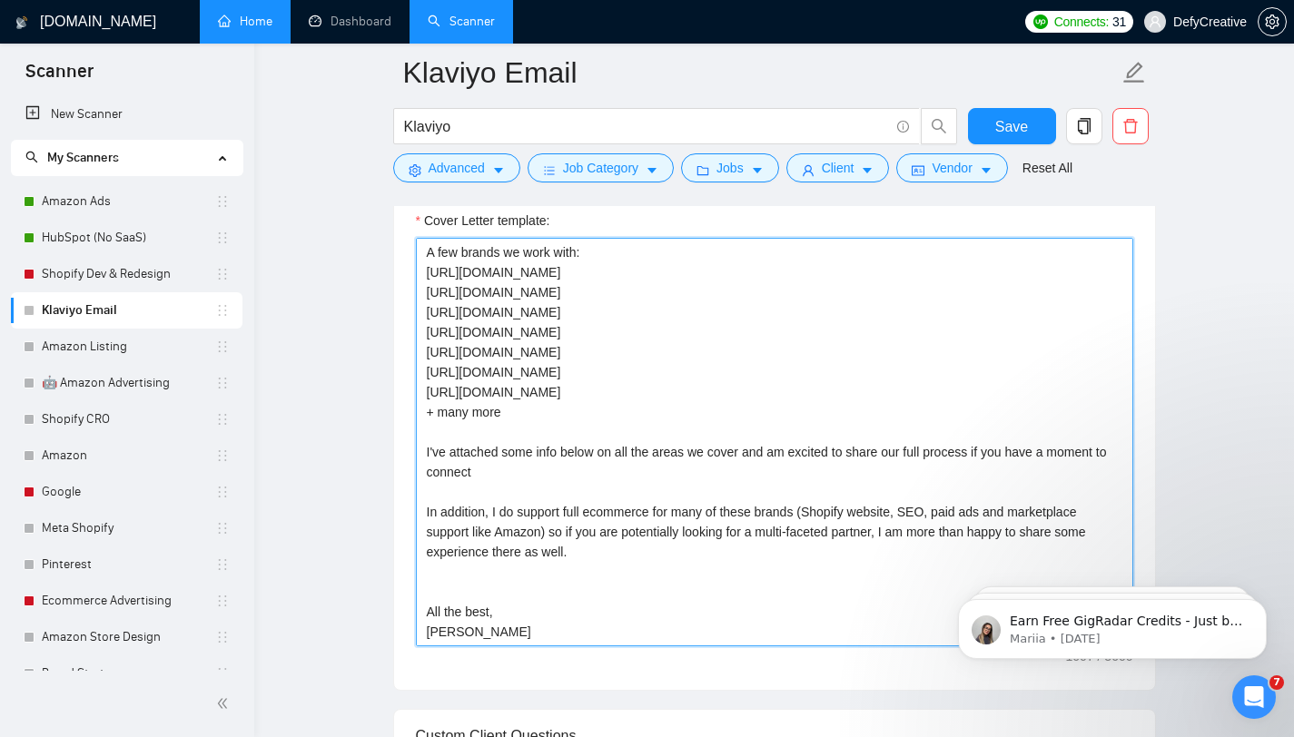
scroll to position [0, 0]
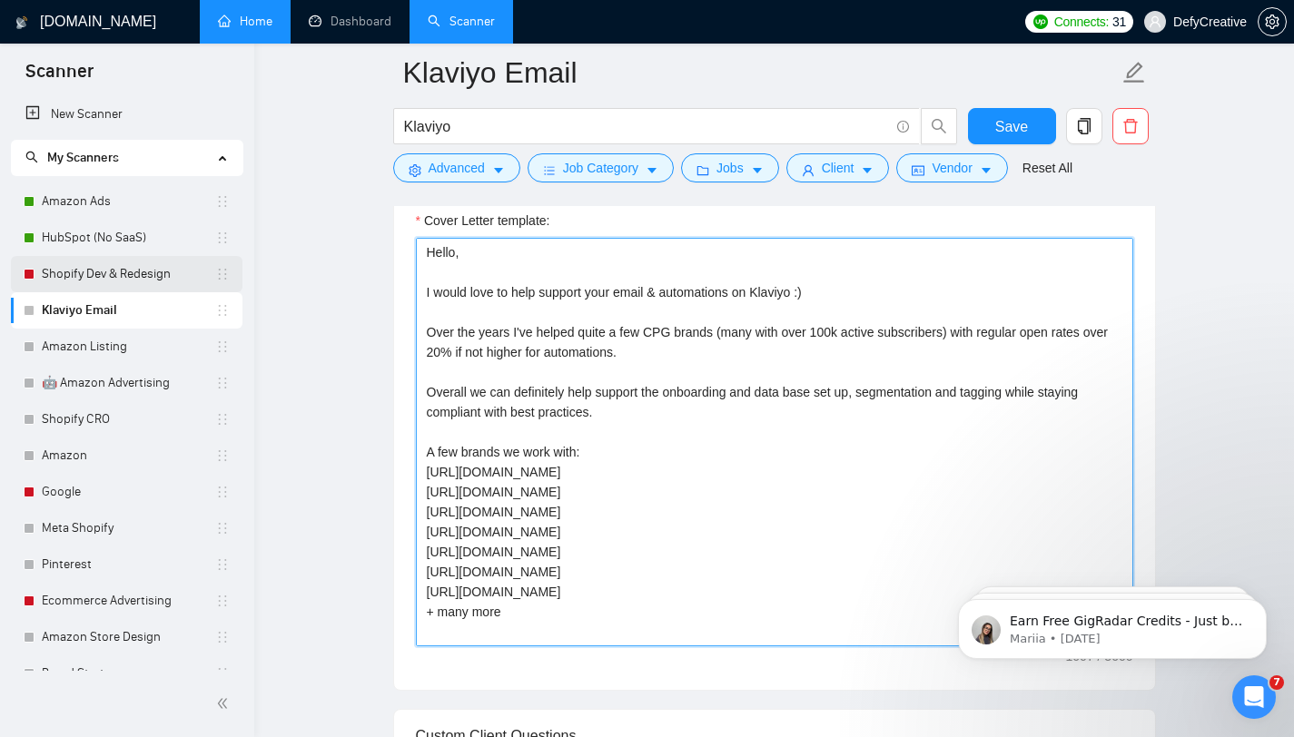
type textarea "Hello, I would love to help support your email & automations on Klaviyo :) Over…"
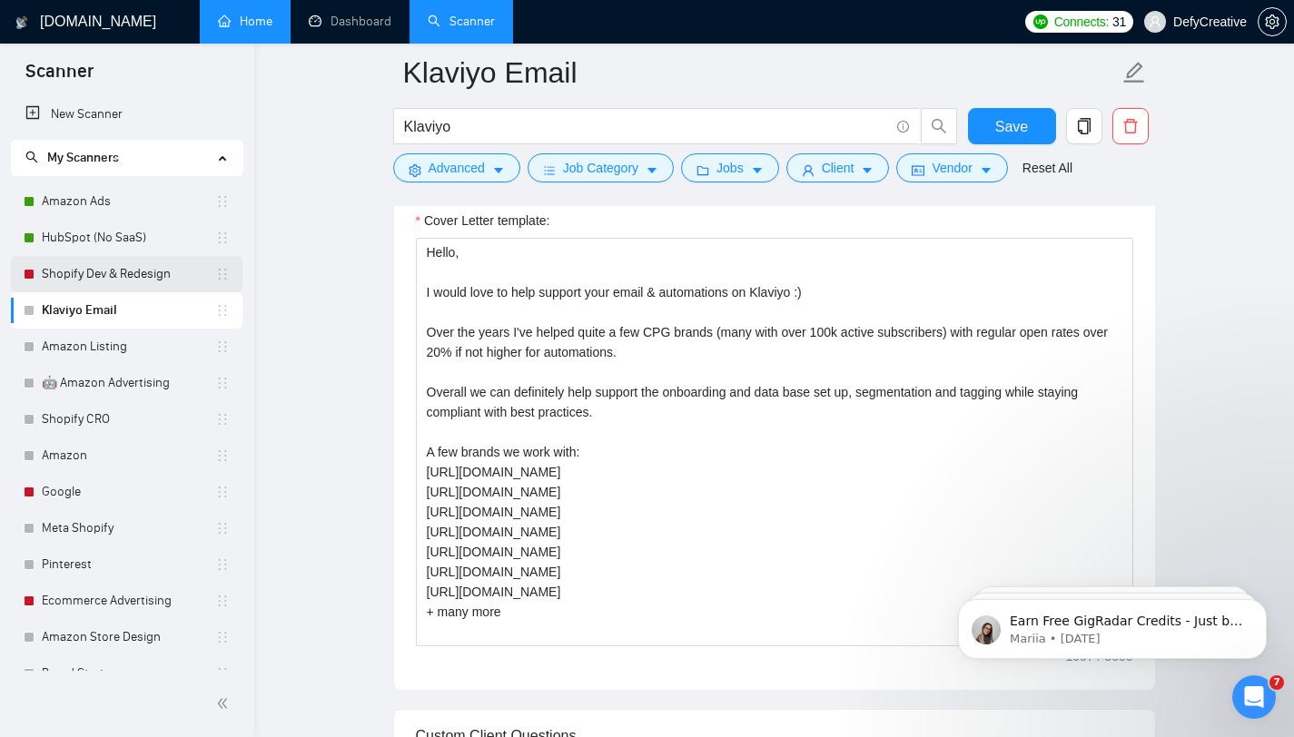
click at [93, 275] on link "Shopify Dev & Redesign" at bounding box center [128, 274] width 173 height 36
click at [1005, 127] on span "Save" at bounding box center [1011, 126] width 33 height 23
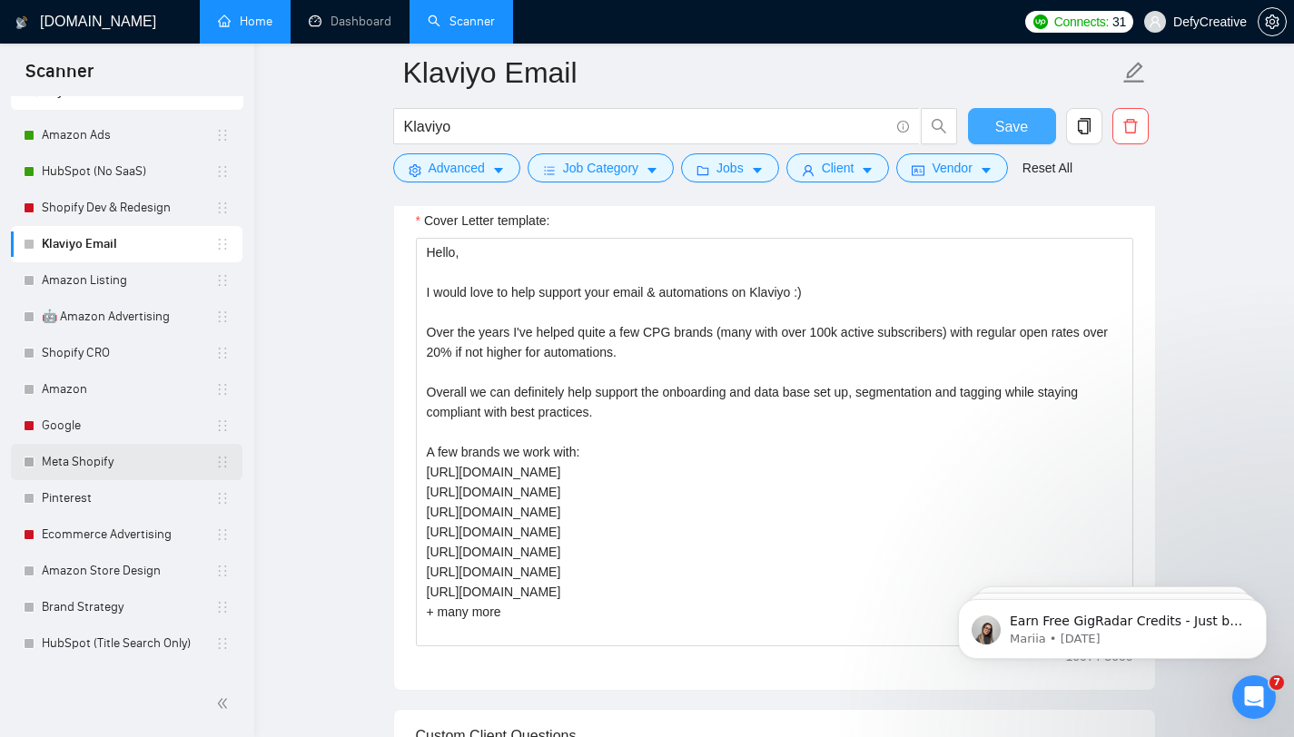
scroll to position [64, 0]
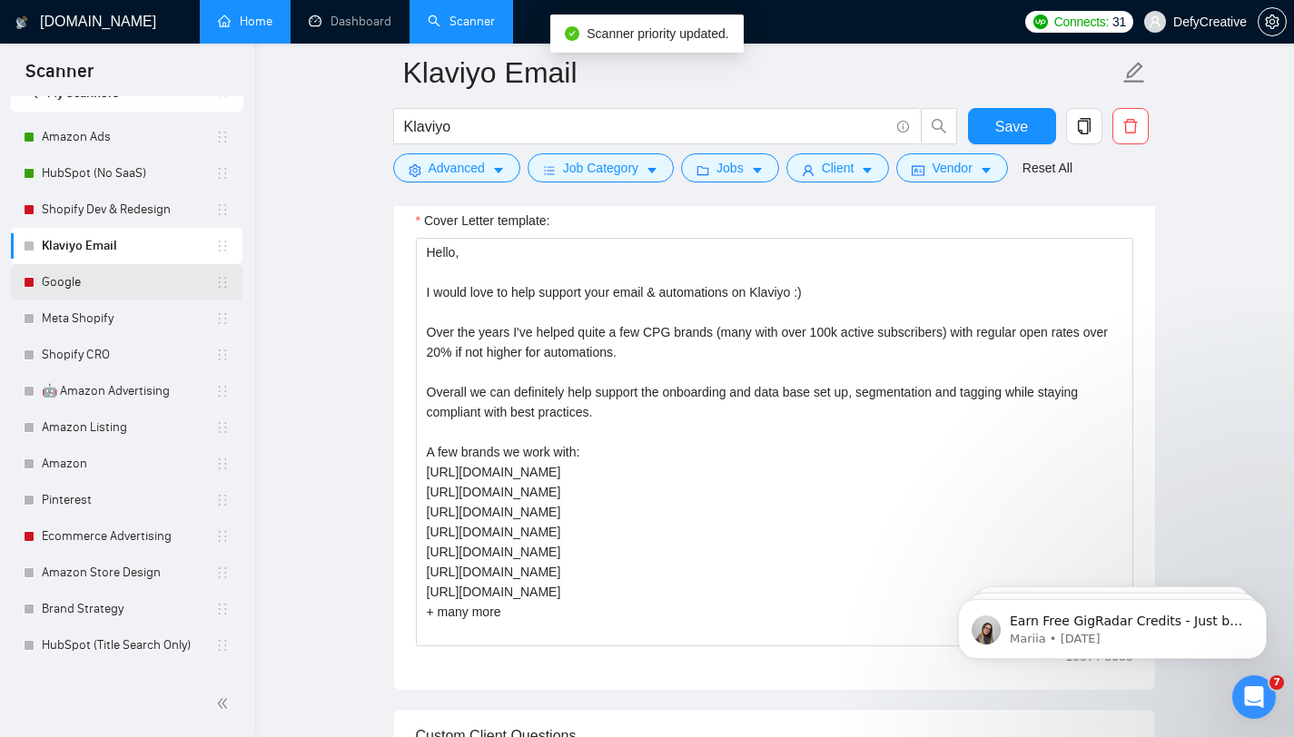
click at [129, 283] on link "Google" at bounding box center [128, 282] width 173 height 36
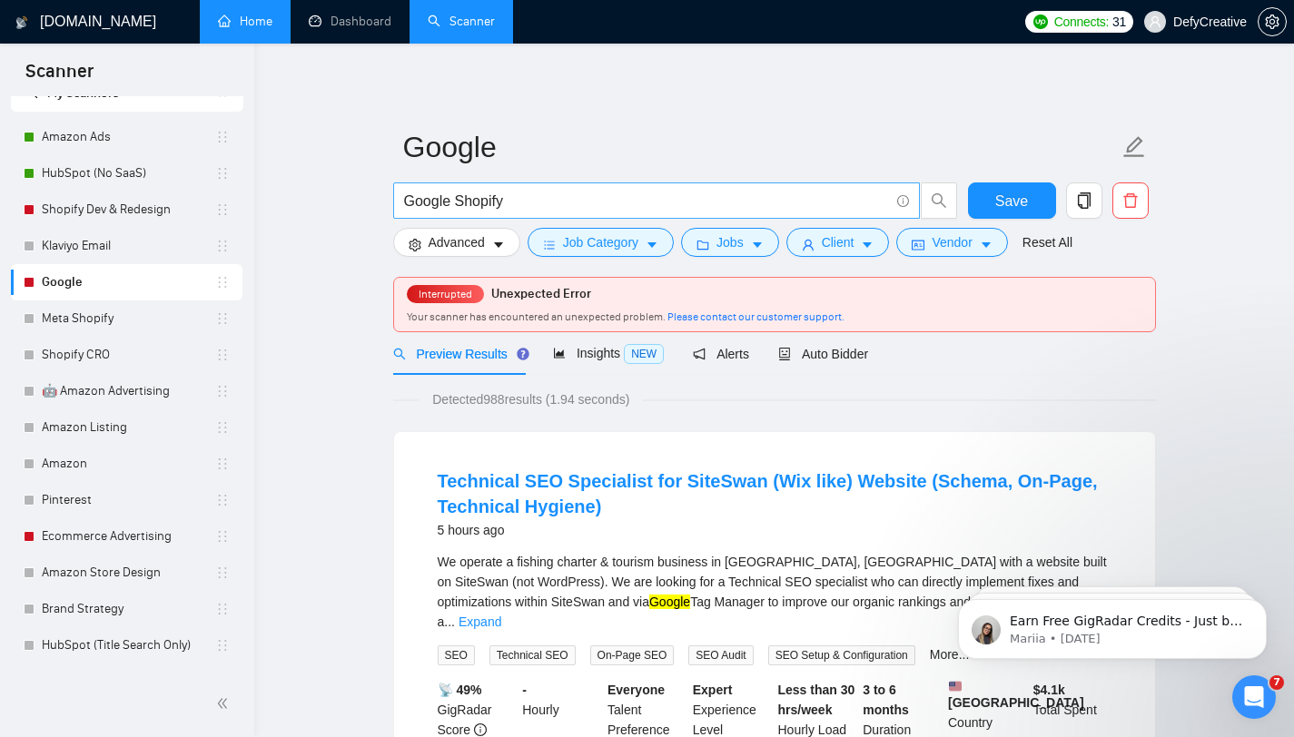
click at [484, 206] on input "Google Shopify" at bounding box center [646, 201] width 485 height 23
click at [456, 201] on input "Google Shopify" at bounding box center [646, 201] width 485 height 23
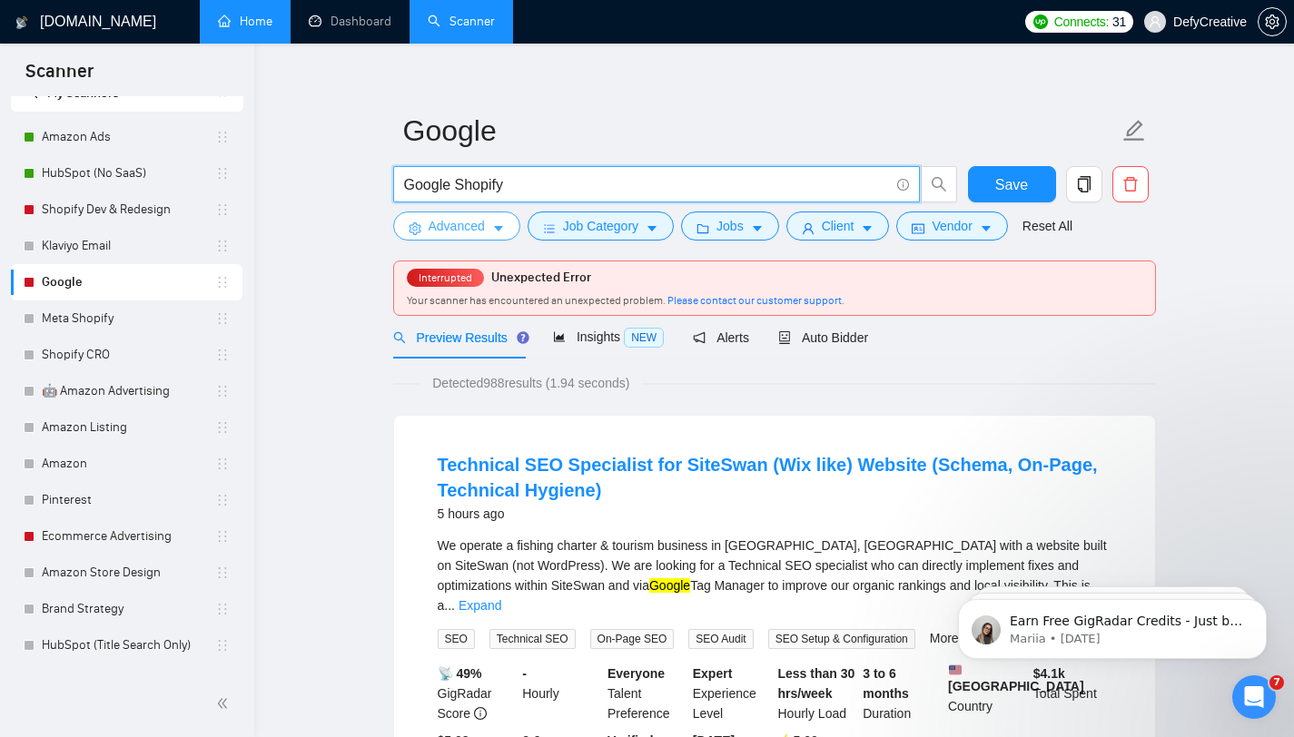
scroll to position [17, 0]
click at [442, 228] on span "Advanced" at bounding box center [457, 225] width 56 height 20
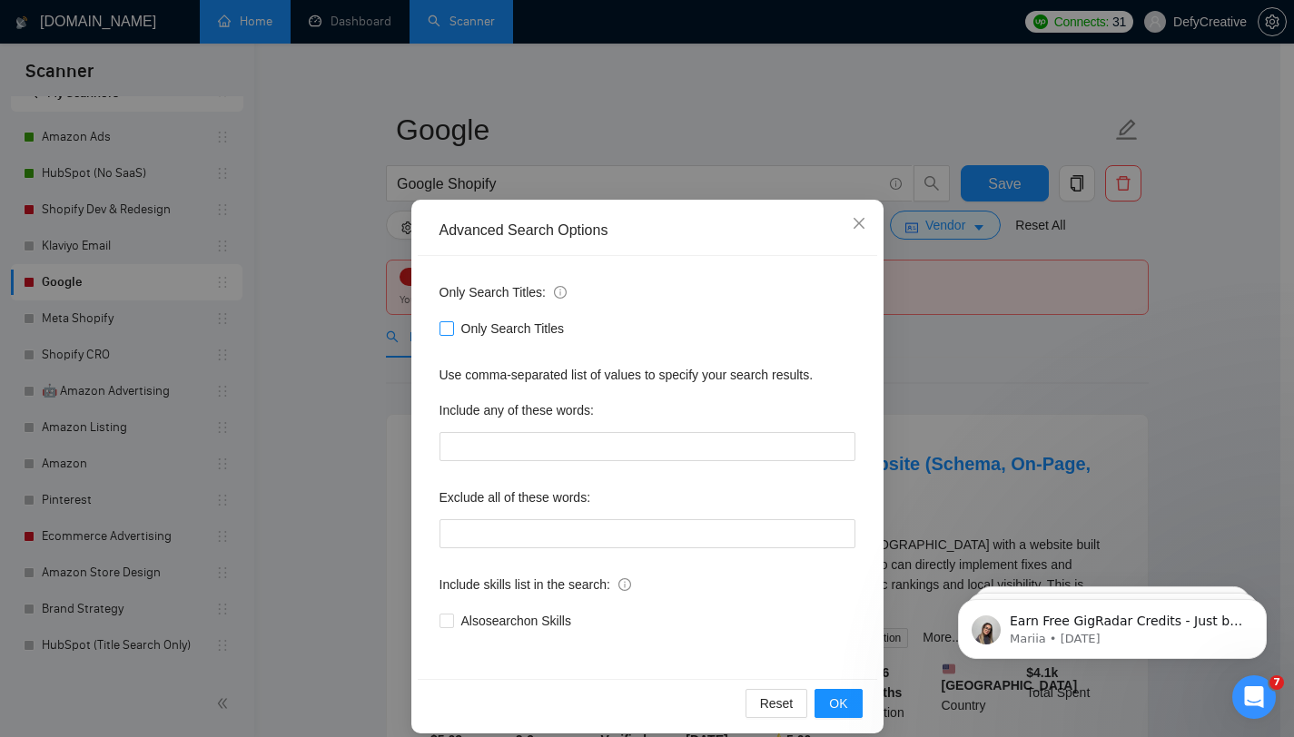
click at [439, 323] on input "Only Search Titles" at bounding box center [445, 327] width 13 height 13
checkbox input "true"
click at [350, 324] on div "Advanced Search Options Only Search Titles: Only Search Titles Use comma-separa…" at bounding box center [647, 368] width 1294 height 737
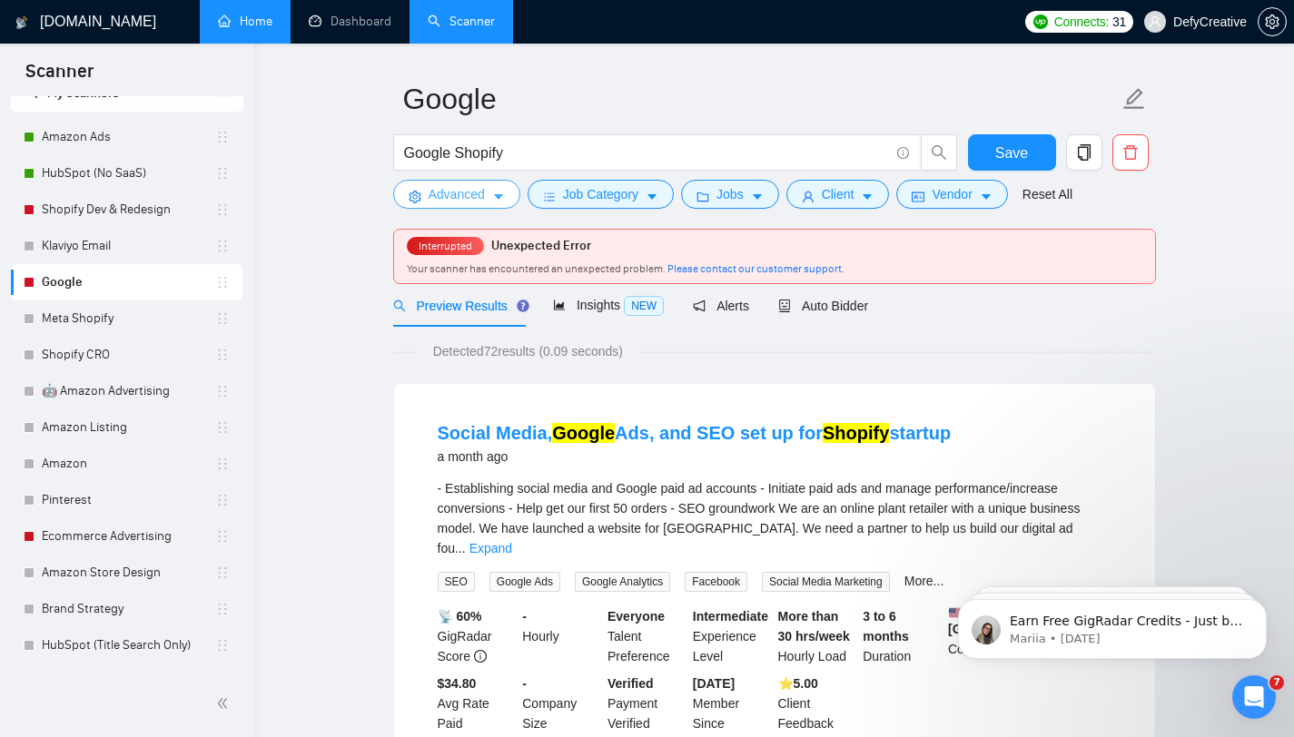
scroll to position [54, 0]
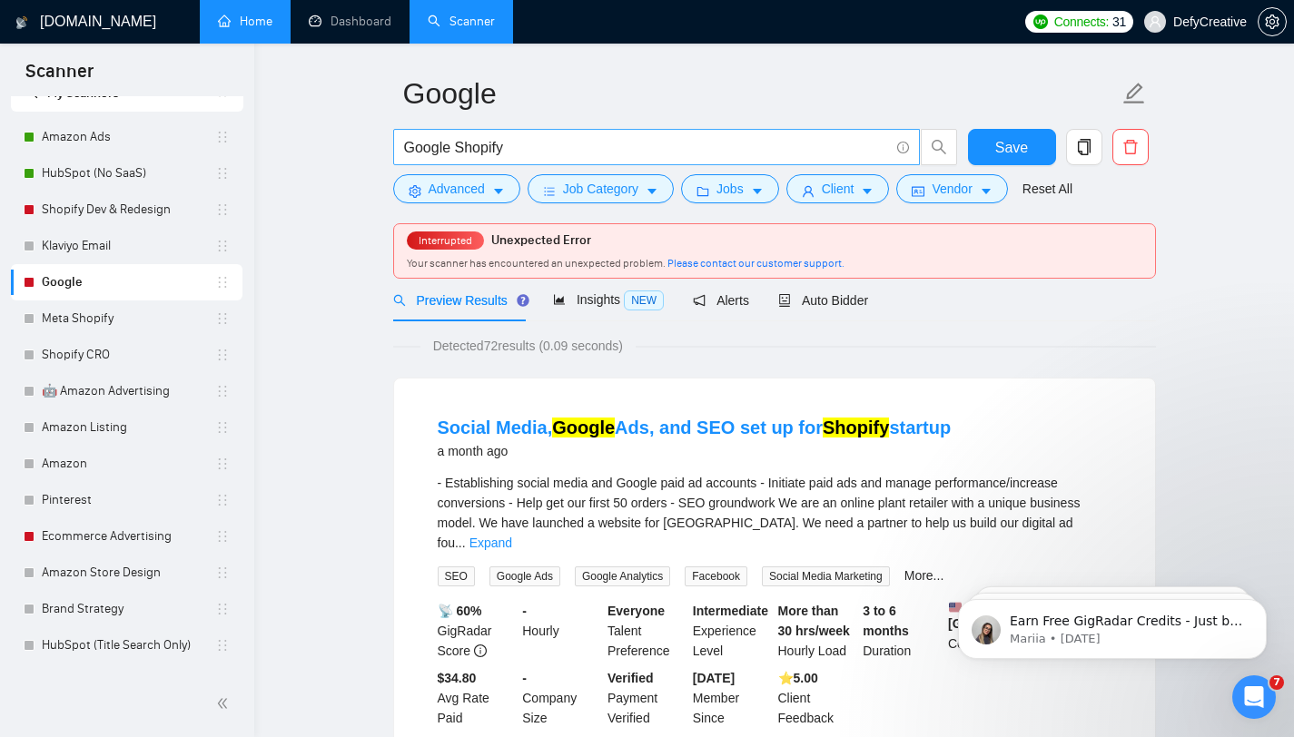
click at [484, 149] on input "Google Shopify" at bounding box center [646, 147] width 485 height 23
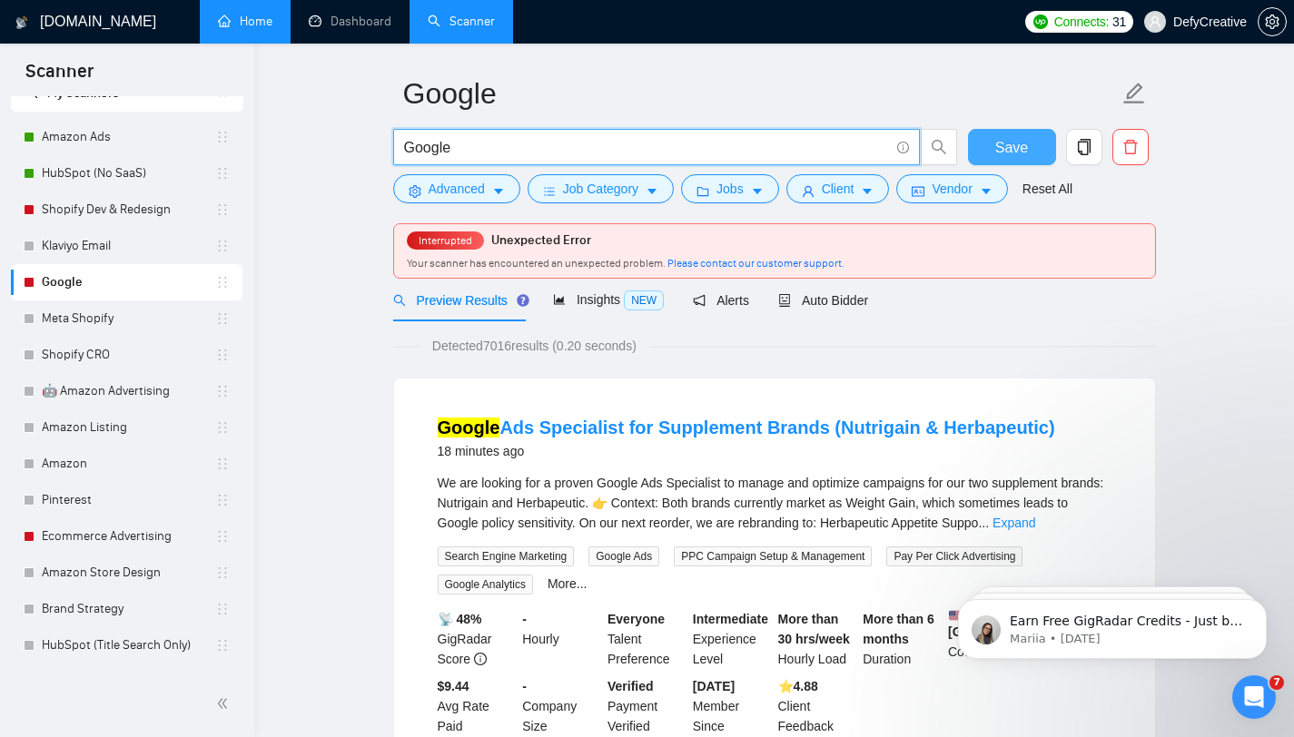
type input "Google"
click at [986, 154] on button "Save" at bounding box center [1012, 147] width 88 height 36
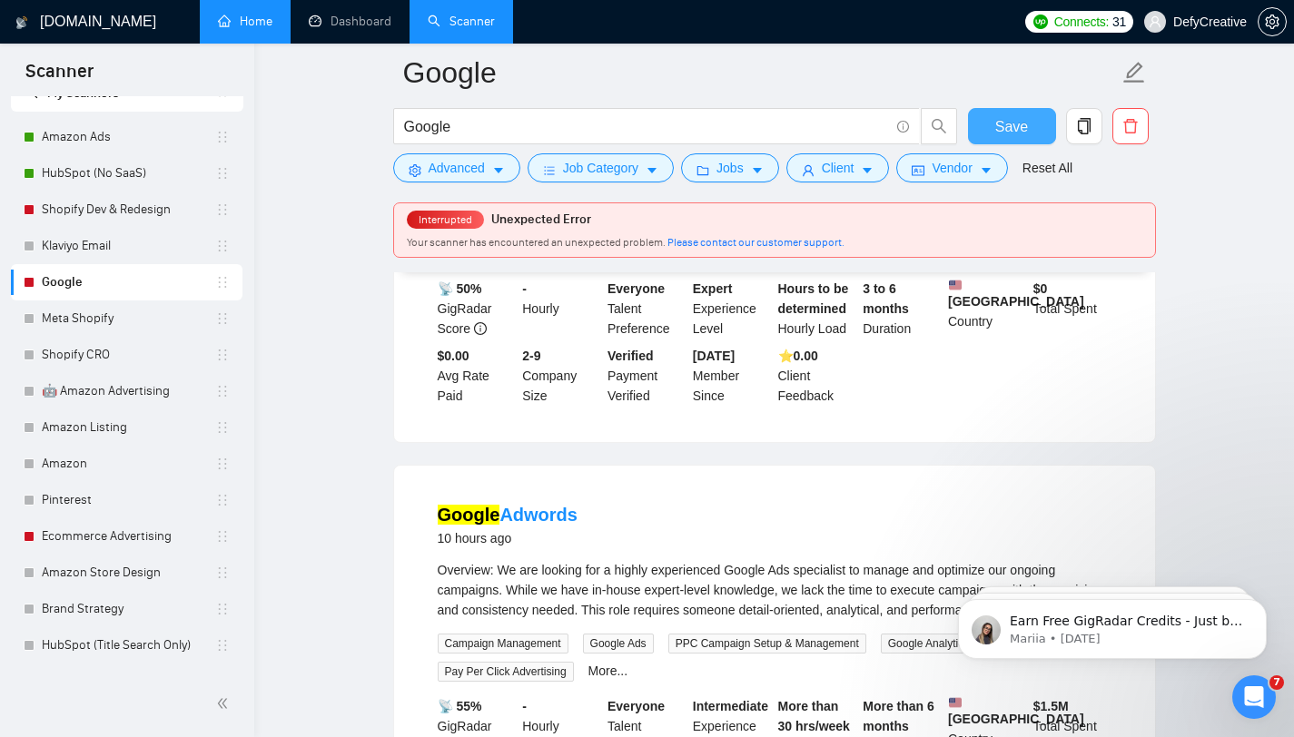
scroll to position [1601, 0]
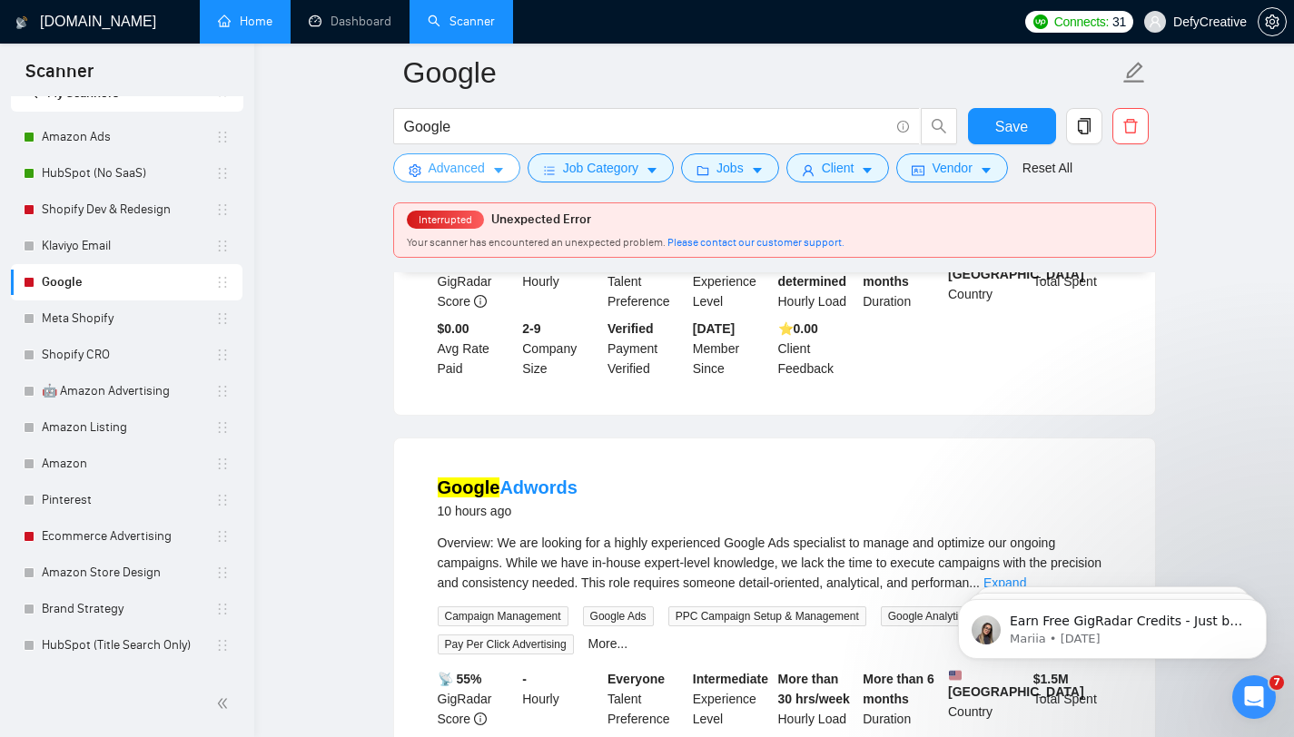
click at [479, 168] on span "Advanced" at bounding box center [457, 168] width 56 height 20
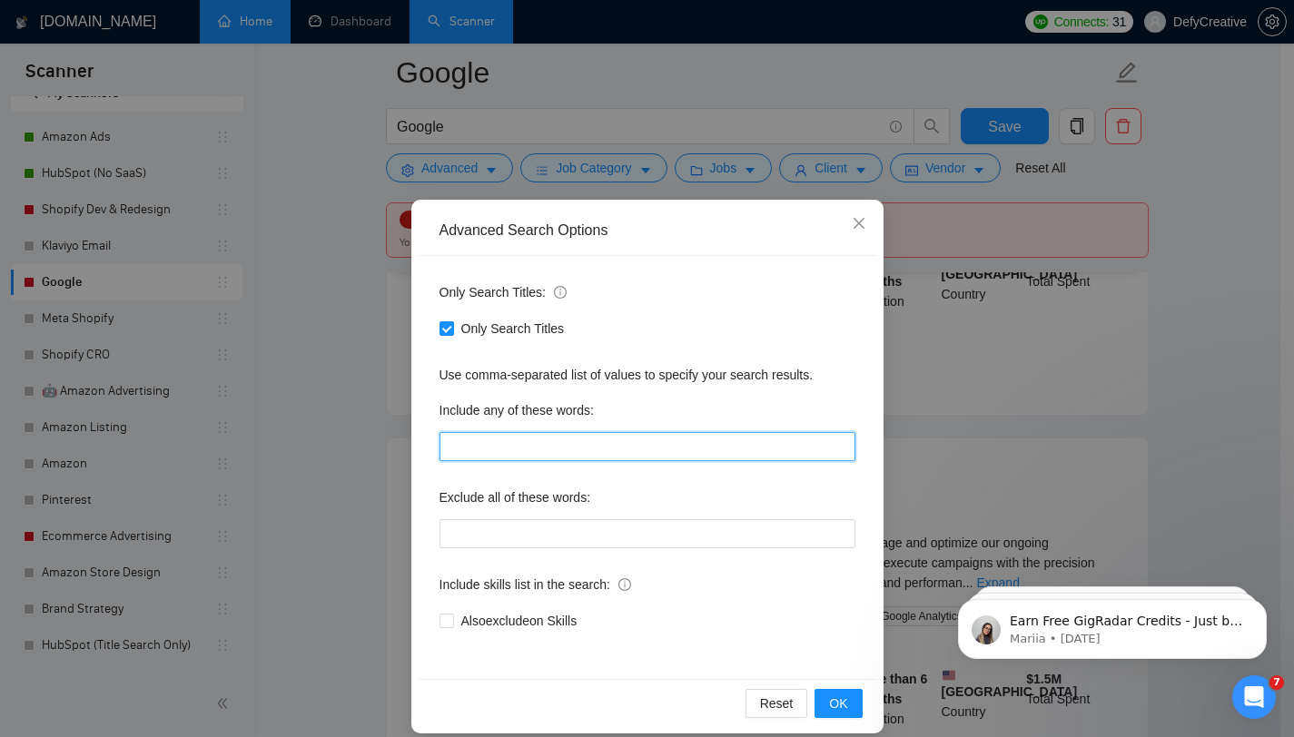
click at [499, 453] on input "text" at bounding box center [647, 446] width 416 height 29
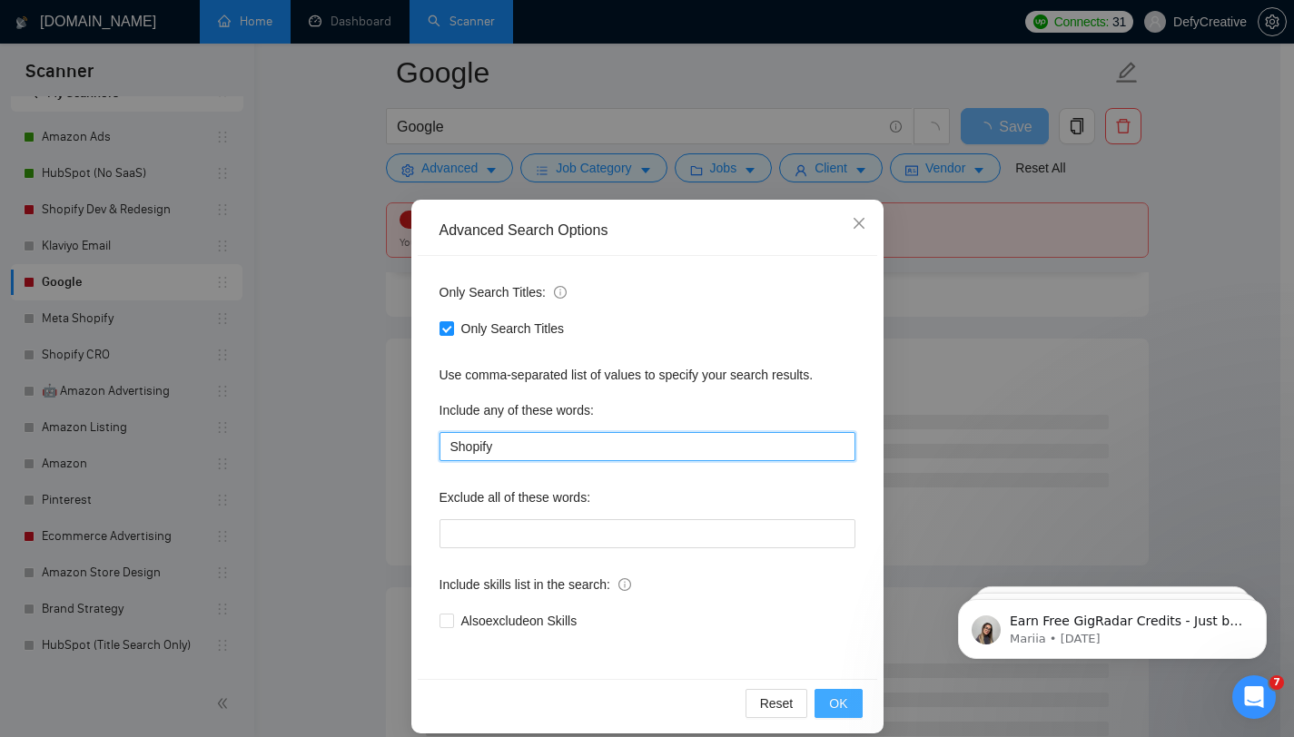
type input "Shopify"
click at [829, 701] on span "OK" at bounding box center [838, 704] width 18 height 20
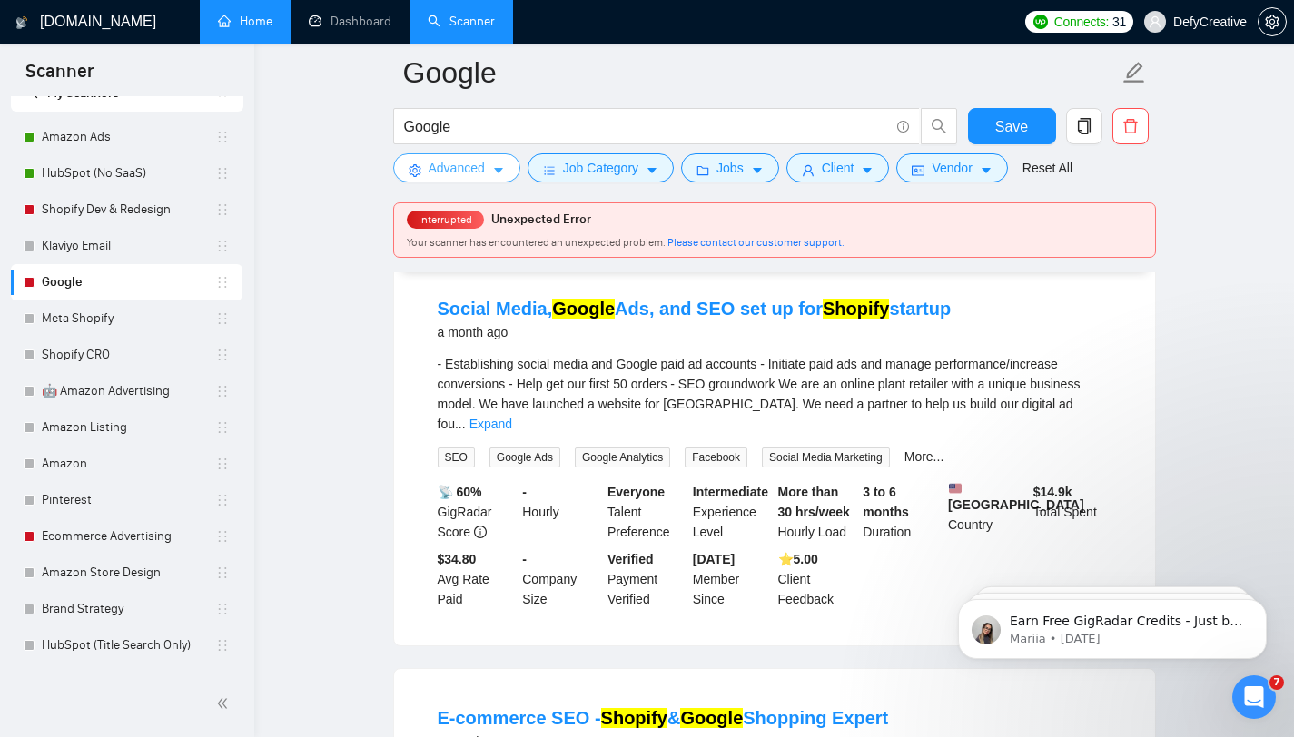
scroll to position [184, 0]
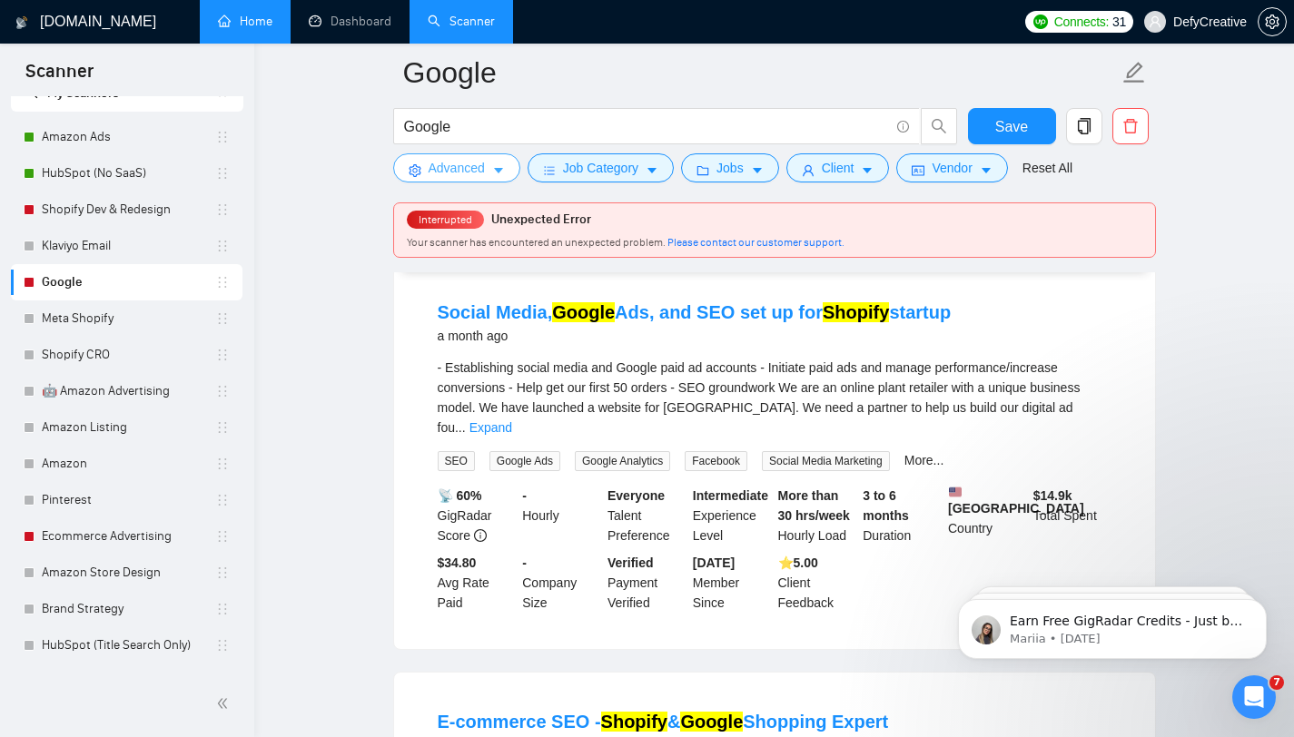
click at [445, 173] on span "Advanced" at bounding box center [457, 168] width 56 height 20
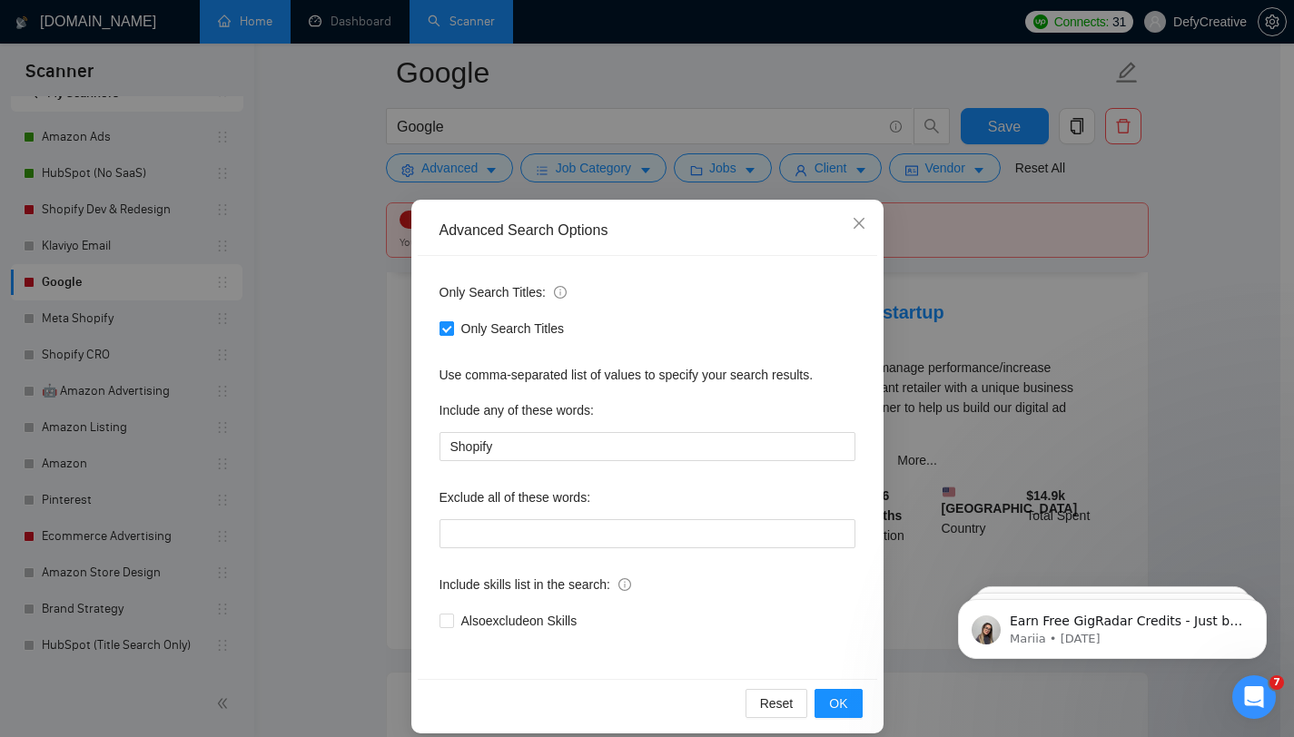
click at [439, 328] on input "Only Search Titles" at bounding box center [445, 327] width 13 height 13
click at [819, 693] on button "OK" at bounding box center [837, 703] width 47 height 29
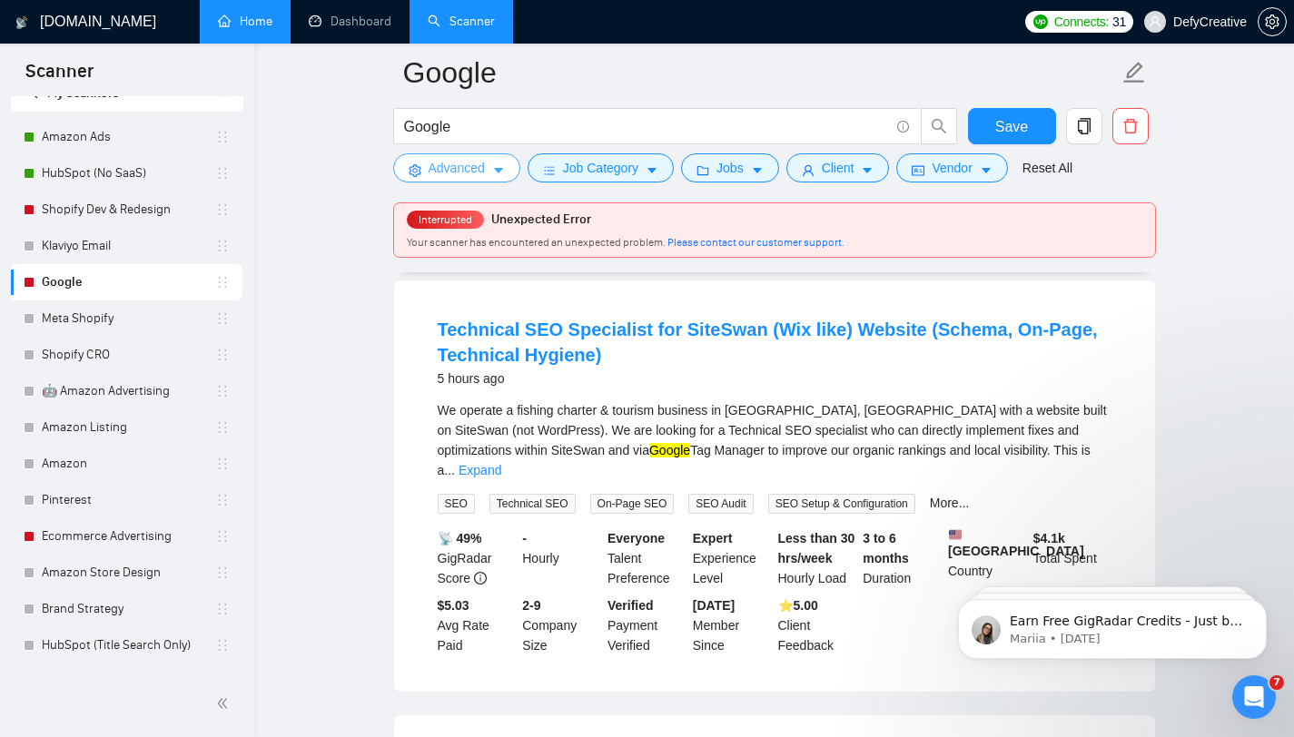
scroll to position [163, 0]
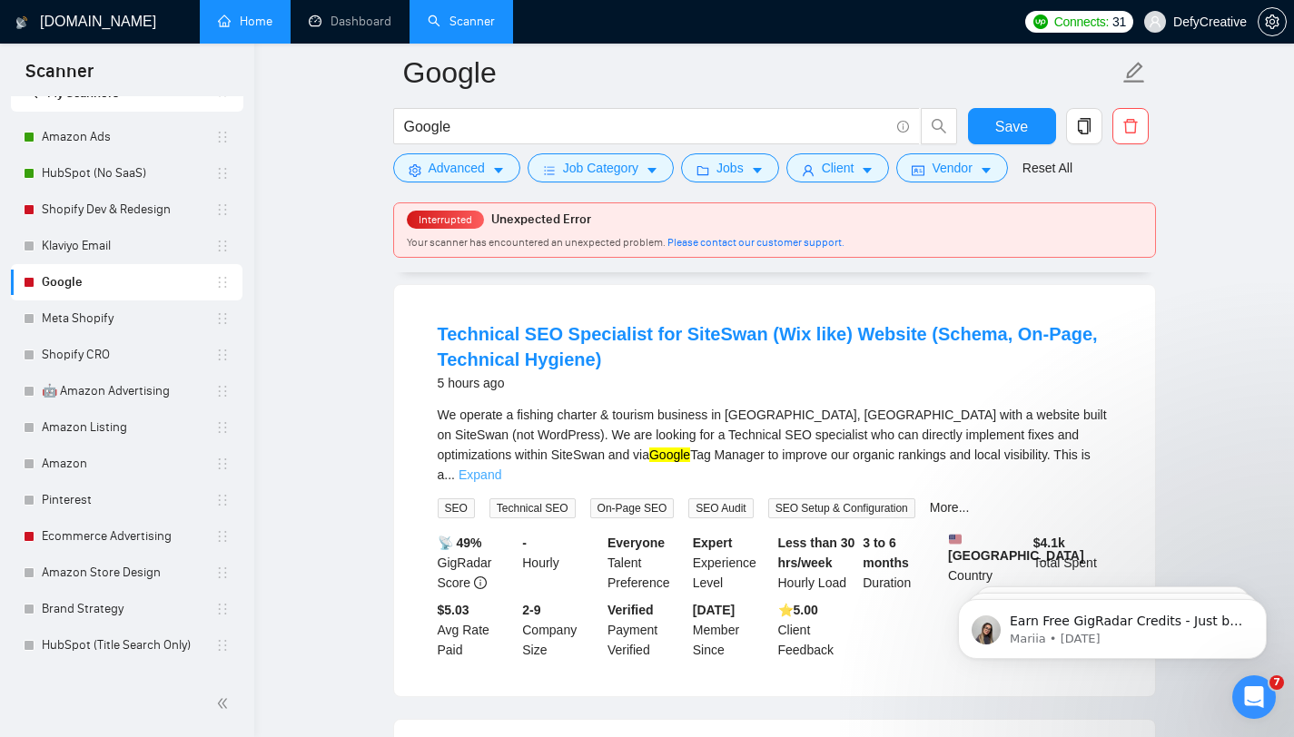
click at [501, 468] on link "Expand" at bounding box center [480, 475] width 43 height 15
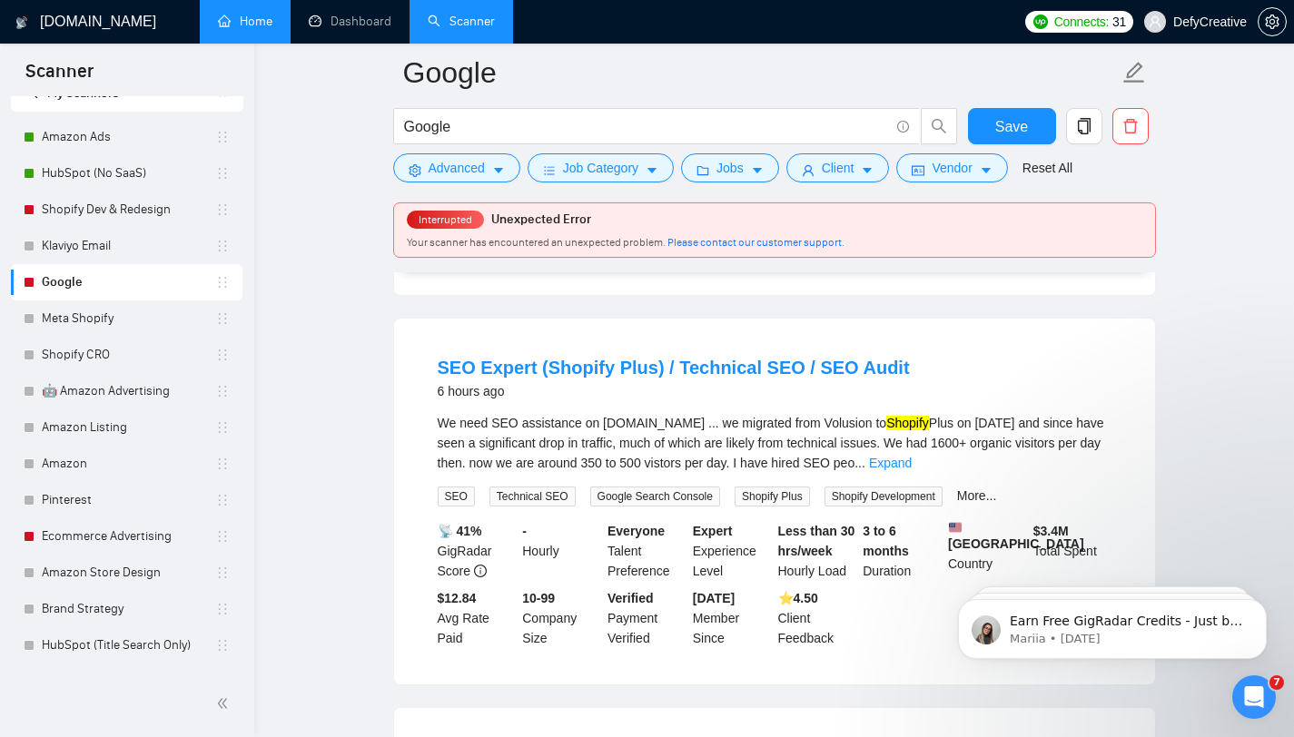
scroll to position [768, 0]
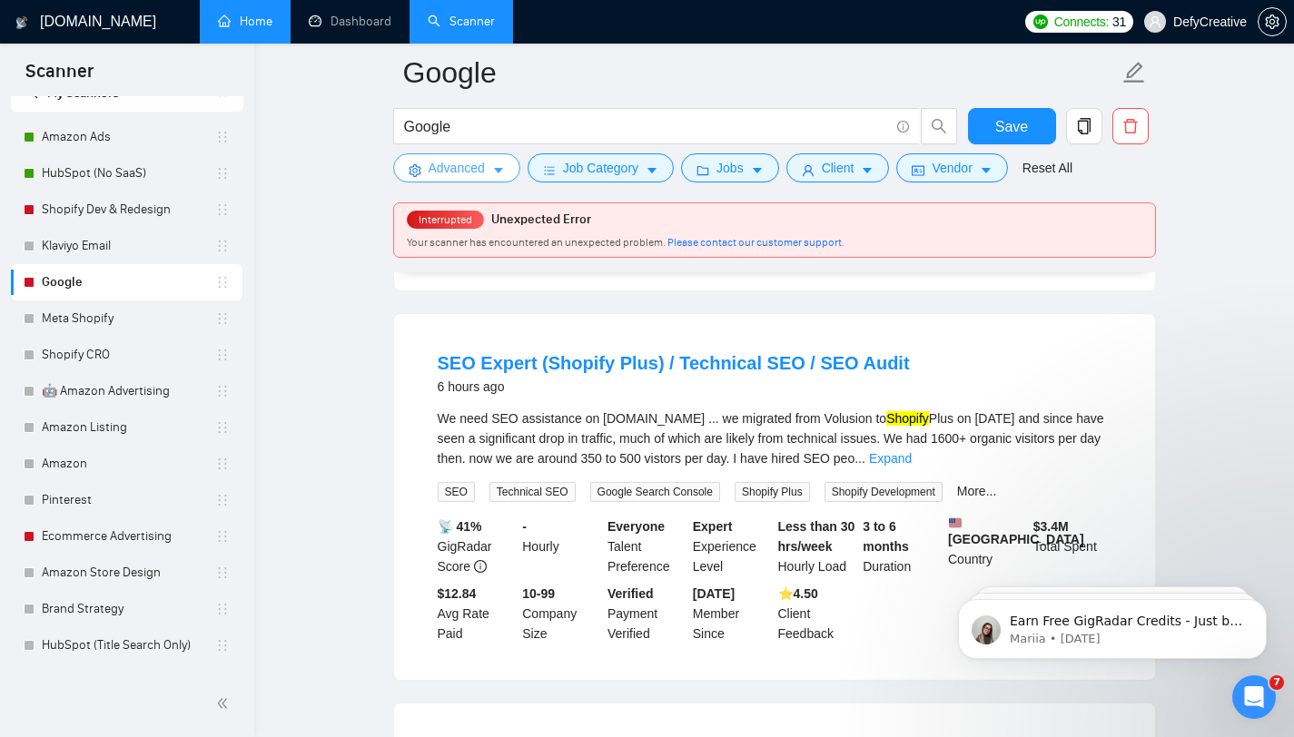
click at [449, 175] on span "Advanced" at bounding box center [457, 168] width 56 height 20
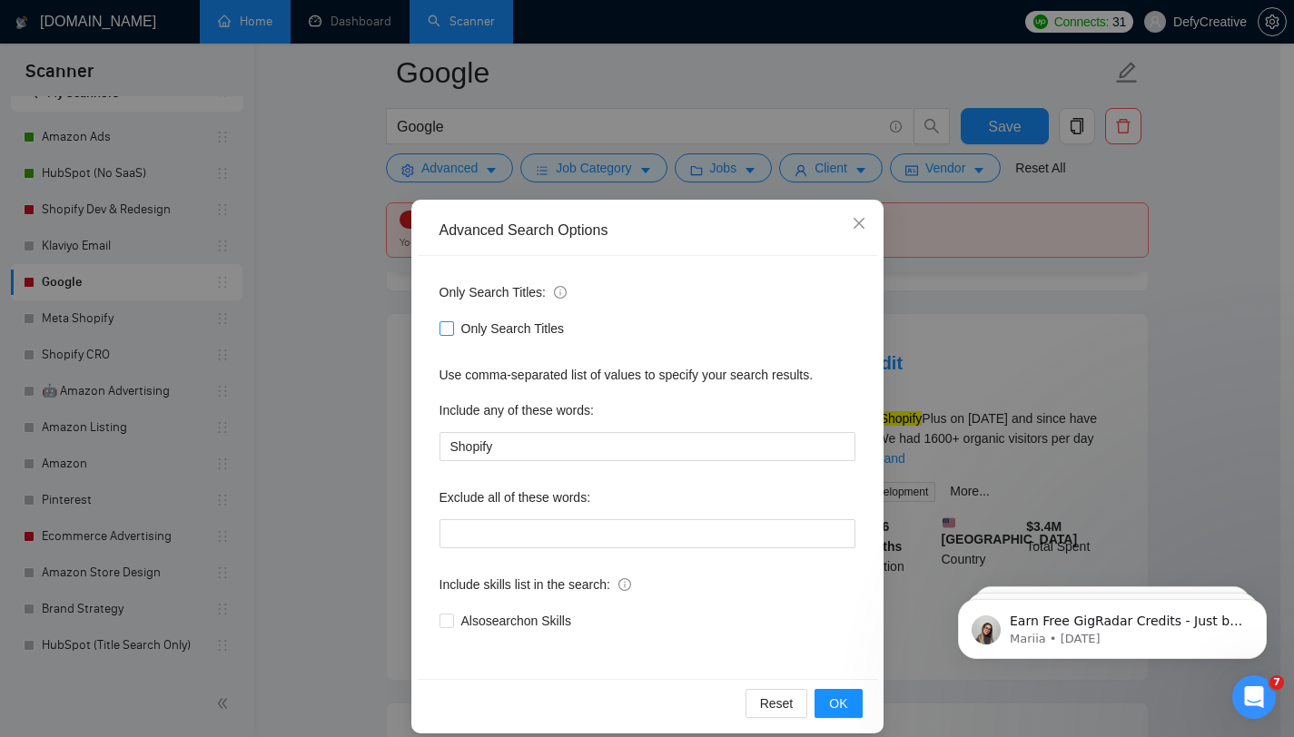
click at [442, 332] on input "Only Search Titles" at bounding box center [445, 327] width 13 height 13
checkbox input "true"
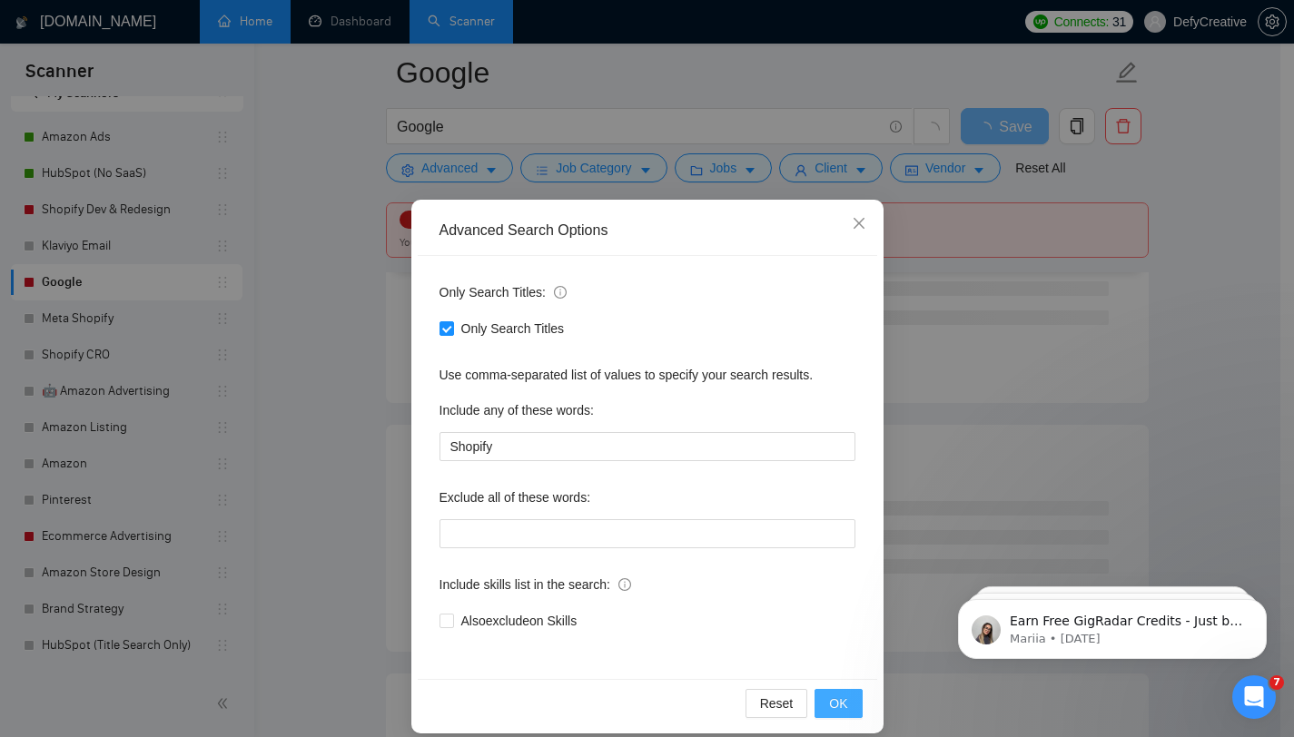
click at [829, 701] on span "OK" at bounding box center [838, 704] width 18 height 20
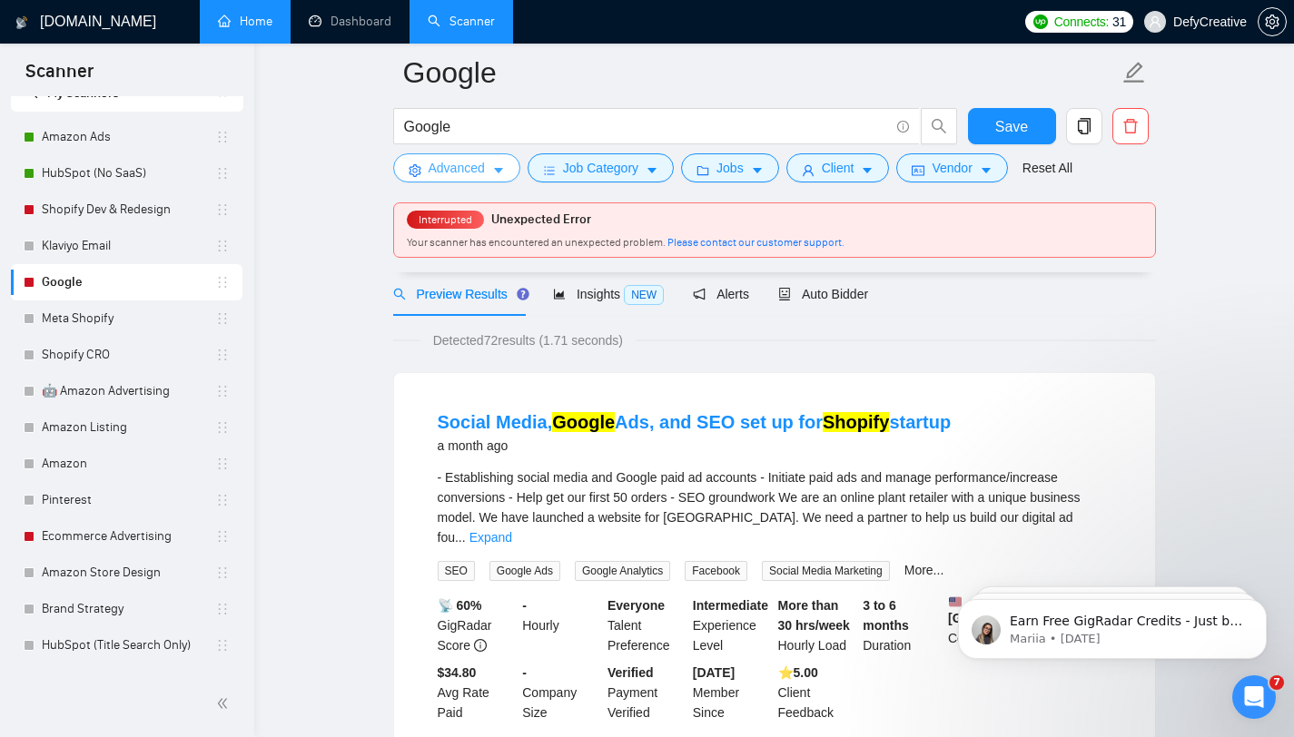
scroll to position [0, 0]
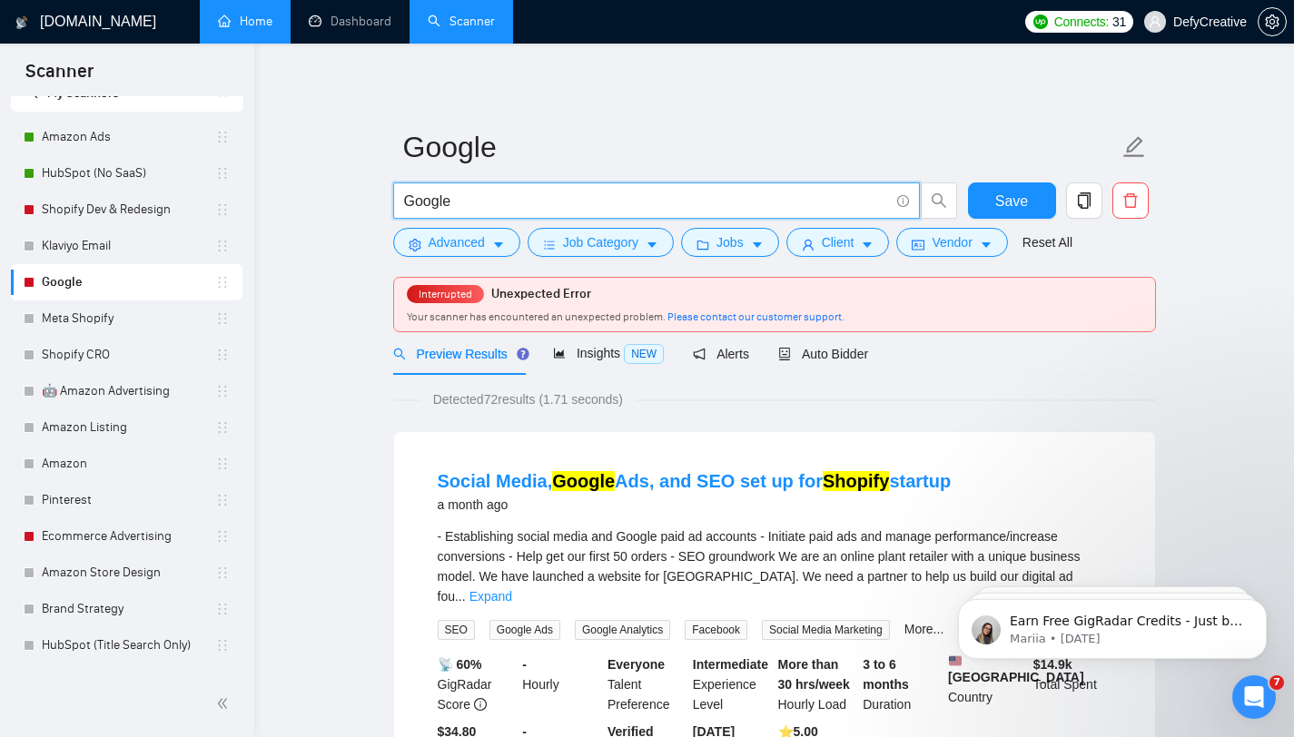
click at [543, 201] on input "Google" at bounding box center [646, 201] width 485 height 23
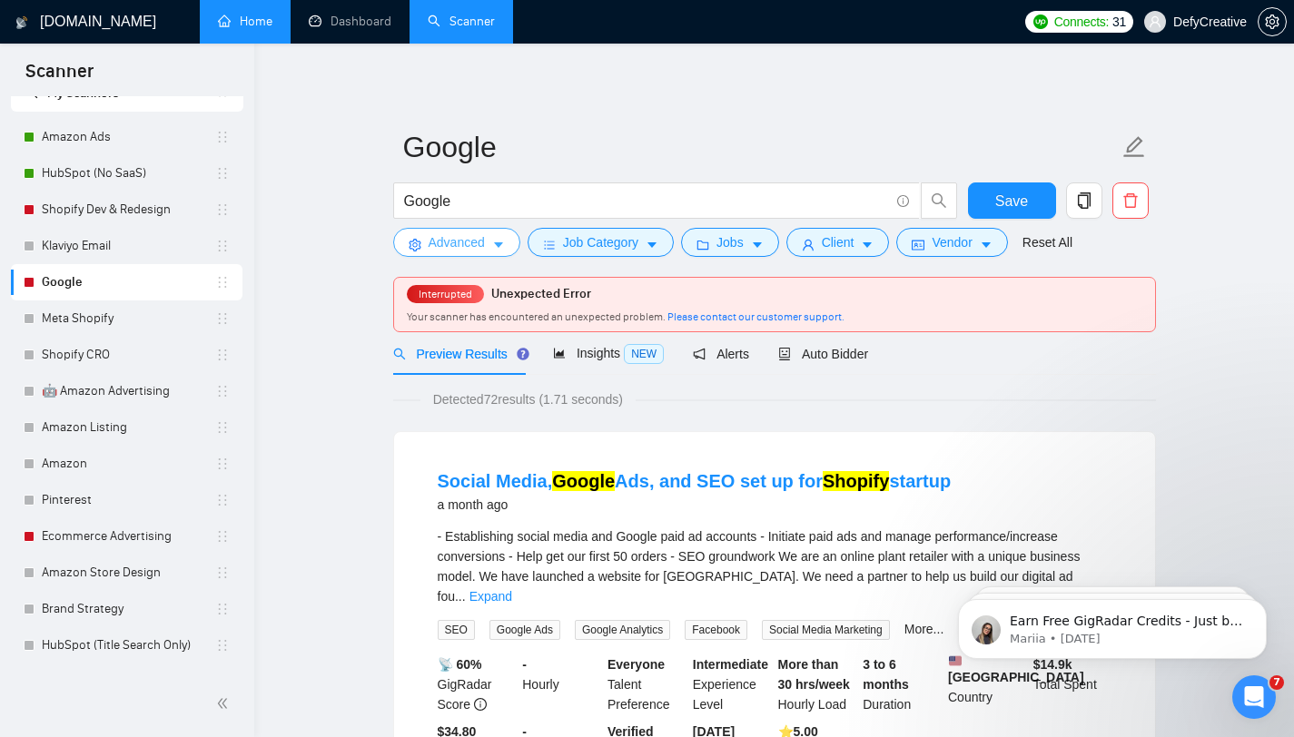
click at [452, 240] on span "Advanced" at bounding box center [457, 242] width 56 height 20
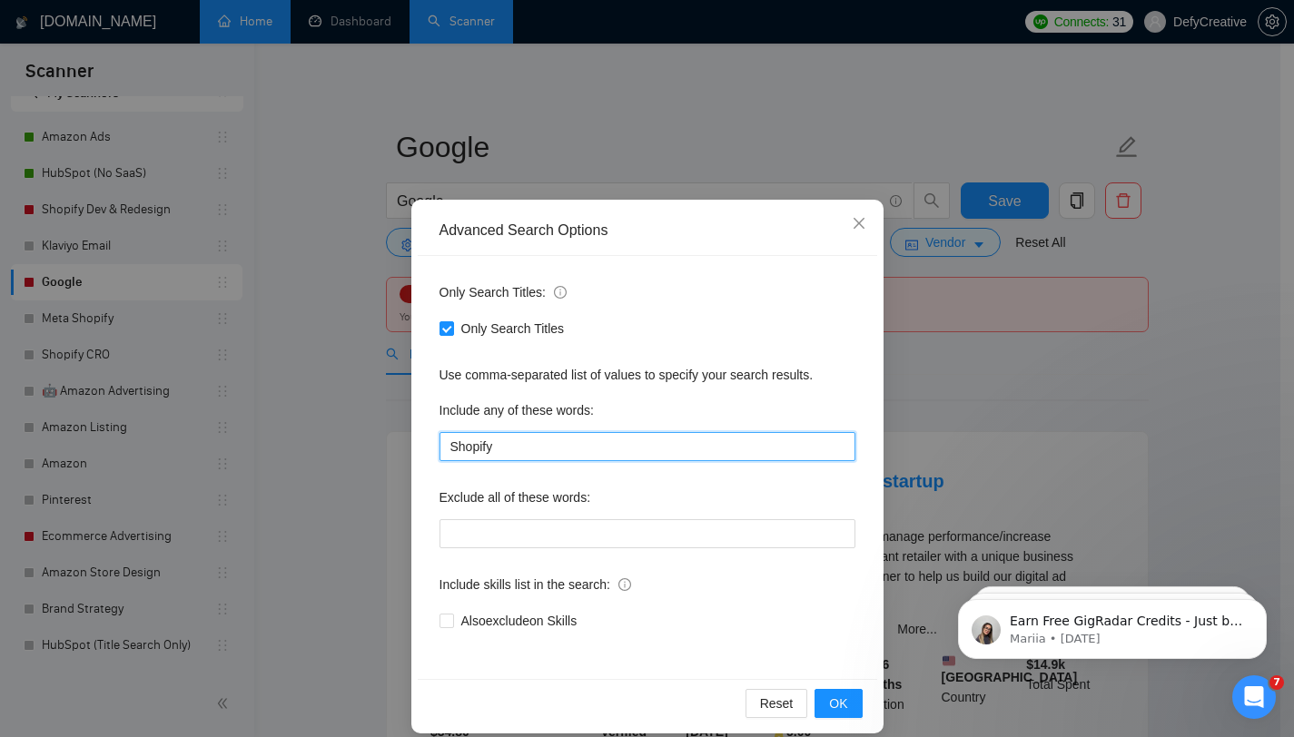
click at [502, 449] on input "Shopify" at bounding box center [647, 446] width 416 height 29
type input "Shopify, Ecommerce"
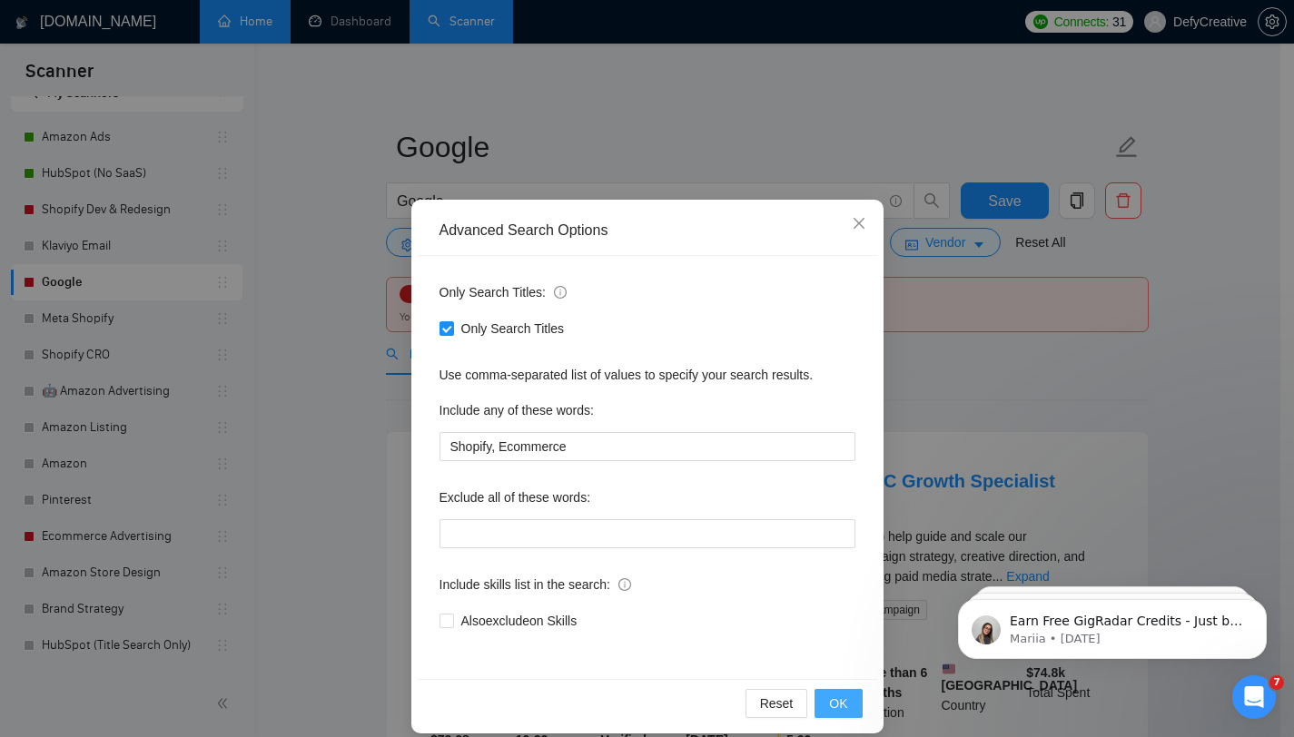
click at [829, 703] on span "OK" at bounding box center [838, 704] width 18 height 20
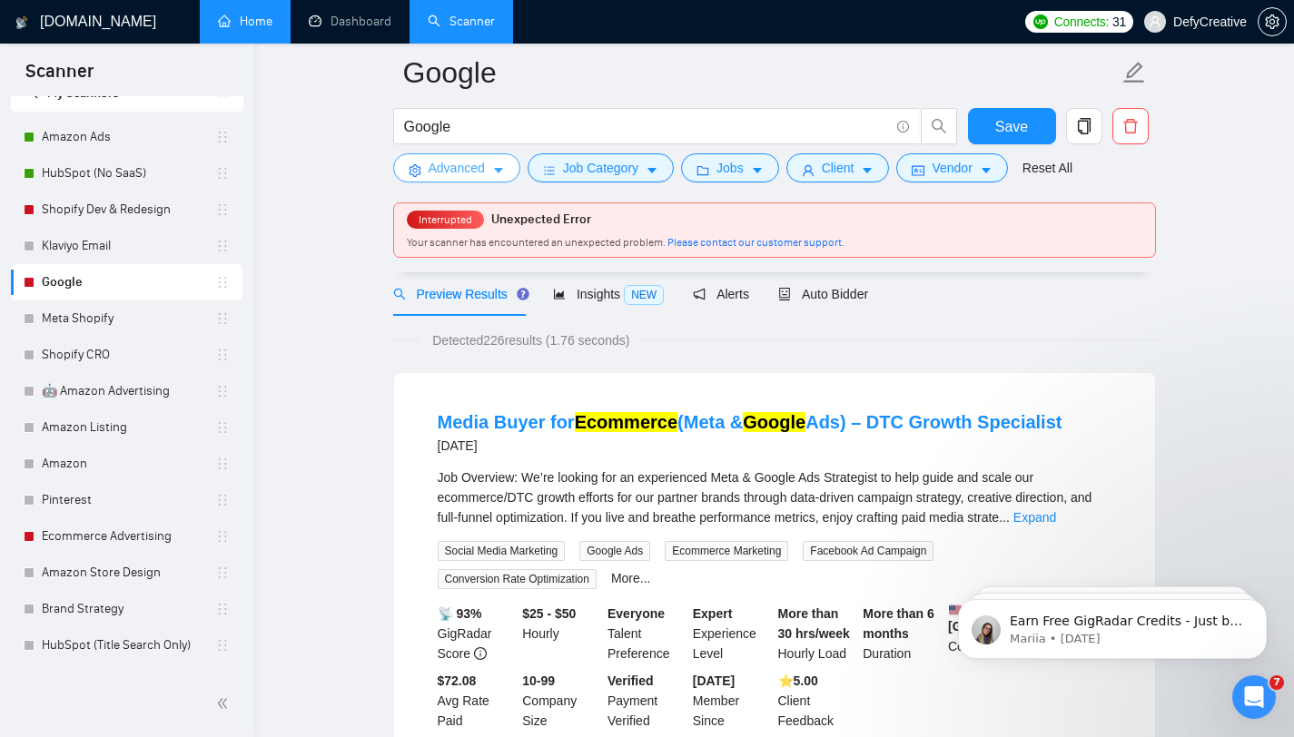
scroll to position [104, 0]
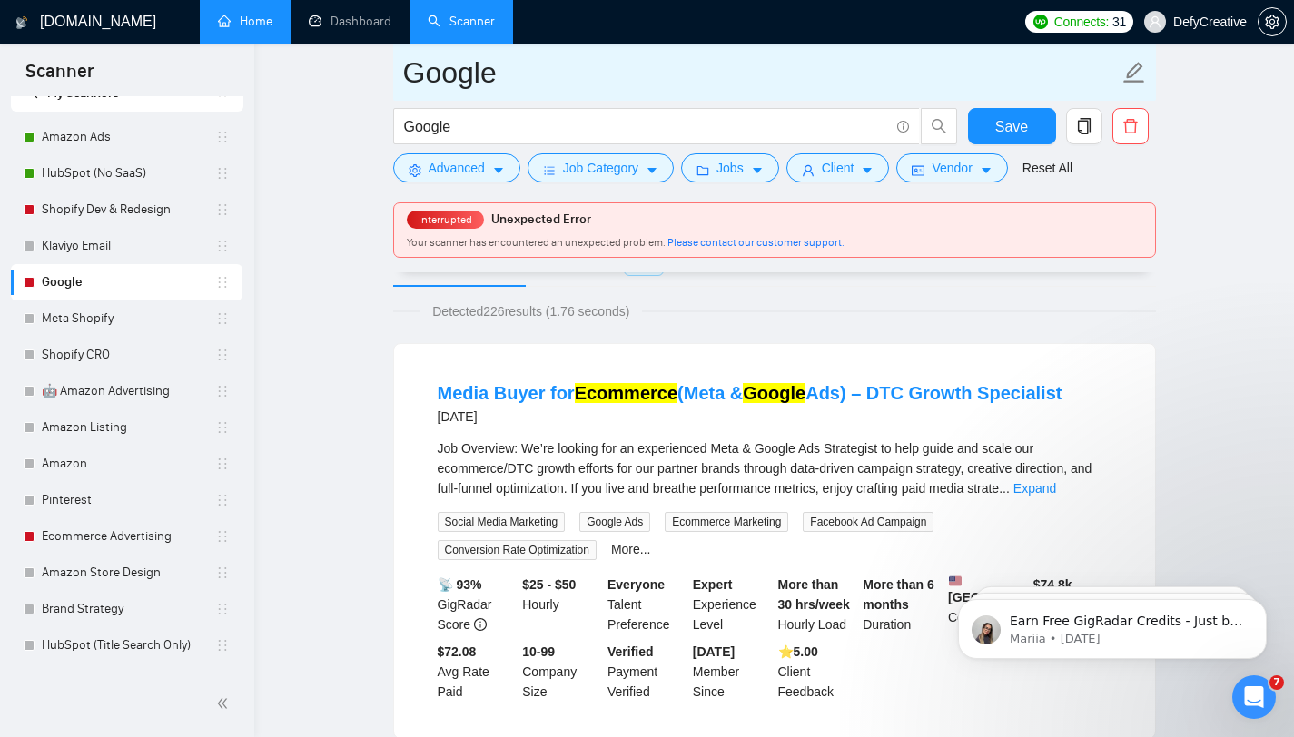
click at [503, 75] on input "Google" at bounding box center [761, 72] width 716 height 45
type input "Google Ads Expert"
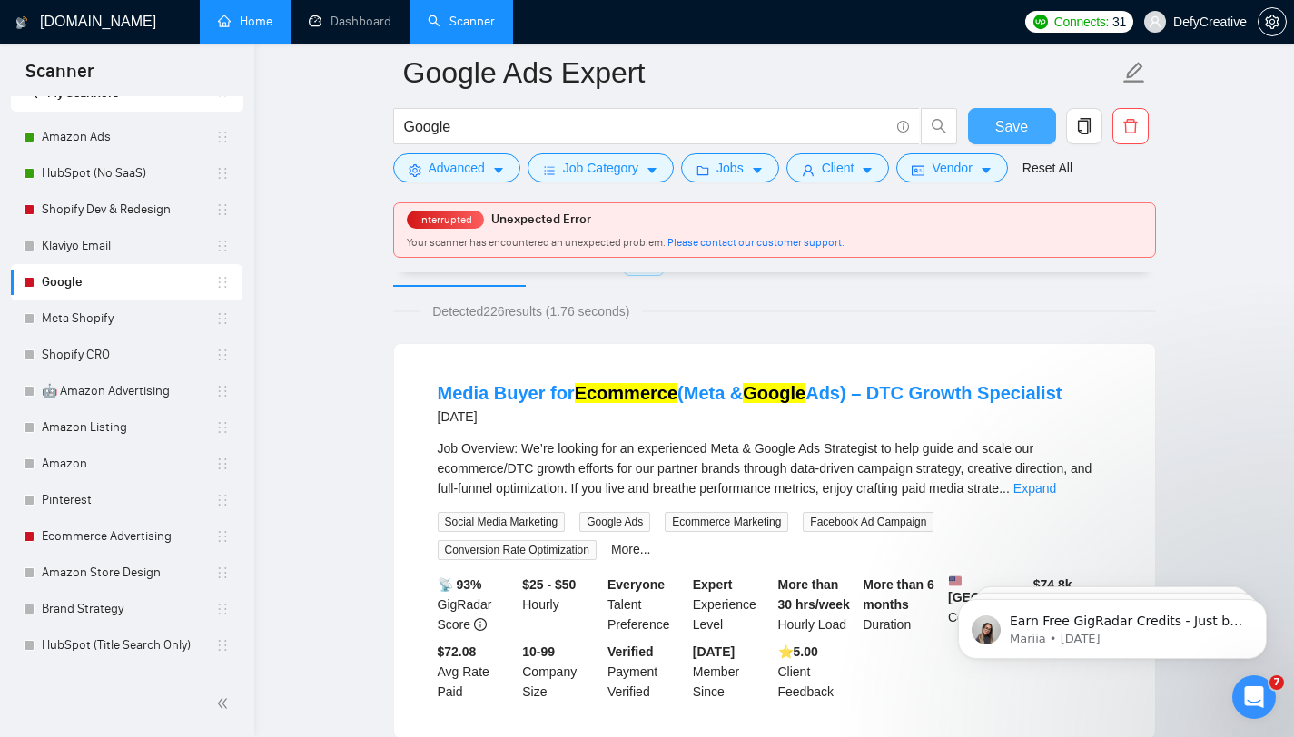
click at [988, 120] on button "Save" at bounding box center [1012, 126] width 88 height 36
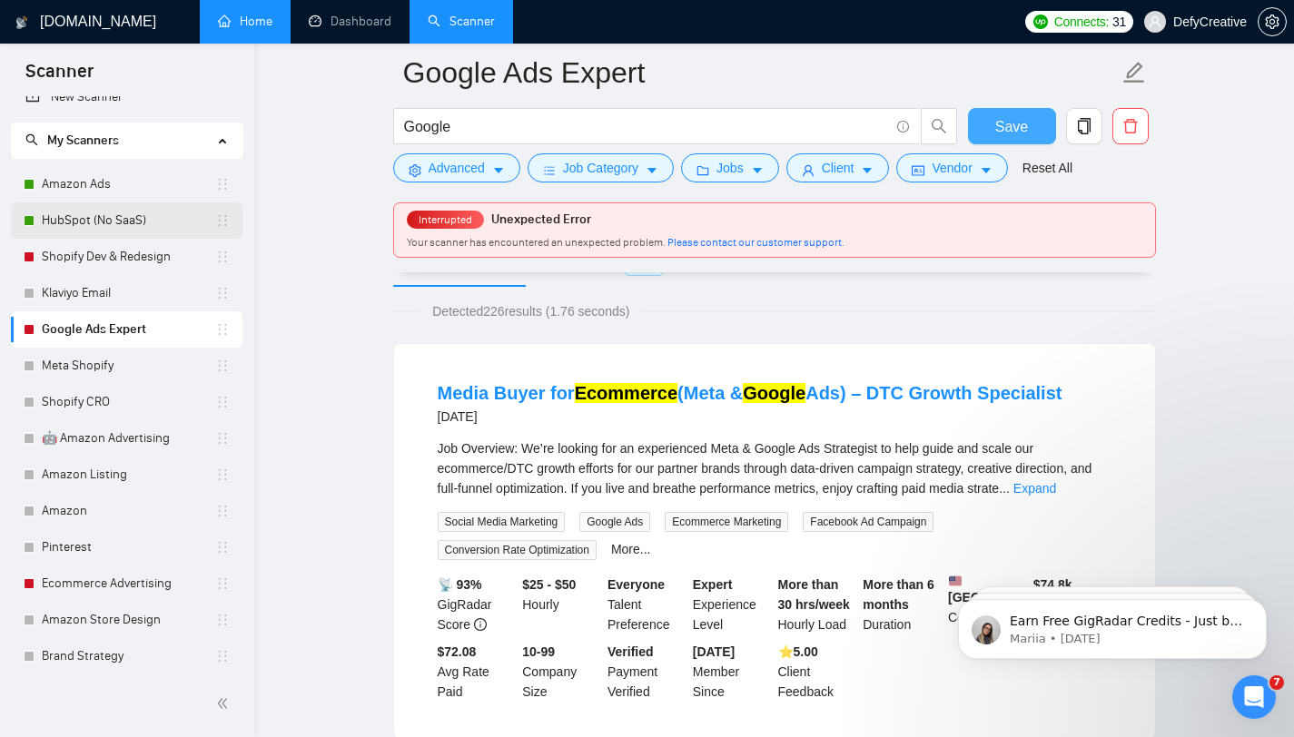
scroll to position [9, 0]
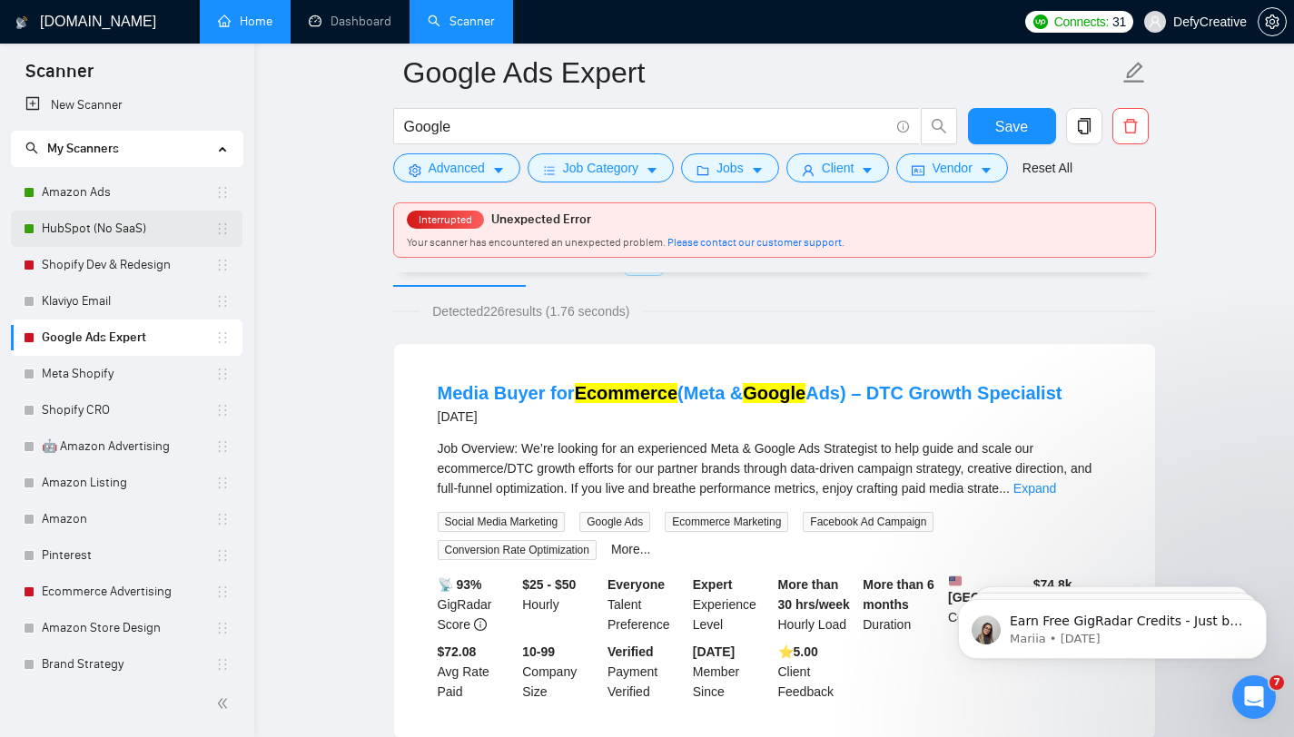
click at [123, 222] on link "HubSpot (No SaaS)" at bounding box center [128, 229] width 173 height 36
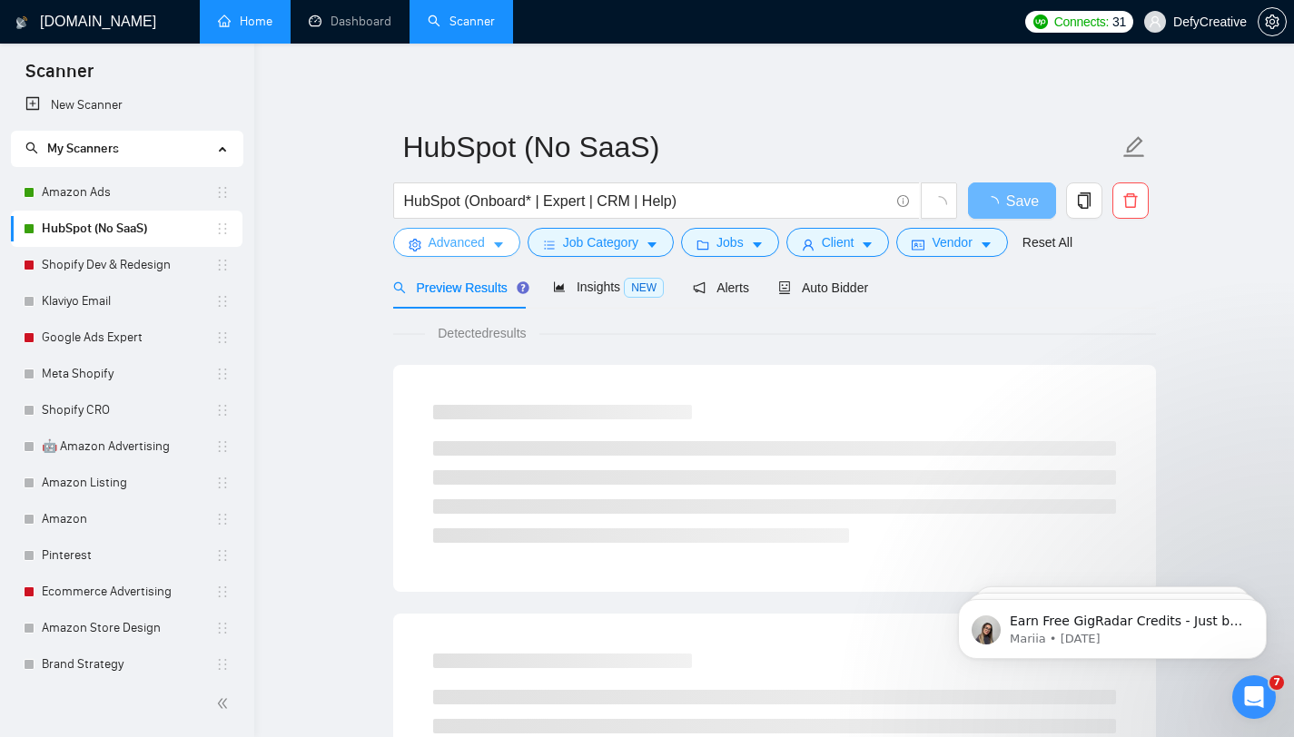
click at [443, 246] on span "Advanced" at bounding box center [457, 242] width 56 height 20
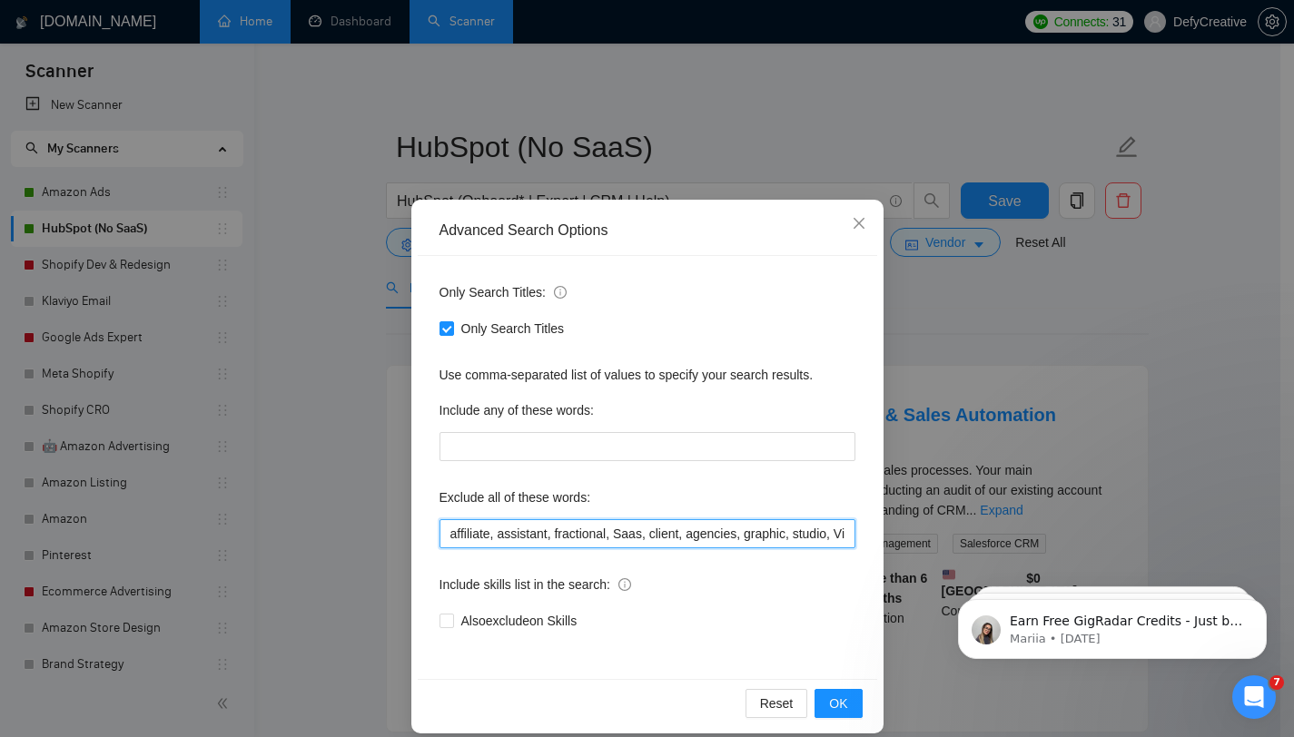
click at [515, 543] on input "affiliate, assistant, fractional, Saas, client, agencies, graphic, studio, Virt…" at bounding box center [647, 533] width 416 height 29
click at [516, 537] on input "affiliate, assistant, fractional, Saas, client, agencies, graphic, studio, Virt…" at bounding box center [647, 533] width 416 height 29
click at [517, 536] on input "affiliate, assistant, fractional, Saas, client, agencies, graphic, studio, Virt…" at bounding box center [647, 533] width 416 height 29
click at [853, 220] on icon "close" at bounding box center [858, 223] width 11 height 11
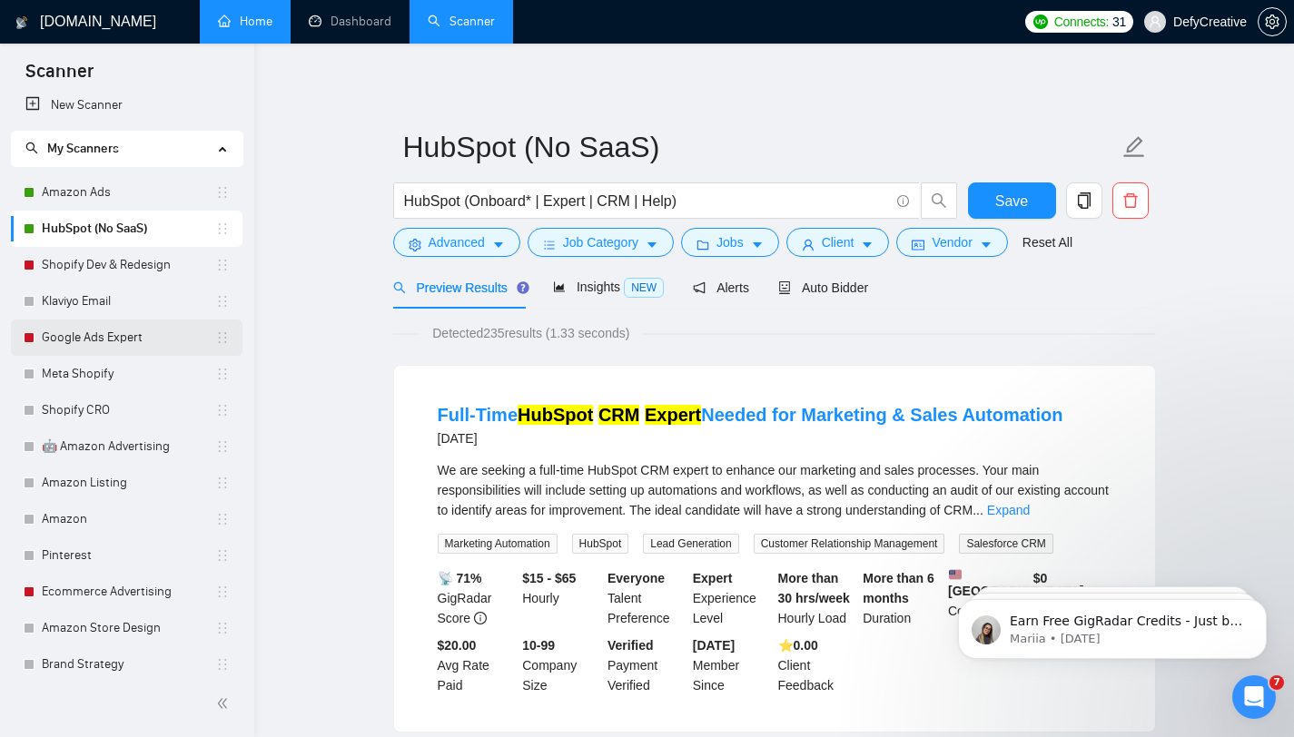
click at [101, 337] on link "Google Ads Expert" at bounding box center [128, 338] width 173 height 36
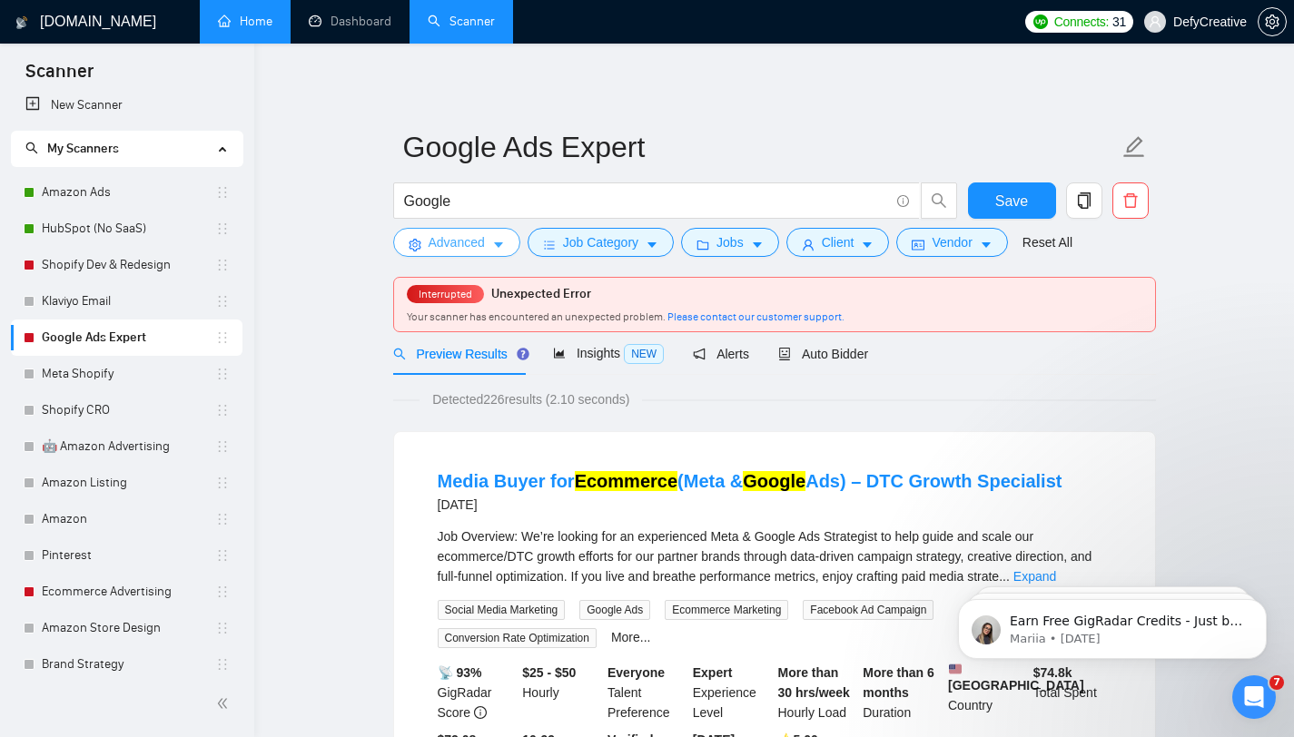
click at [461, 242] on span "Advanced" at bounding box center [457, 242] width 56 height 20
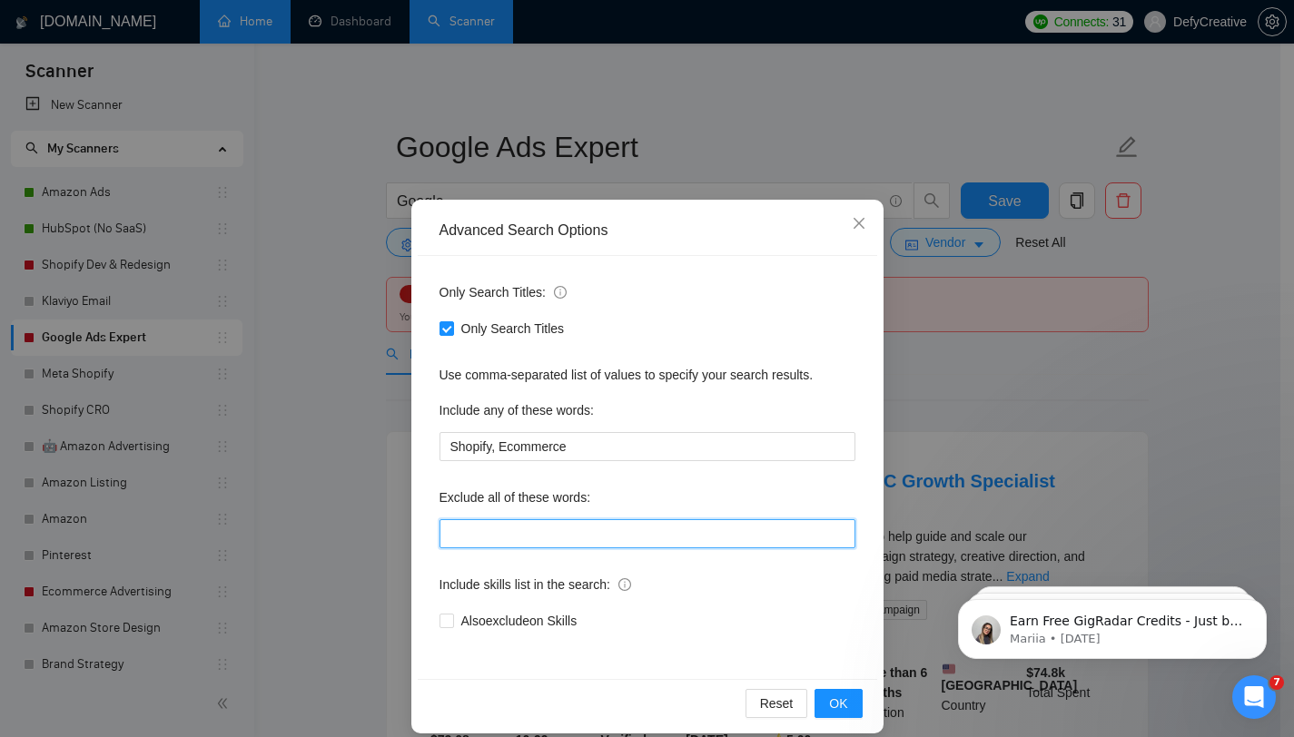
click at [484, 535] on input "text" at bounding box center [647, 533] width 416 height 29
paste input "affiliate, assistant, fractional, Saas, client, agencies, graphic, studio, Virt…"
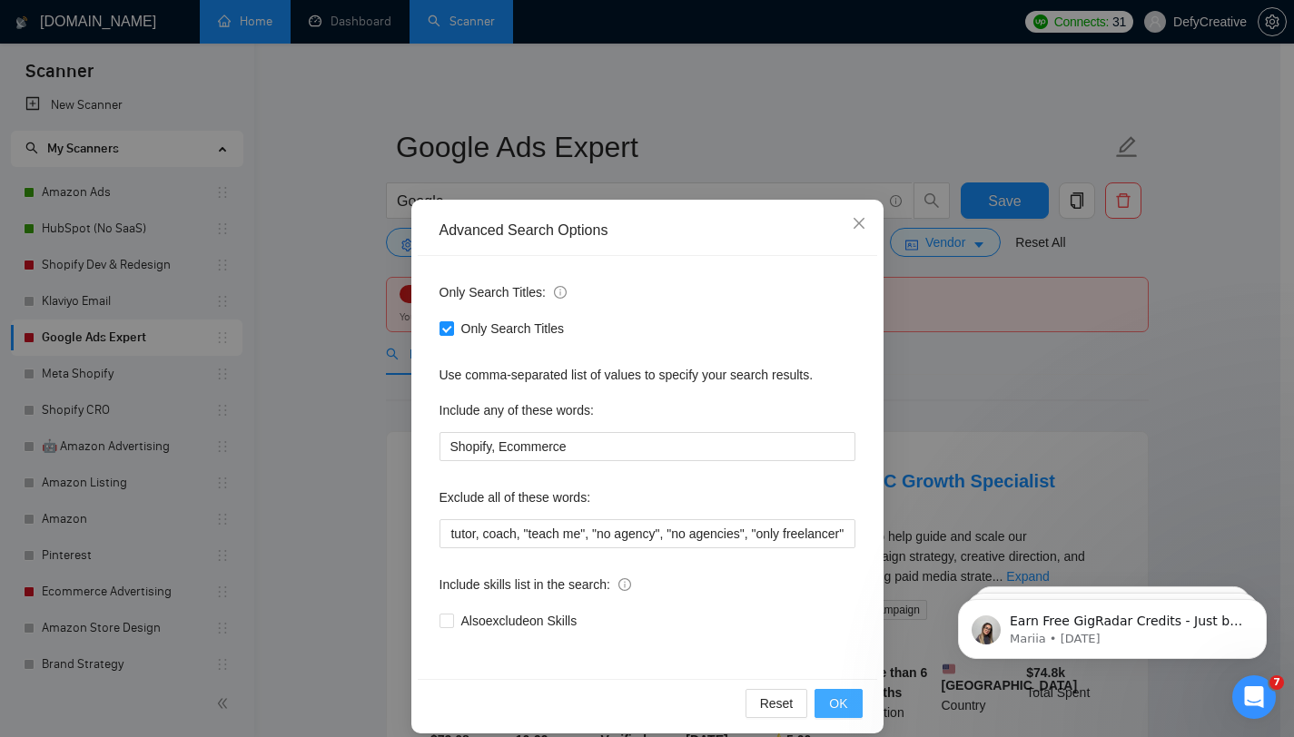
click at [832, 705] on span "OK" at bounding box center [838, 704] width 18 height 20
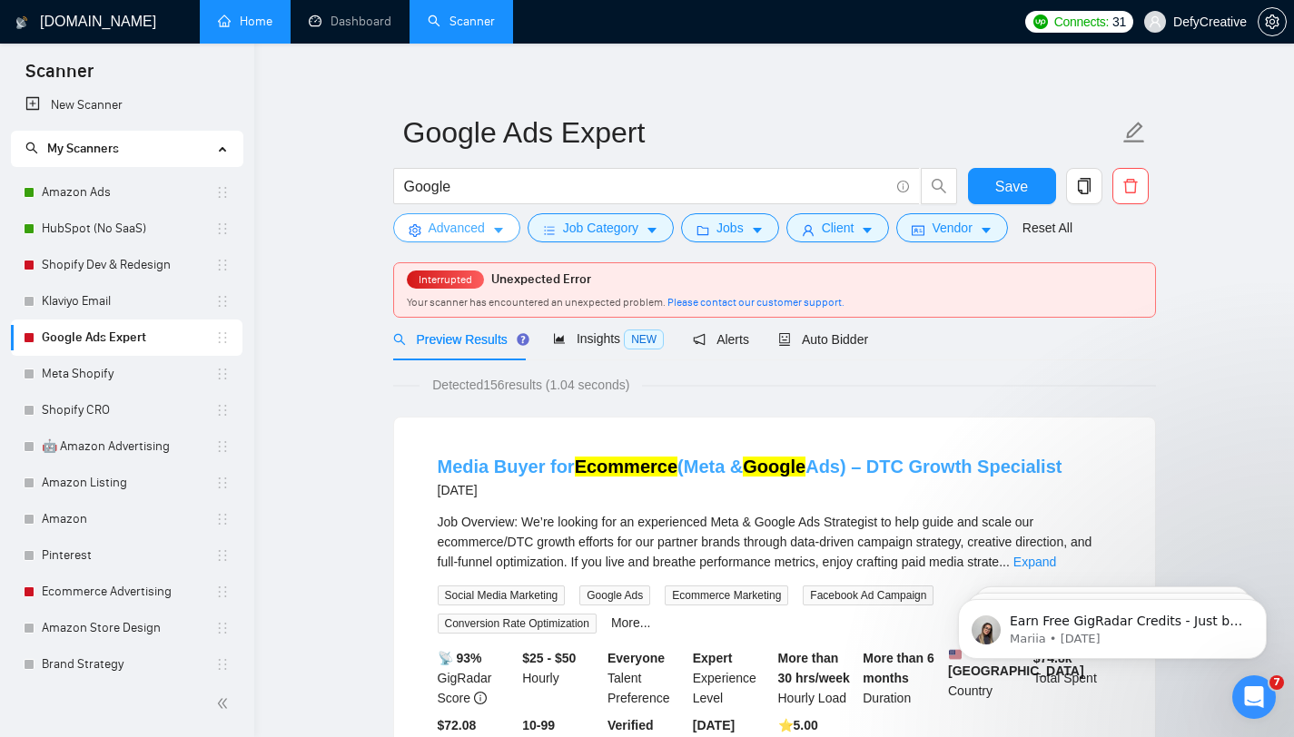
scroll to position [28, 0]
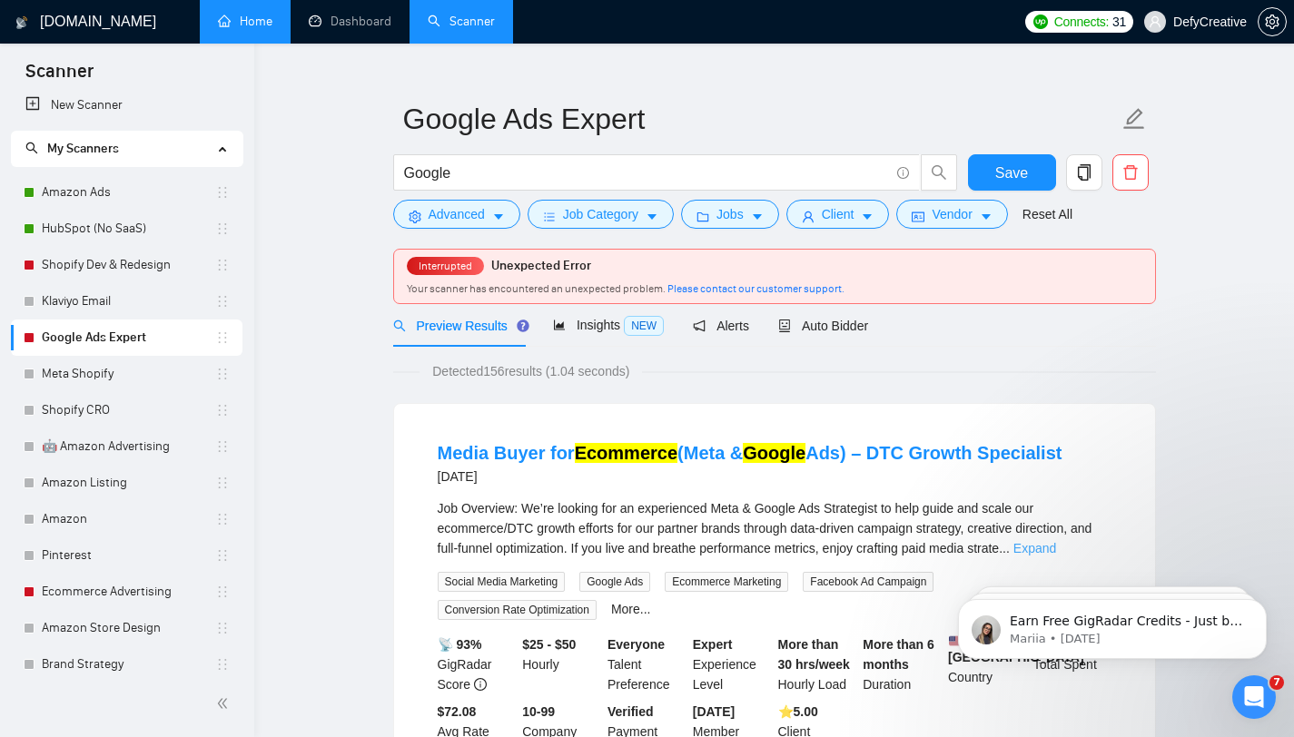
click at [1056, 547] on link "Expand" at bounding box center [1034, 548] width 43 height 15
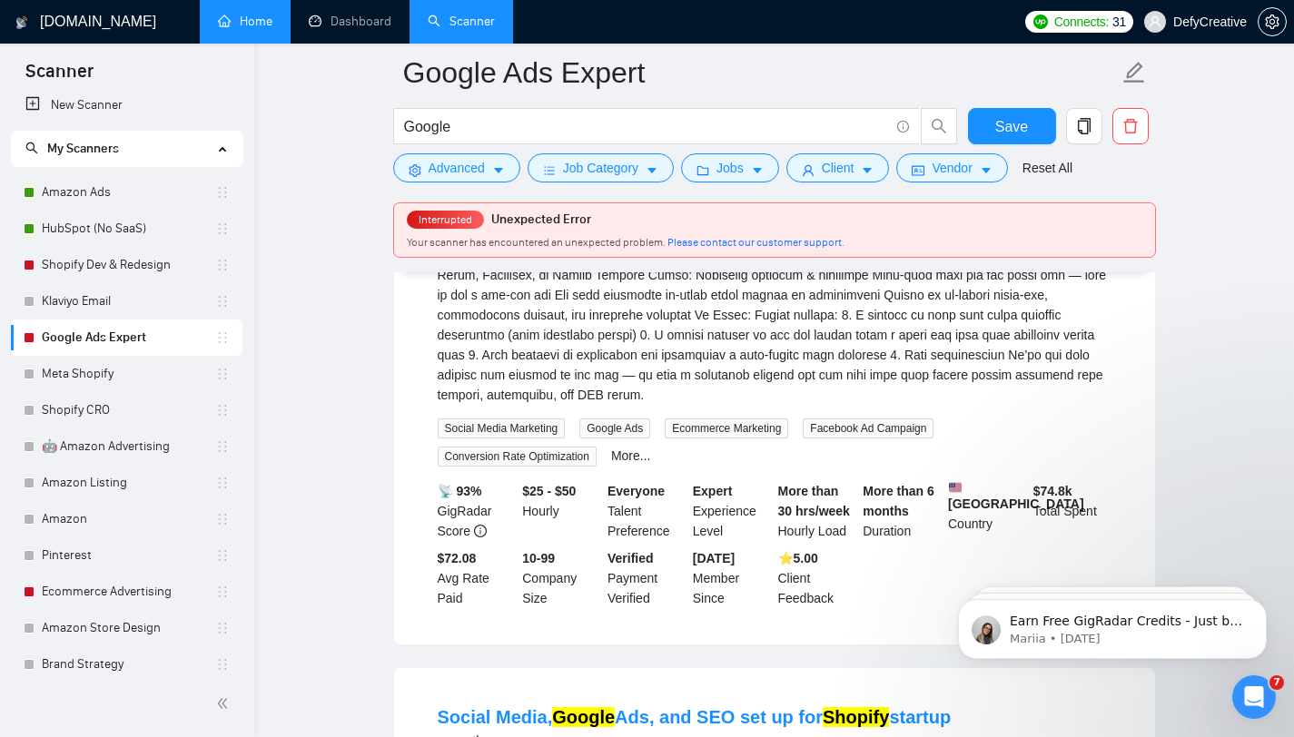
scroll to position [598, 0]
click at [631, 456] on link "More..." at bounding box center [631, 454] width 40 height 15
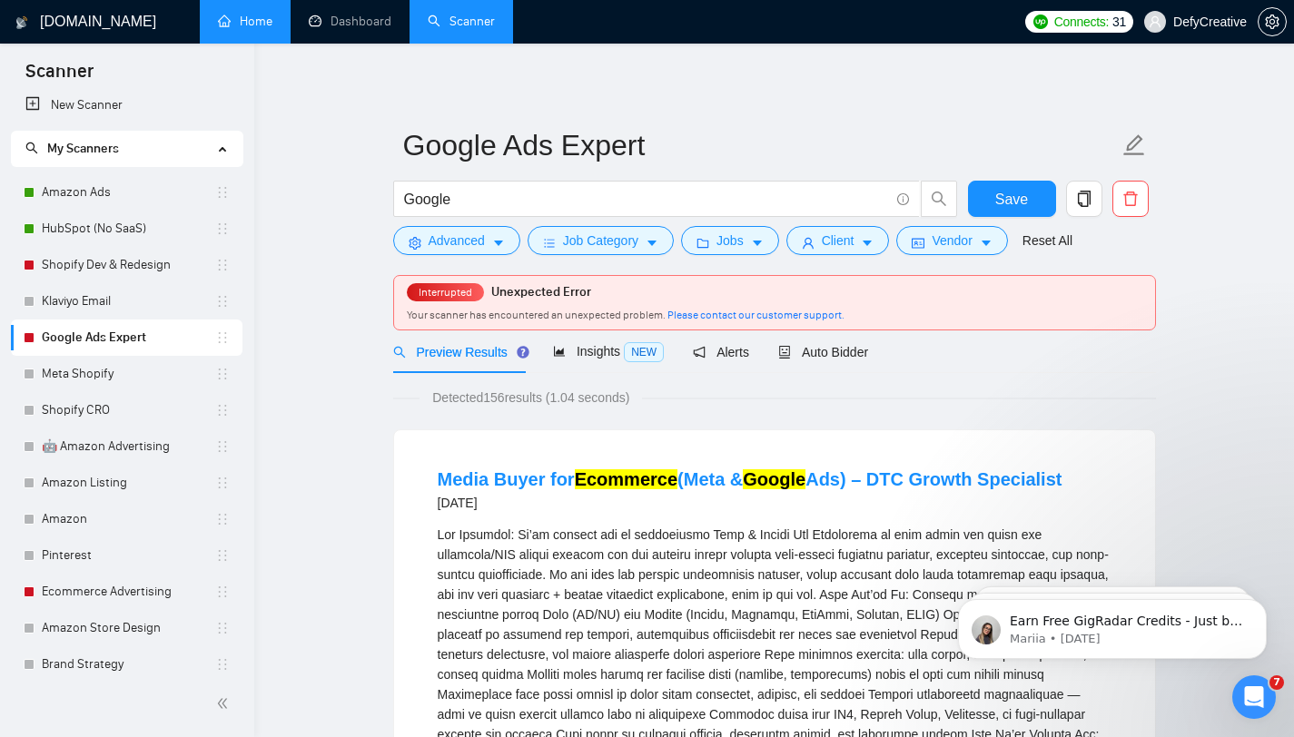
scroll to position [0, 0]
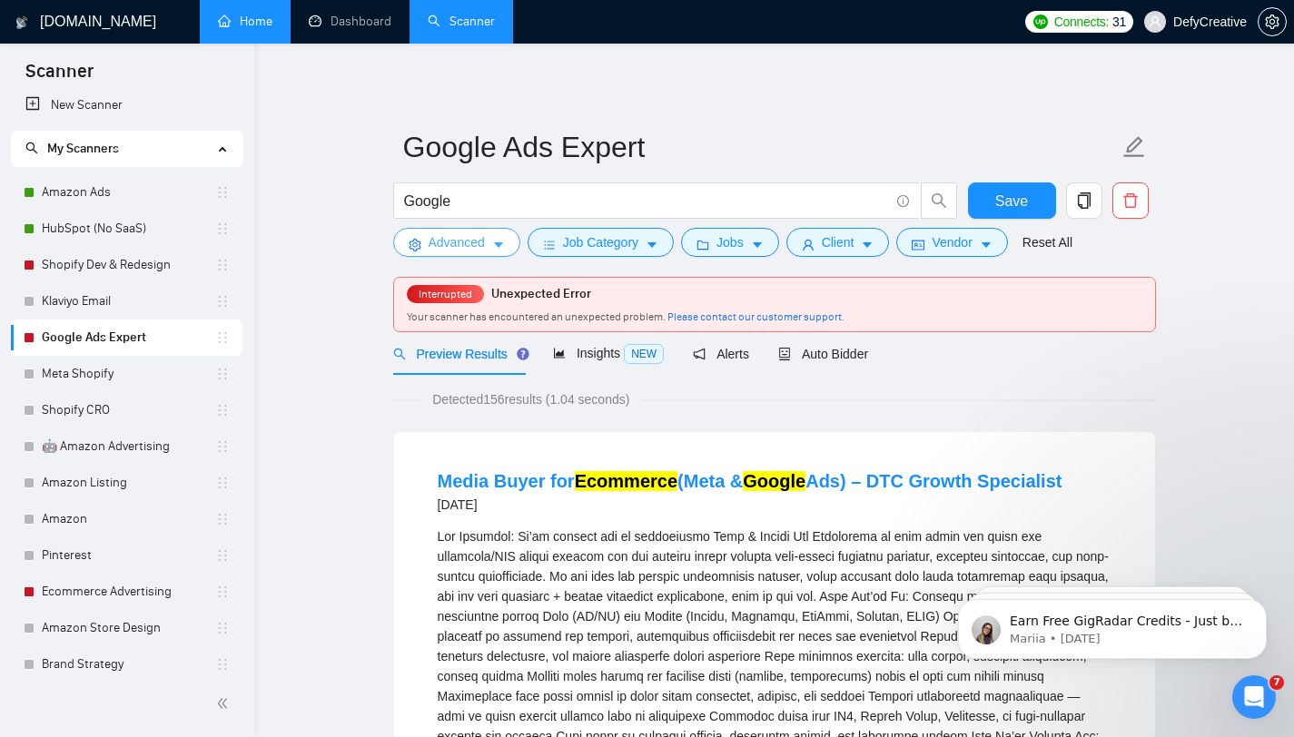
click at [460, 240] on span "Advanced" at bounding box center [457, 242] width 56 height 20
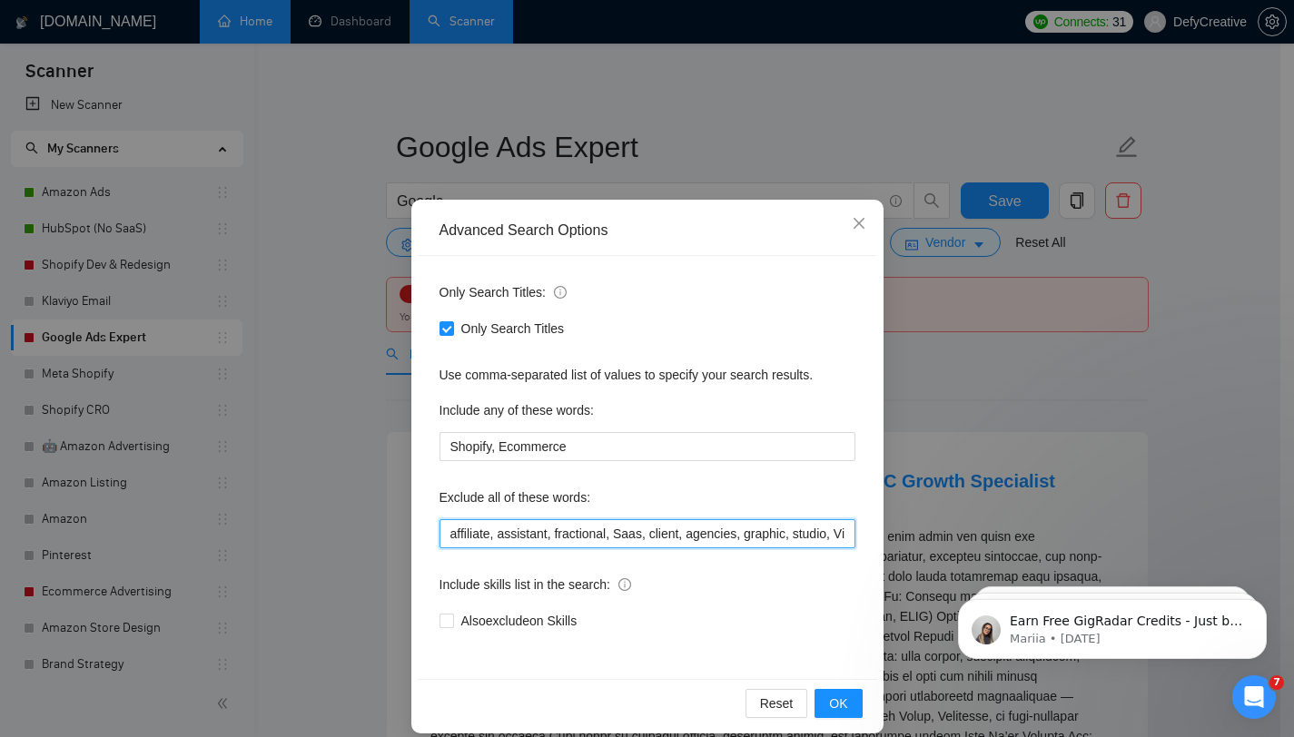
click at [551, 537] on input "affiliate, assistant, fractional, Saas, client, agencies, graphic, studio, Virt…" at bounding box center [647, 533] width 416 height 29
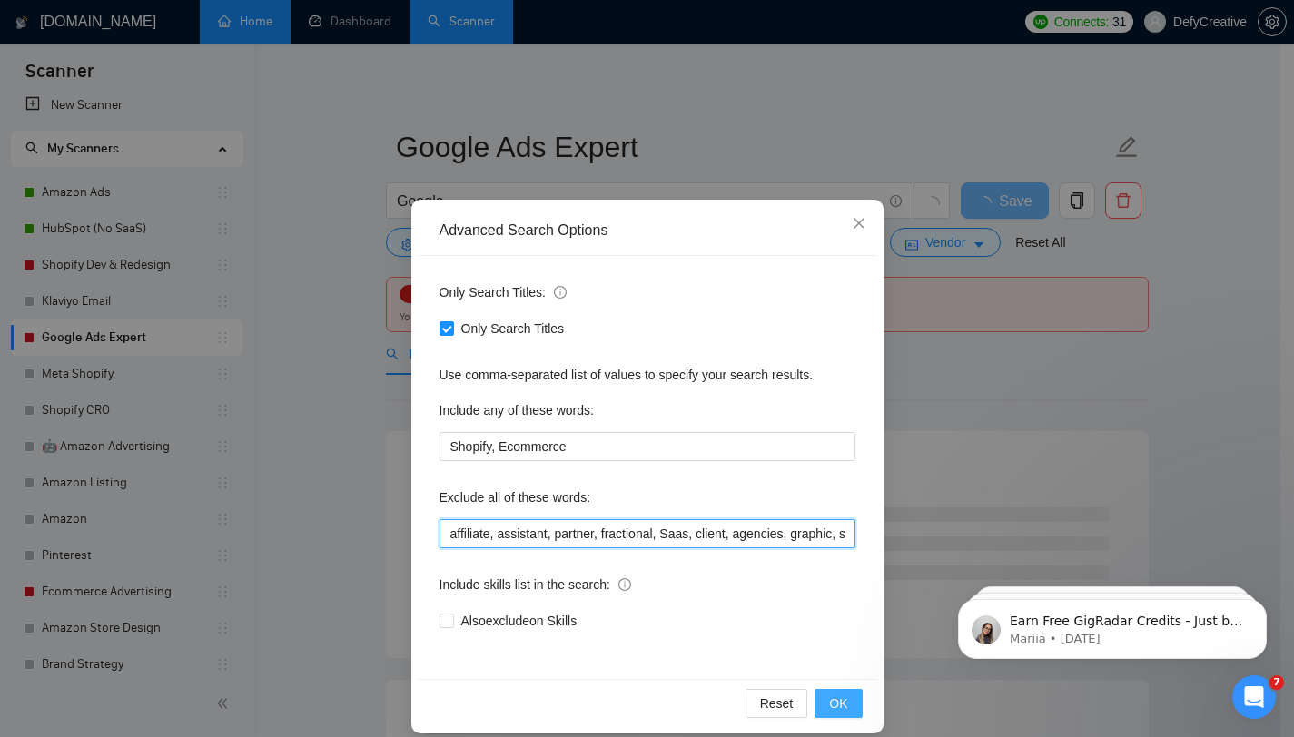
type input "affiliate, assistant, partner, fractional, Saas, client, agencies, graphic, stu…"
click at [829, 701] on span "OK" at bounding box center [838, 704] width 18 height 20
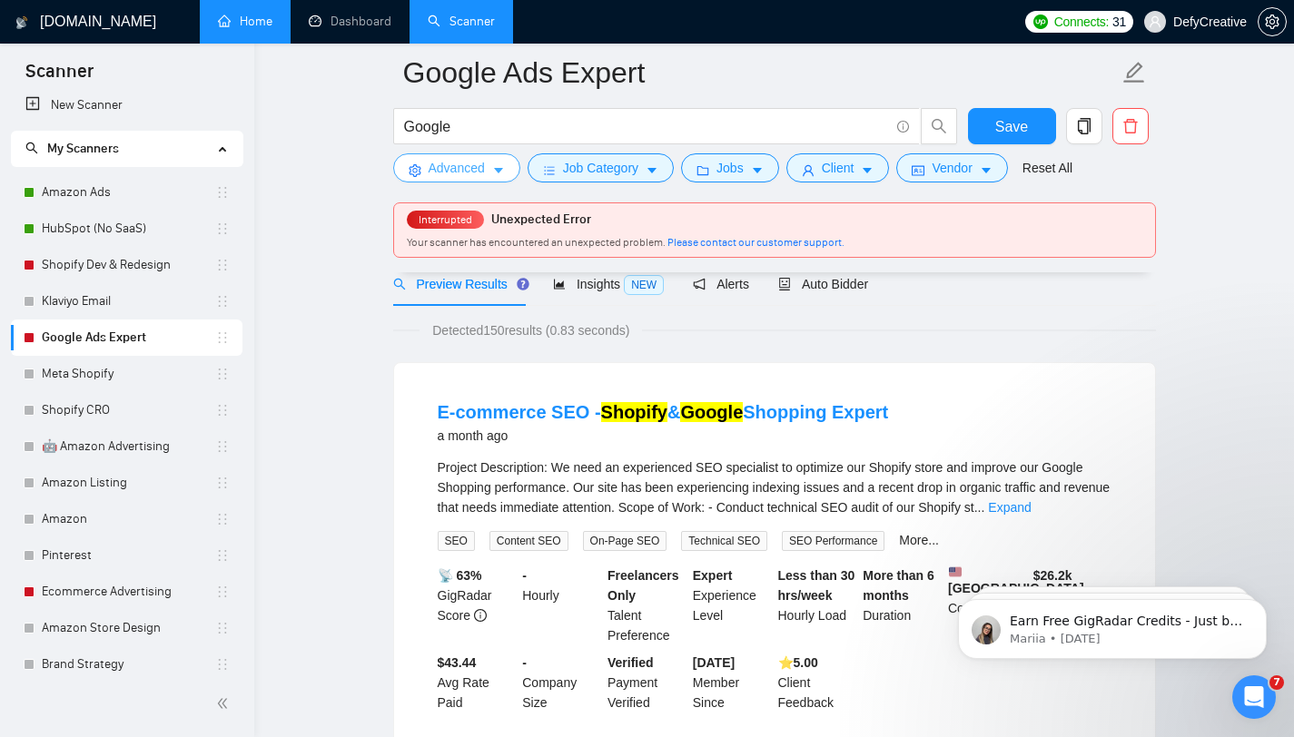
scroll to position [136, 0]
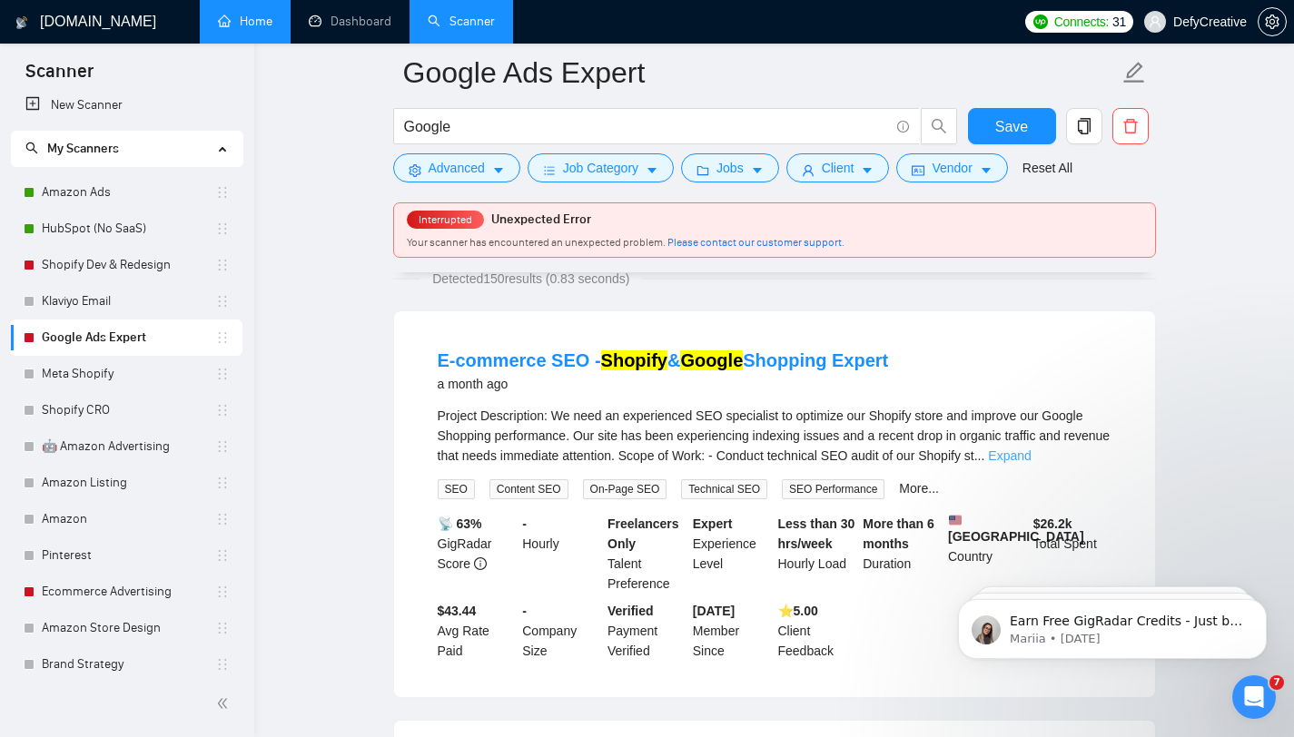
click at [1031, 461] on link "Expand" at bounding box center [1009, 456] width 43 height 15
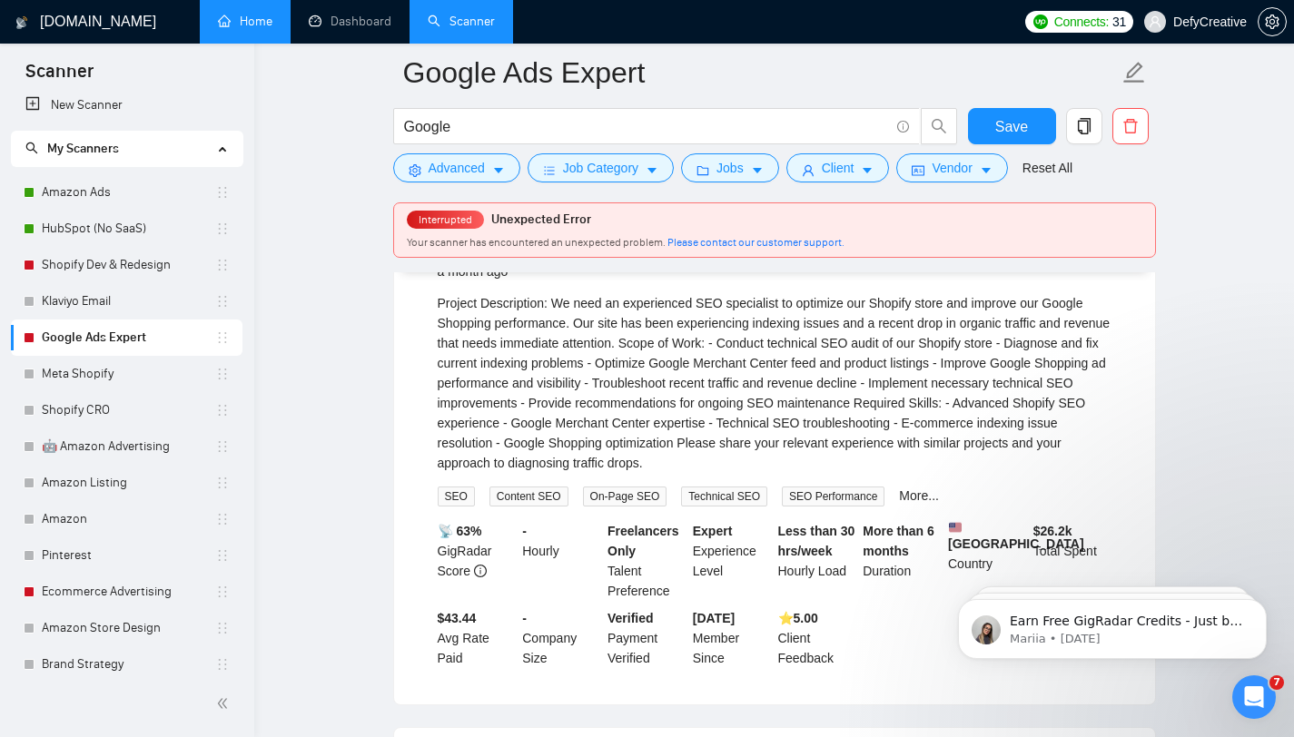
scroll to position [250, 0]
